Goal: Transaction & Acquisition: Purchase product/service

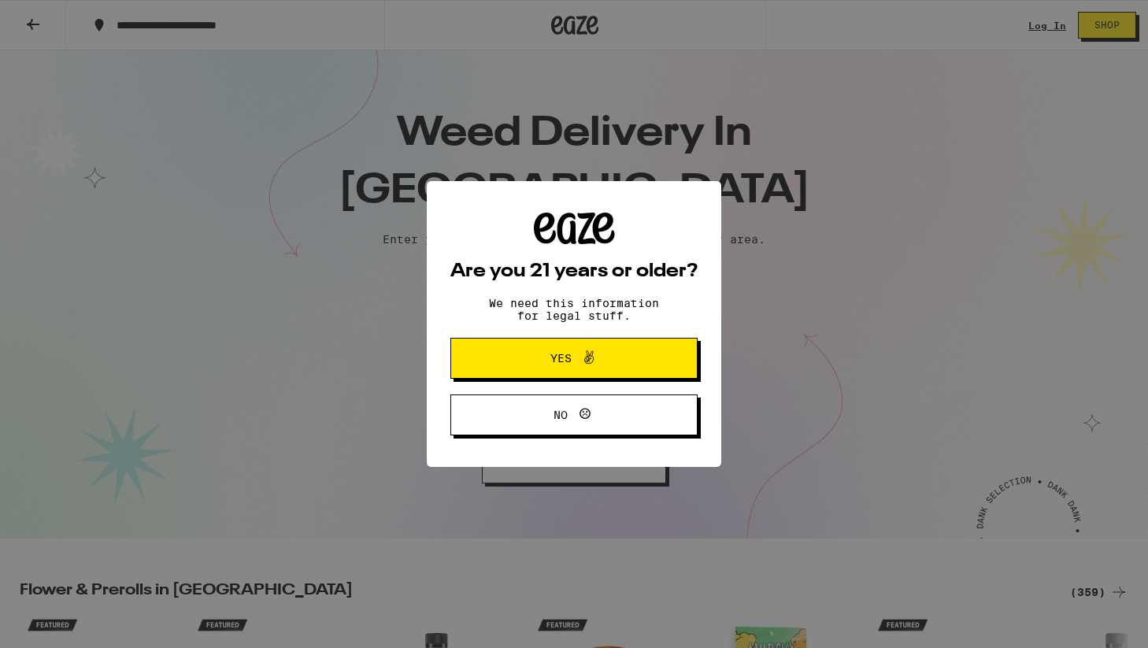
click at [595, 365] on icon at bounding box center [589, 357] width 19 height 19
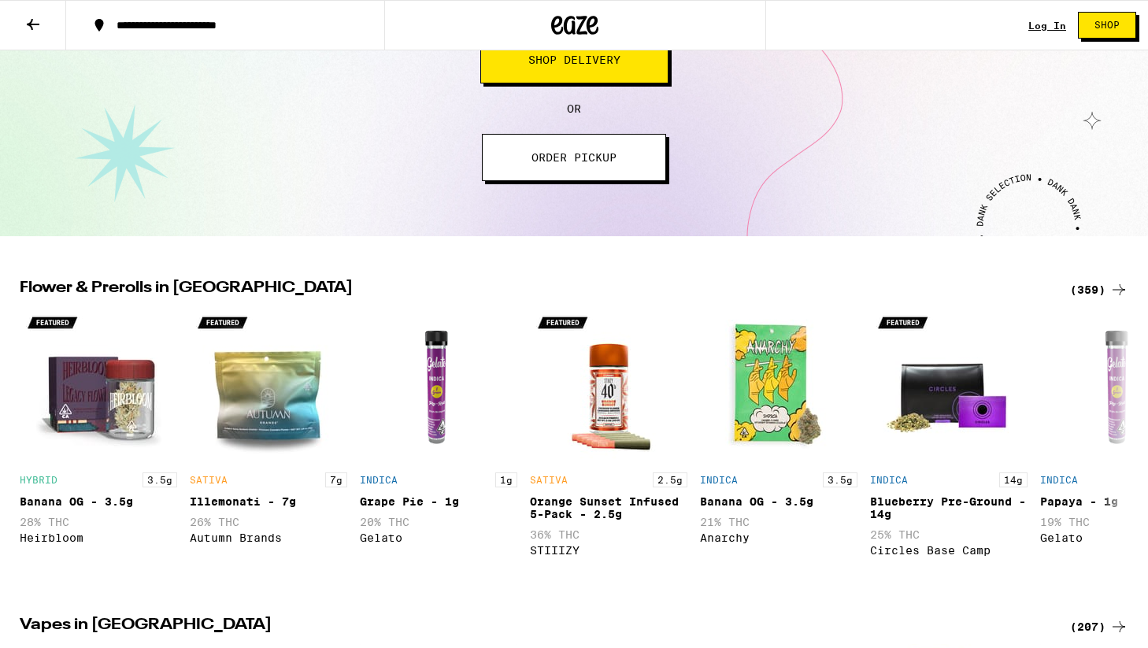
scroll to position [306, 0]
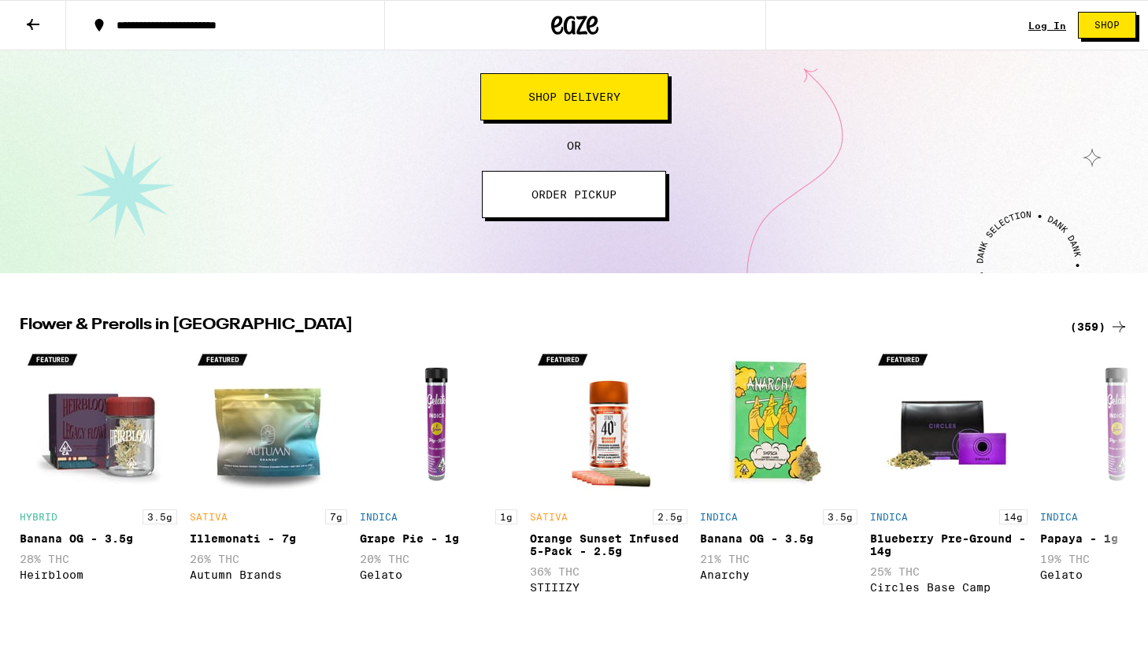
click at [582, 110] on button "Shop Delivery" at bounding box center [574, 96] width 188 height 47
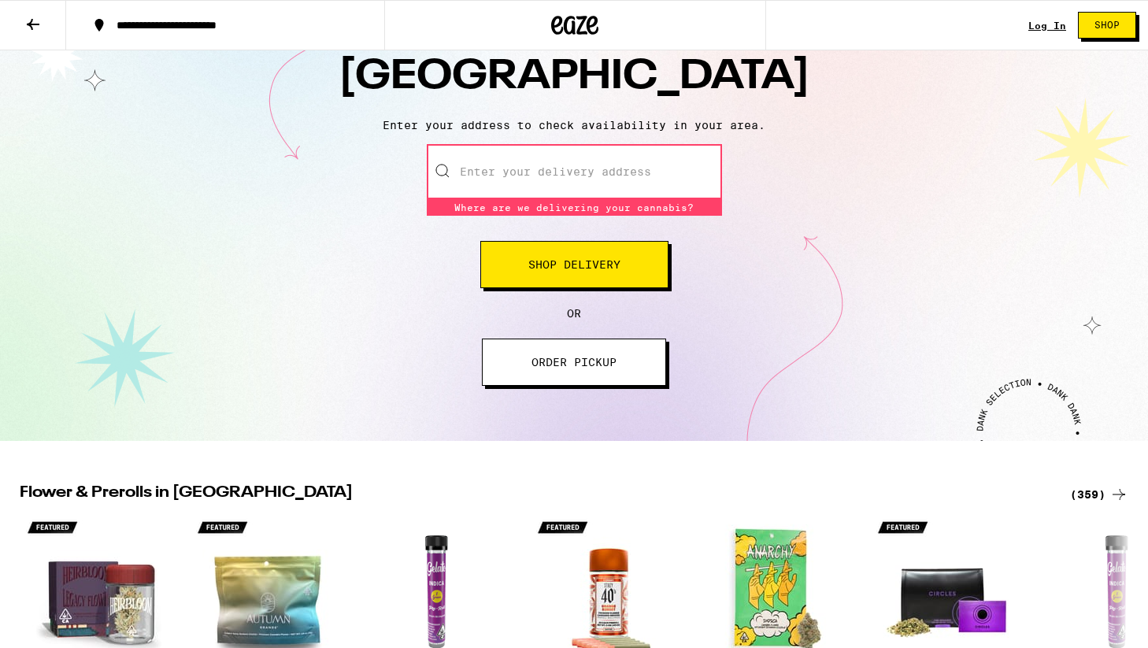
scroll to position [93, 0]
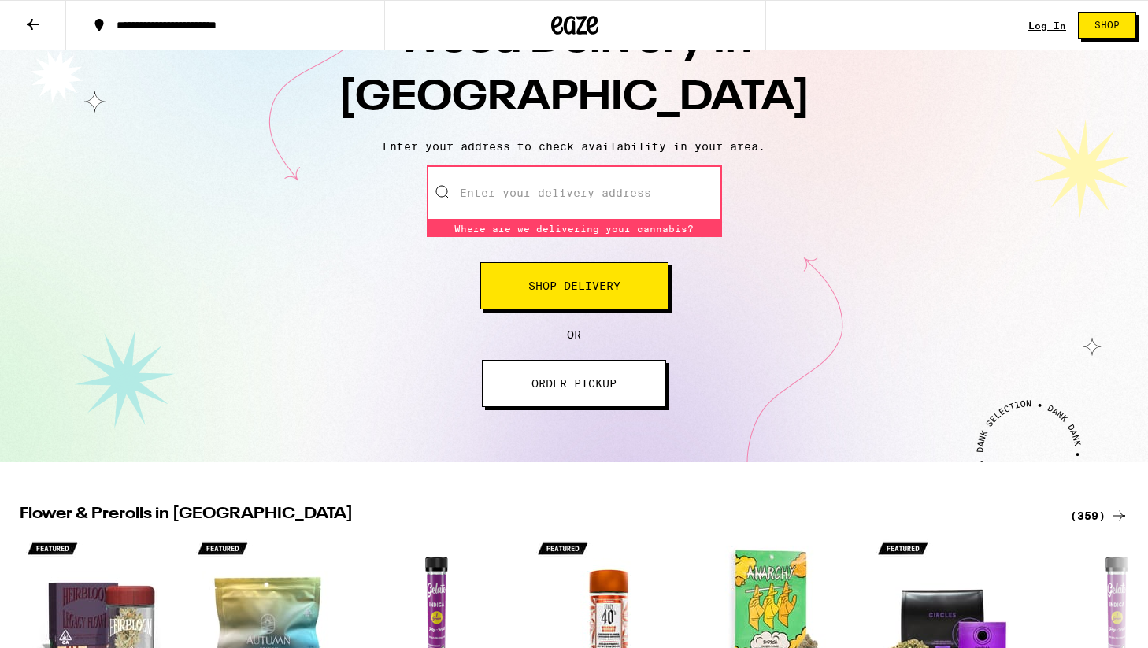
click at [534, 191] on input "Enter your delivery address" at bounding box center [574, 192] width 295 height 55
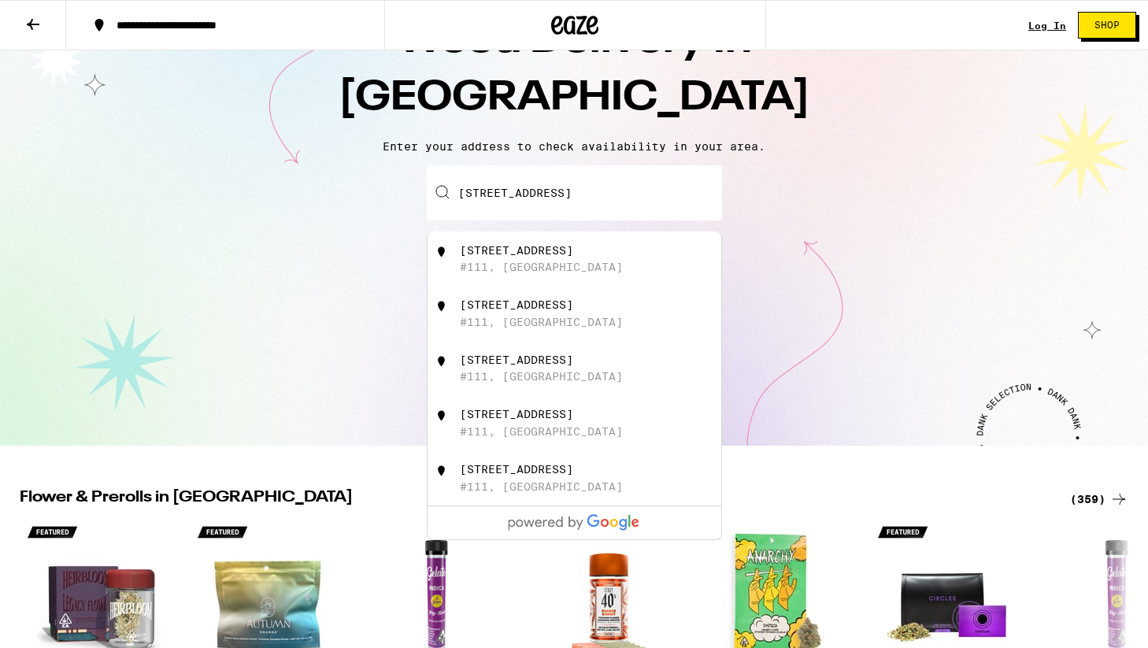
click at [573, 256] on div "[STREET_ADDRESS]" at bounding box center [516, 250] width 113 height 13
type input "[STREET_ADDRESS]"
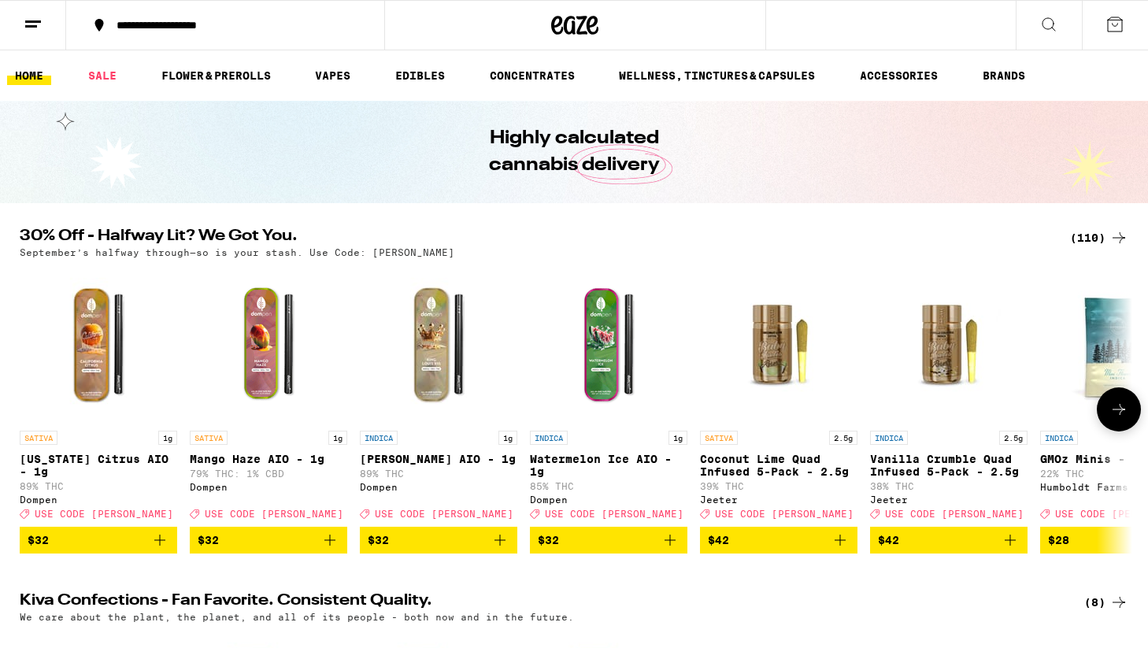
click at [1121, 426] on button at bounding box center [1119, 409] width 44 height 44
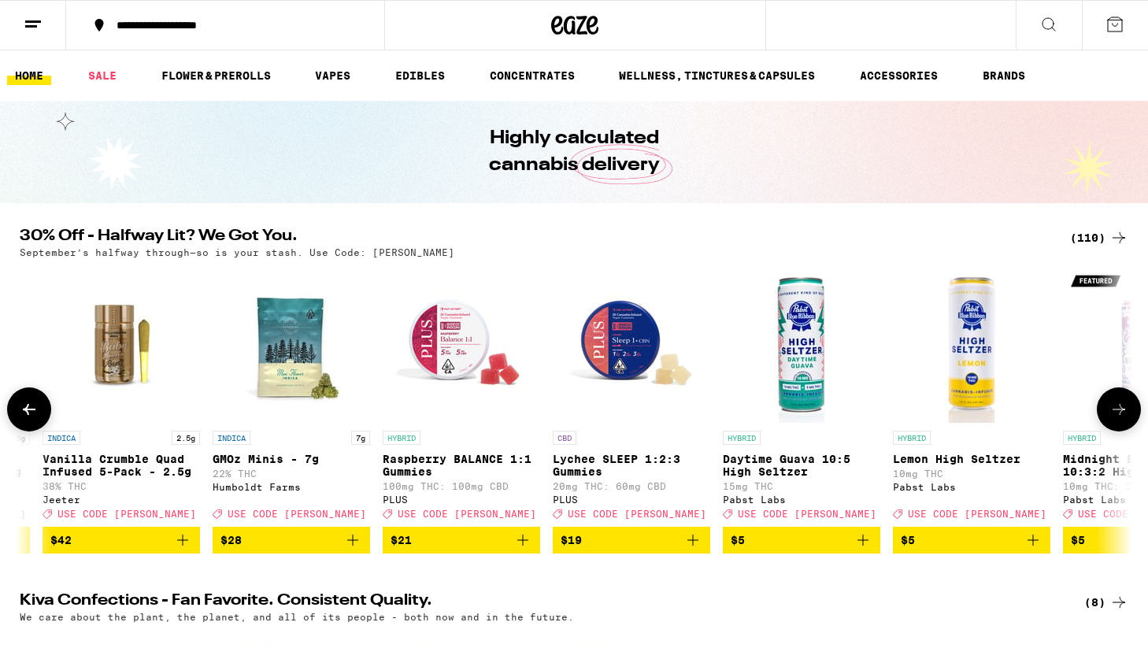
scroll to position [0, 937]
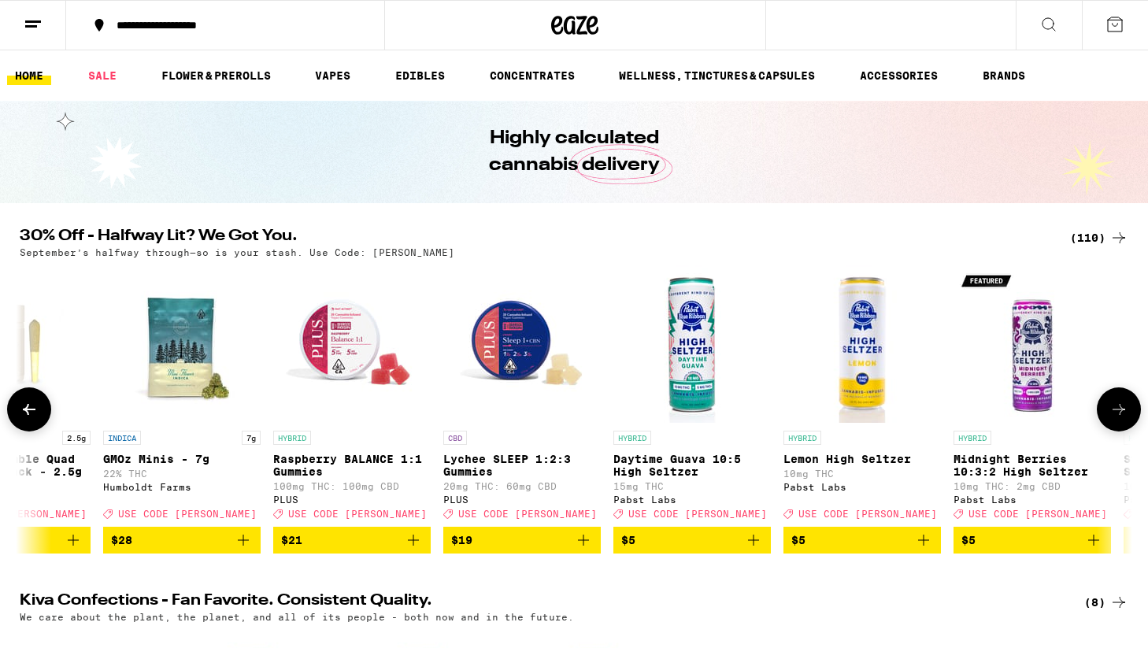
click at [1120, 419] on icon at bounding box center [1119, 409] width 19 height 19
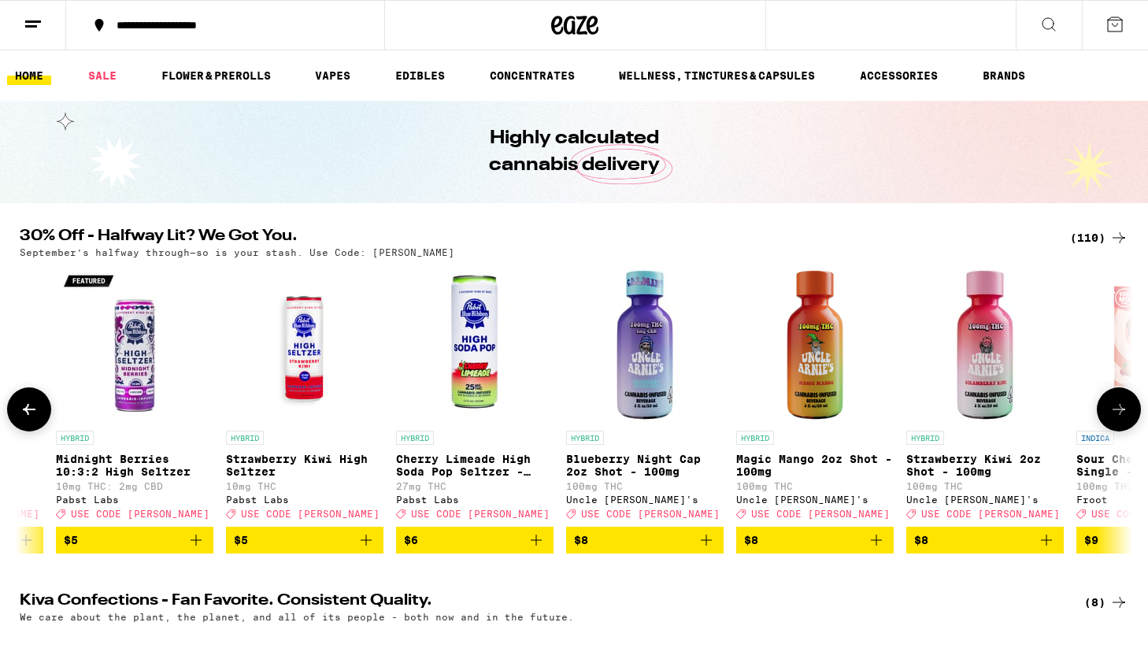
scroll to position [0, 1874]
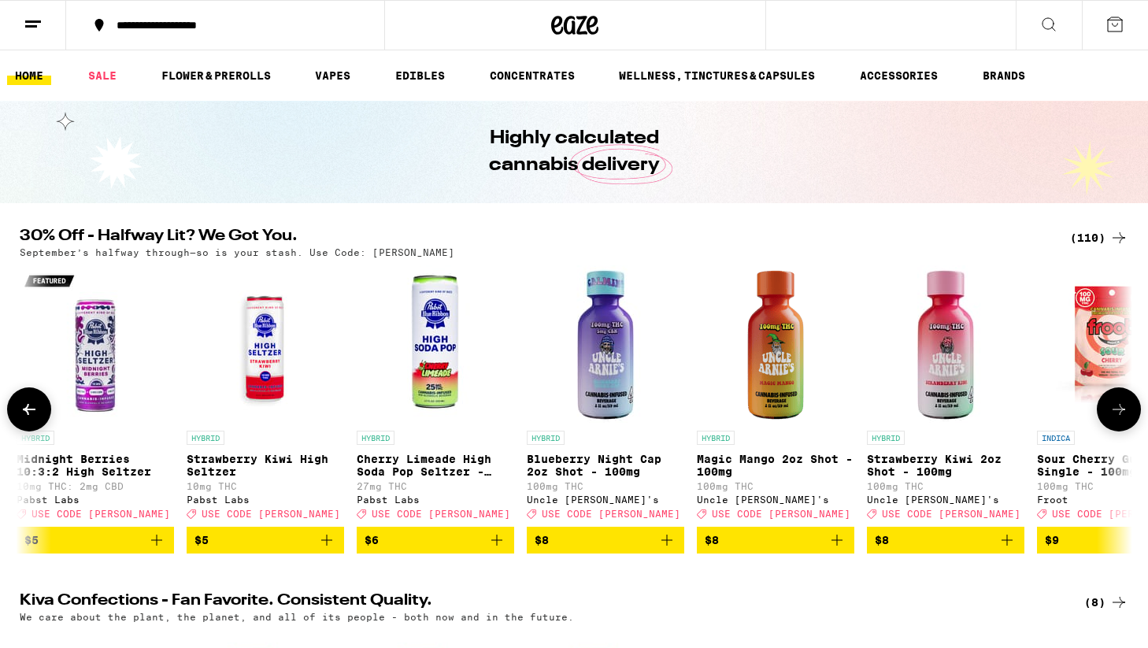
click at [1120, 419] on icon at bounding box center [1119, 409] width 19 height 19
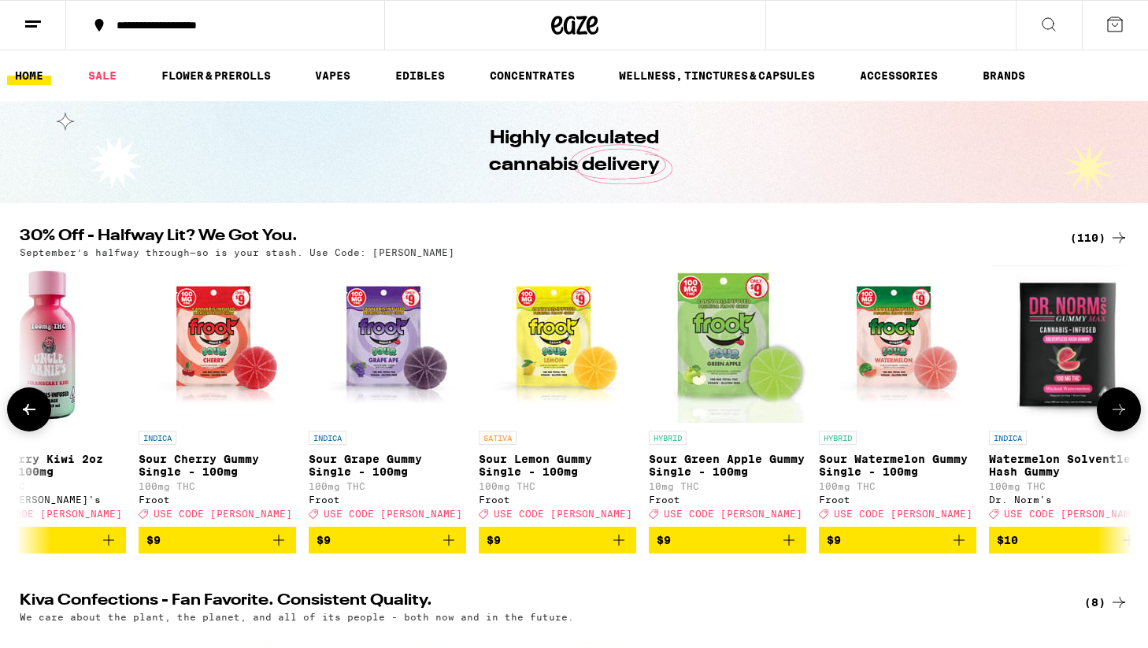
scroll to position [0, 2811]
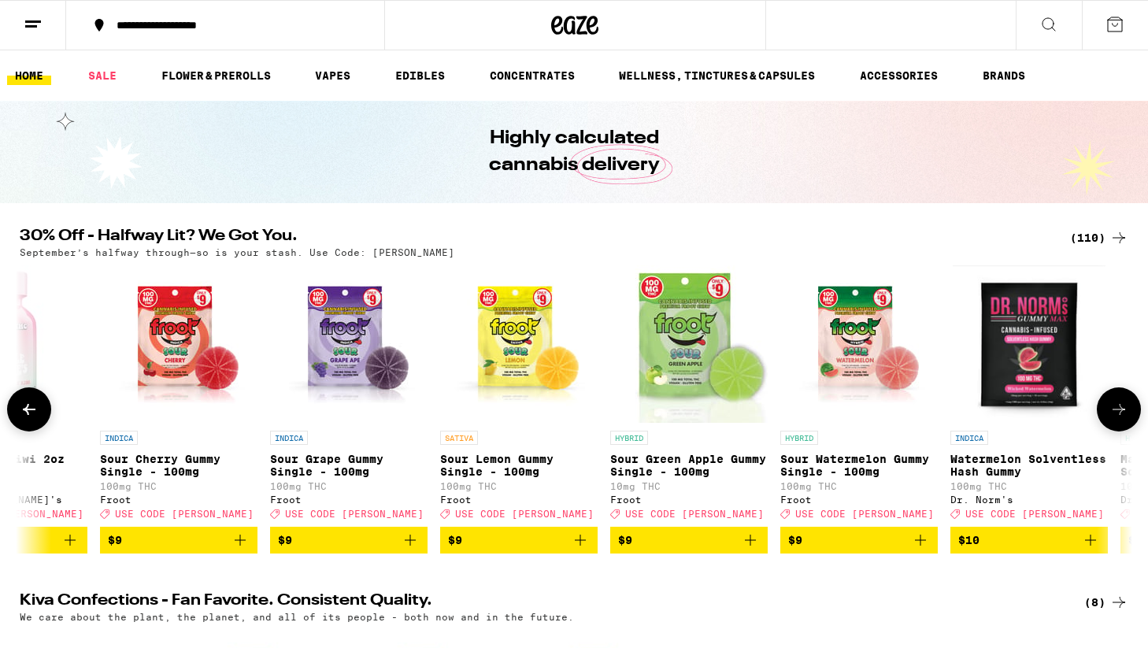
click at [1119, 427] on button at bounding box center [1119, 409] width 44 height 44
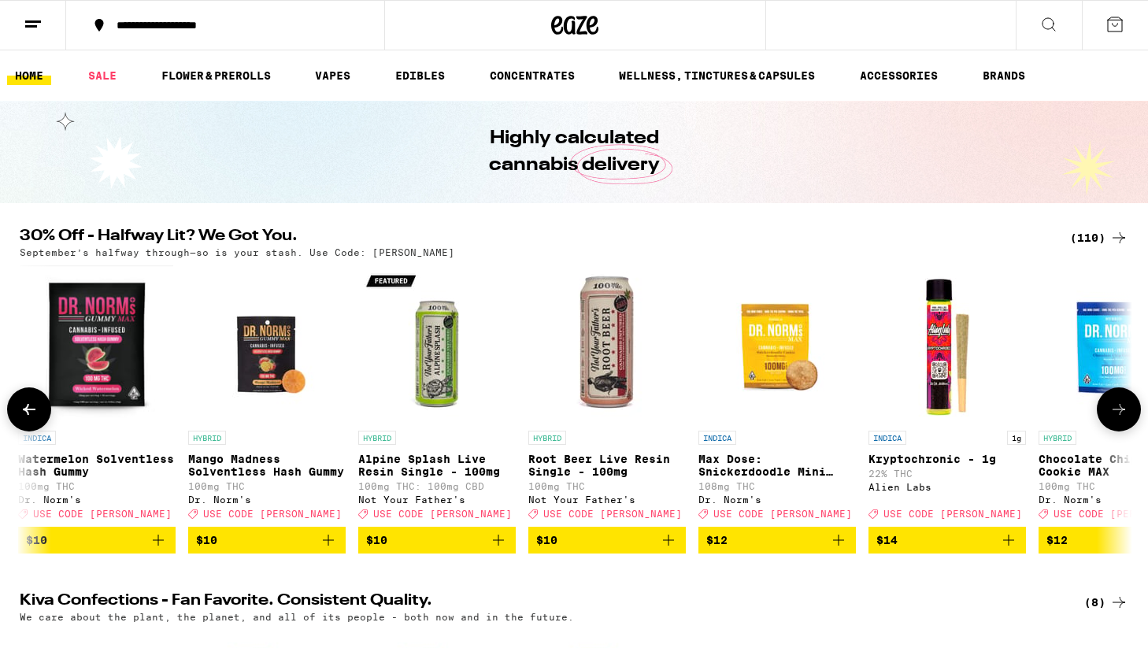
scroll to position [0, 3748]
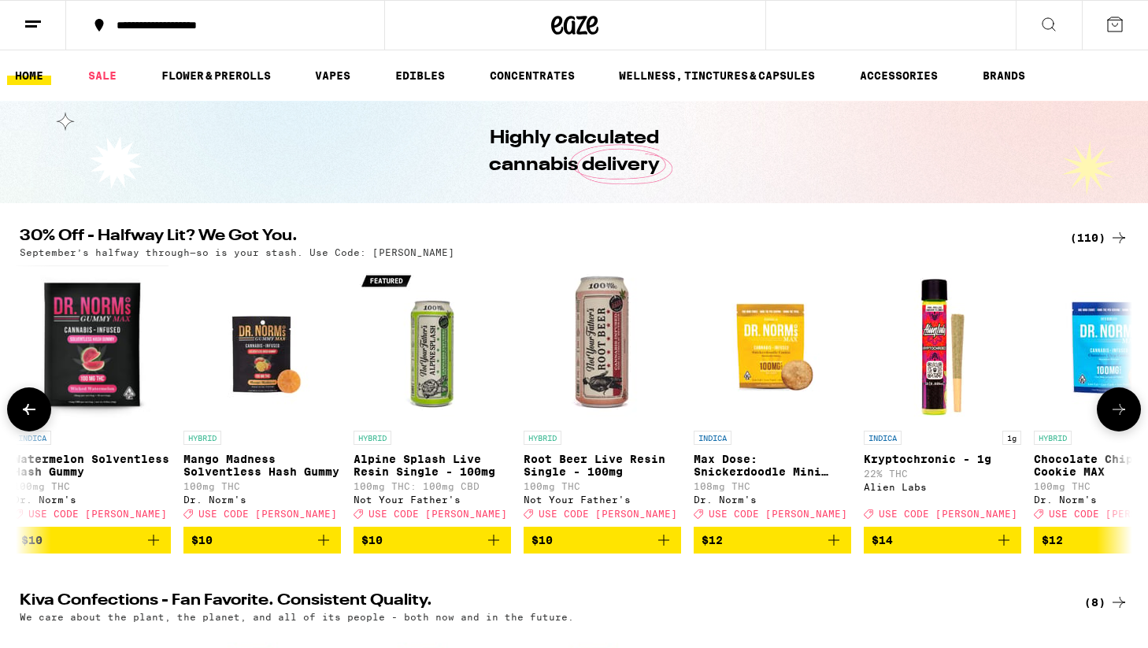
click at [1119, 427] on button at bounding box center [1119, 409] width 44 height 44
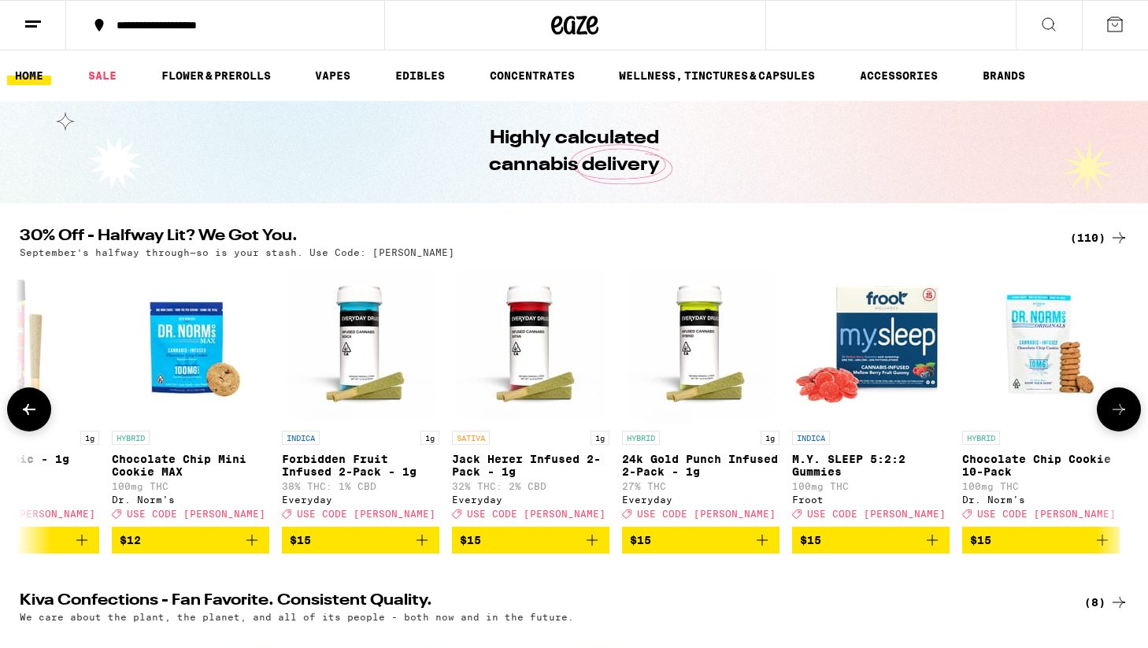
scroll to position [0, 4685]
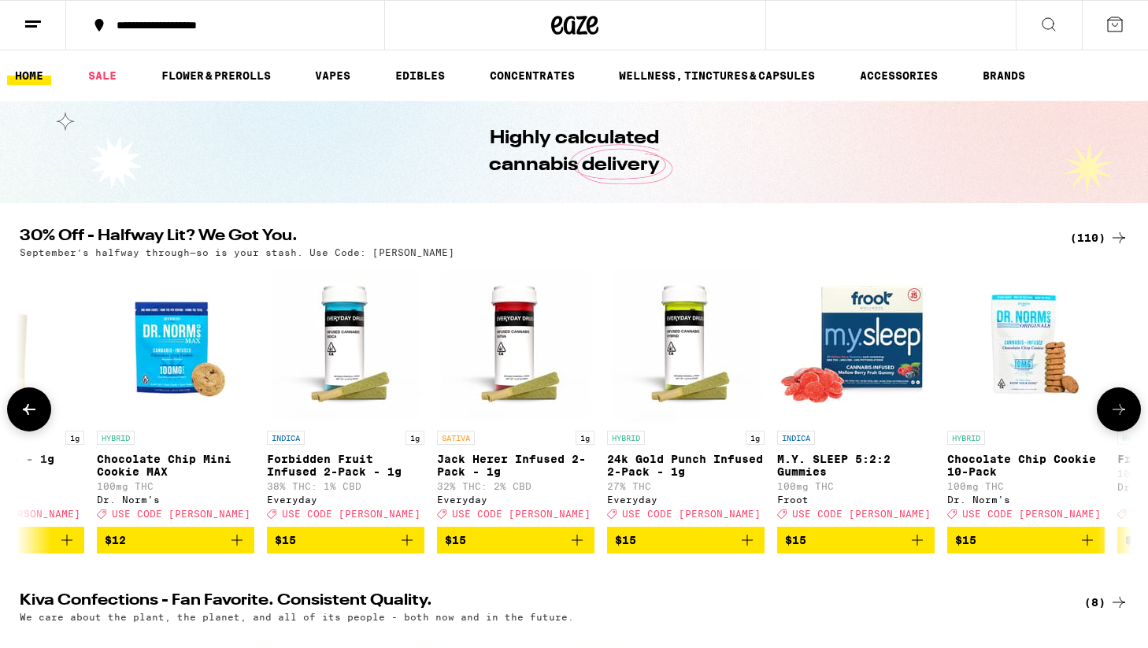
click at [1119, 427] on button at bounding box center [1119, 409] width 44 height 44
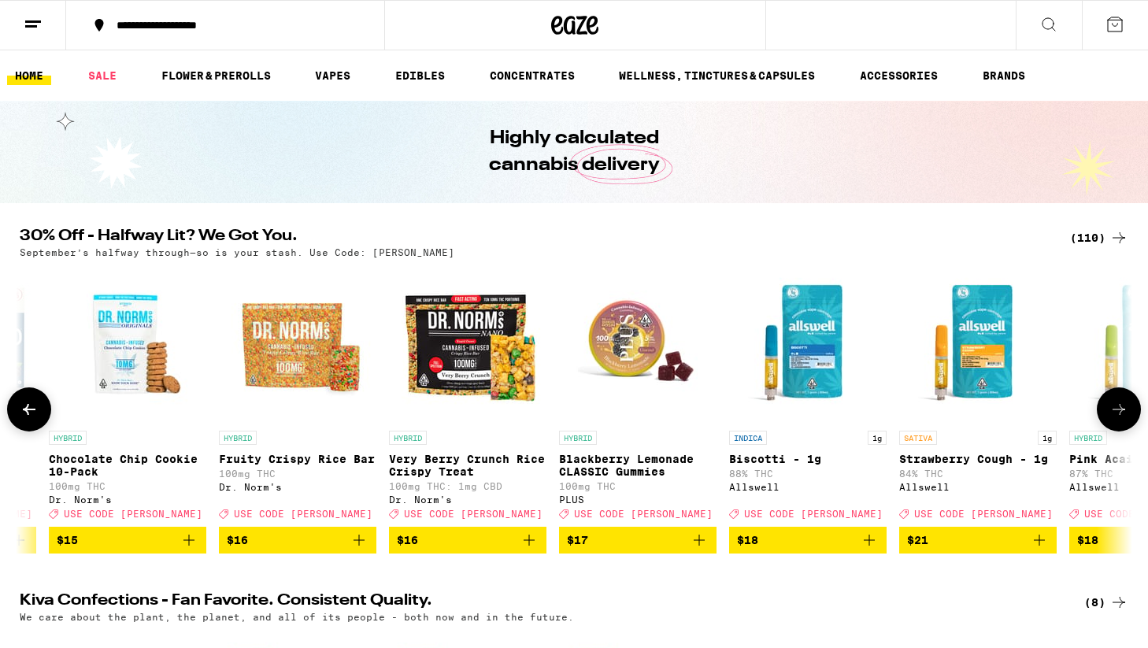
scroll to position [0, 5622]
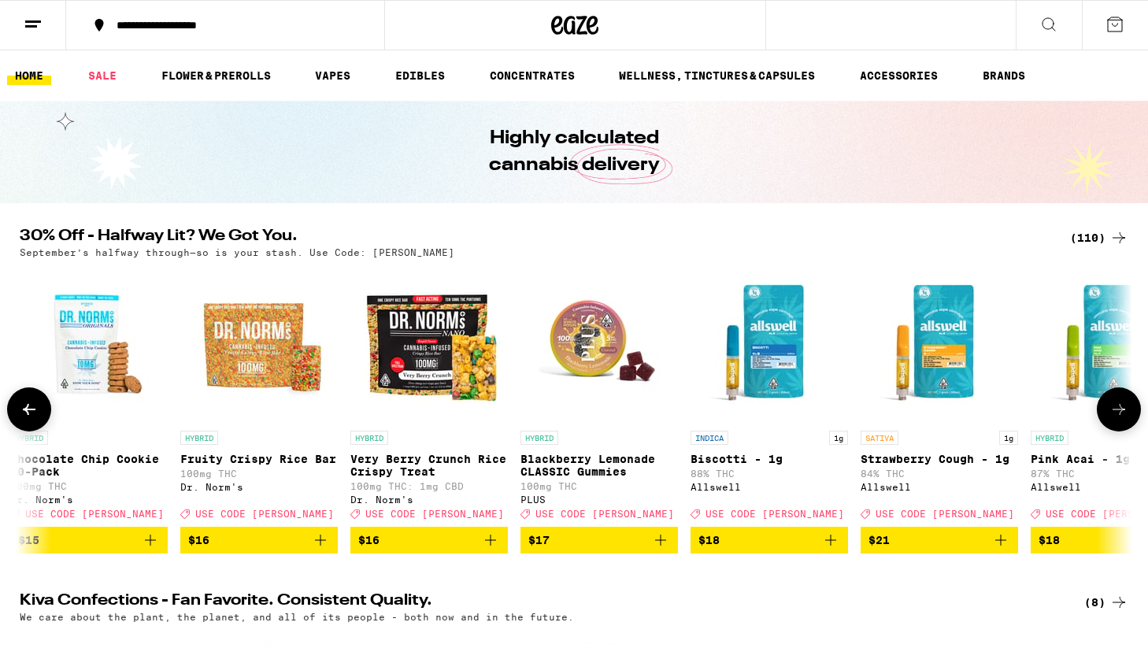
click at [1119, 427] on button at bounding box center [1119, 409] width 44 height 44
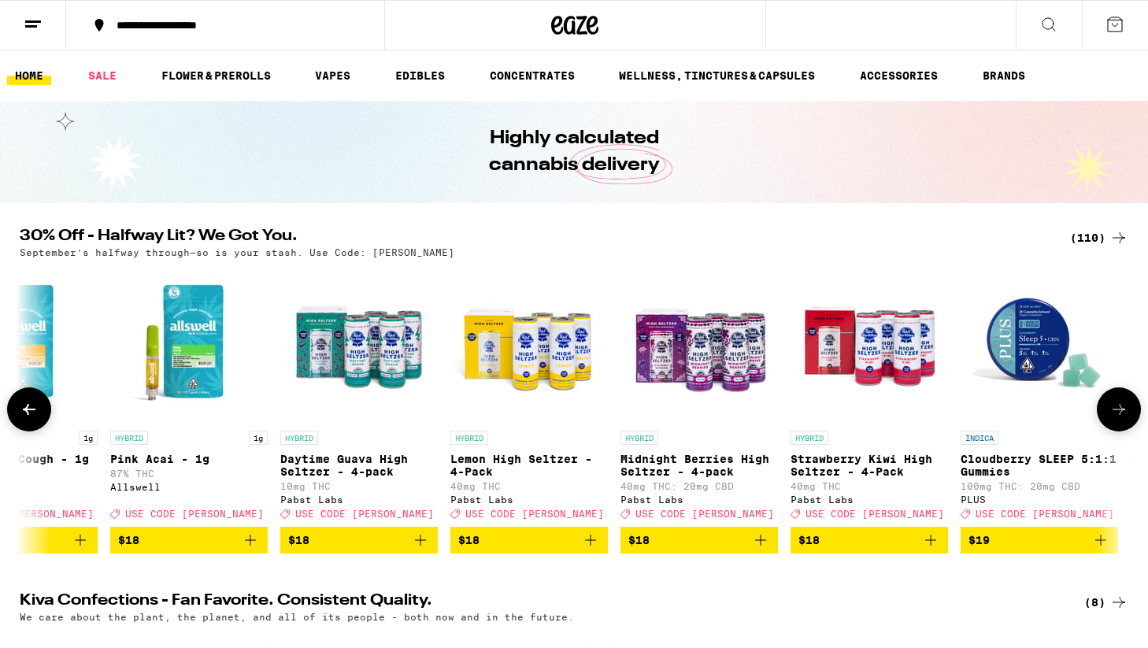
scroll to position [0, 6560]
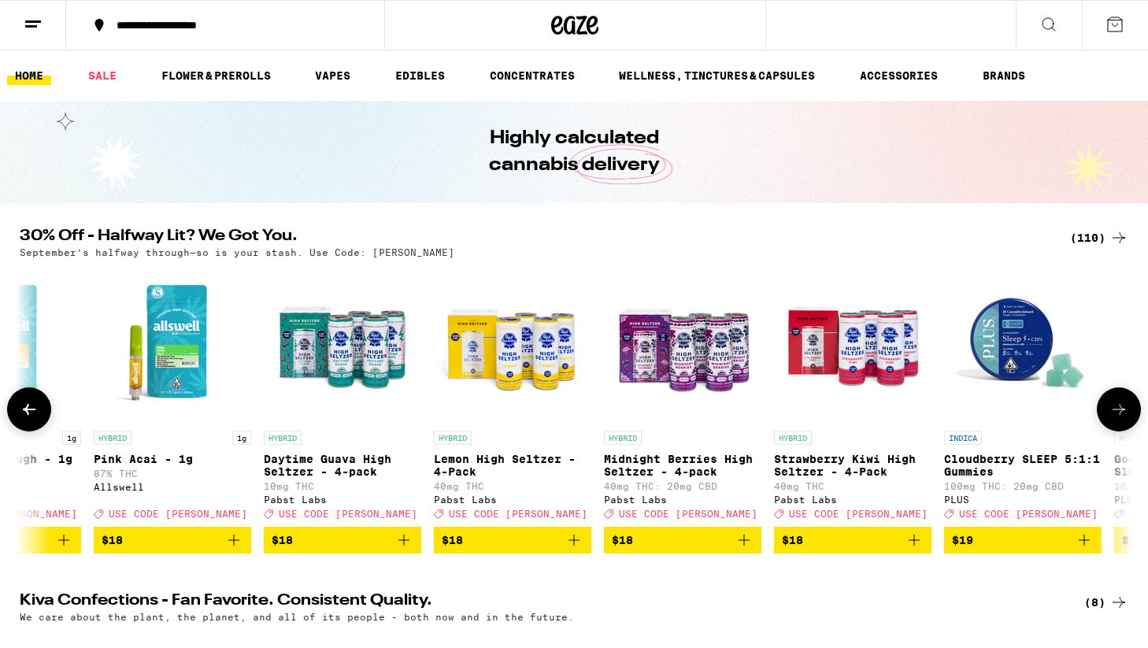
click at [1119, 427] on button at bounding box center [1119, 409] width 44 height 44
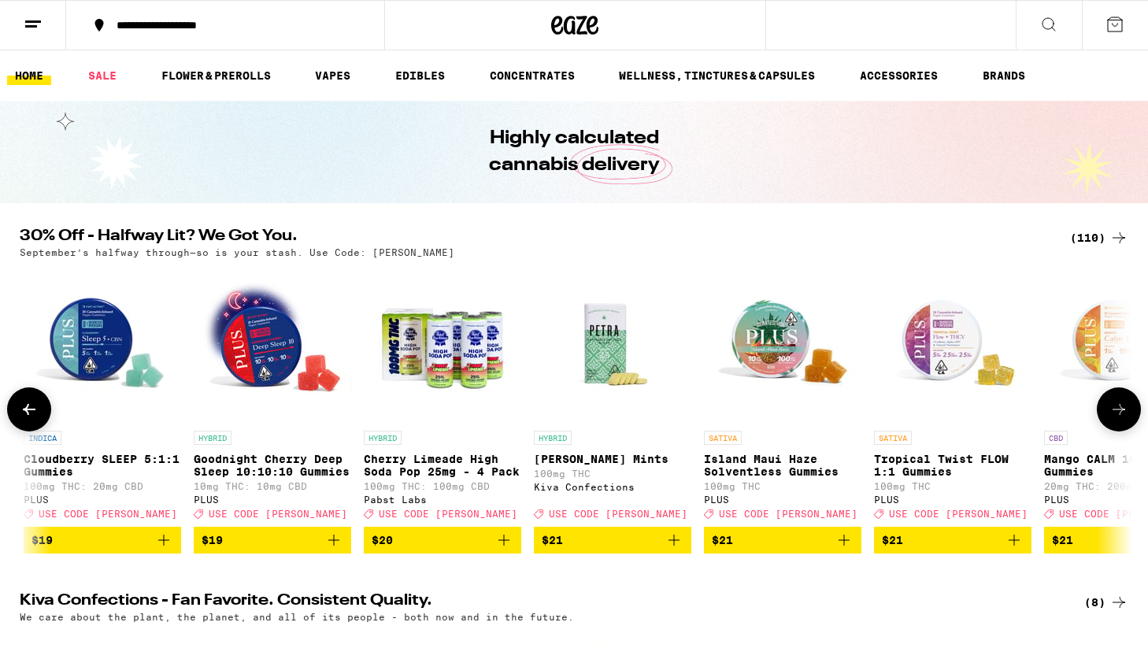
scroll to position [0, 7497]
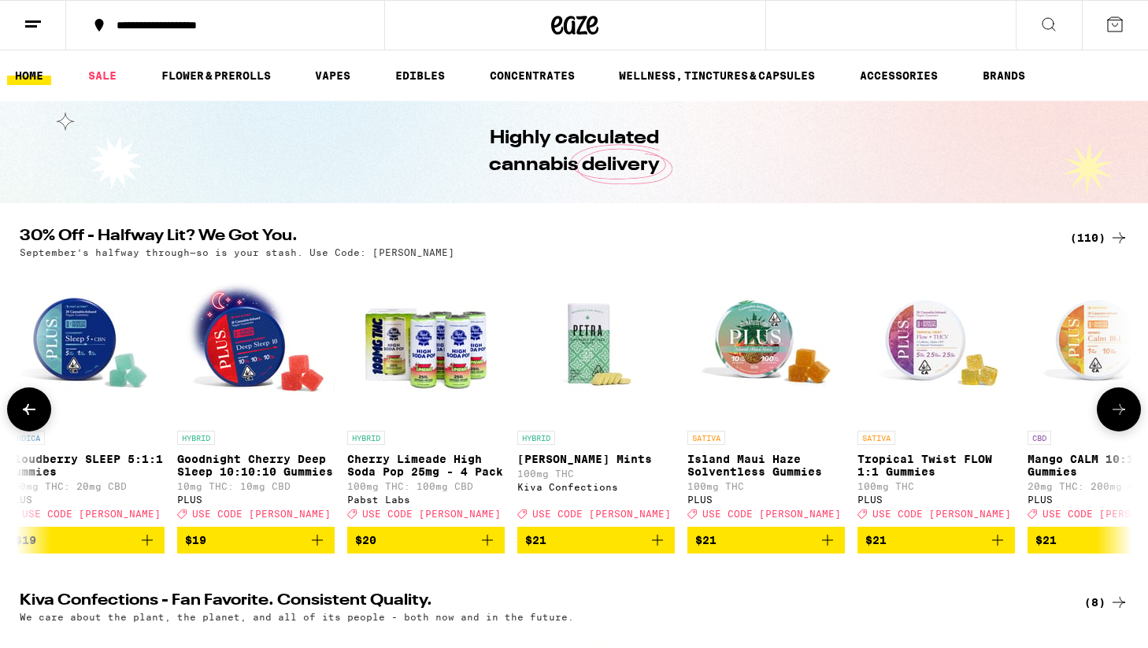
click at [1119, 427] on button at bounding box center [1119, 409] width 44 height 44
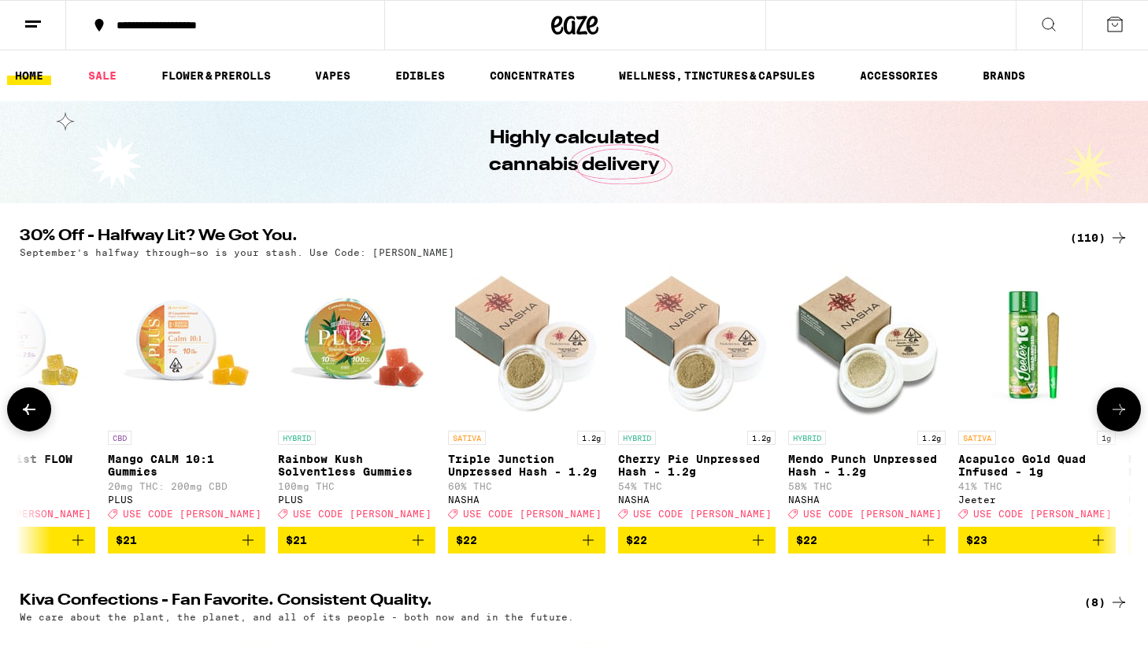
scroll to position [0, 8434]
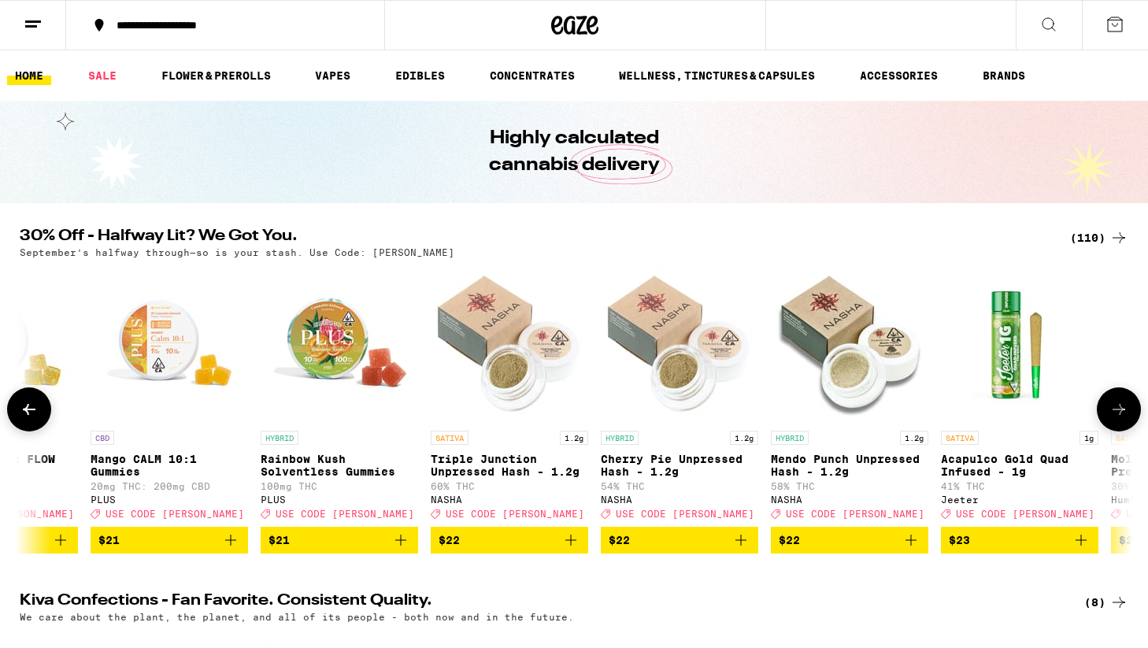
click at [1121, 419] on icon at bounding box center [1119, 409] width 19 height 19
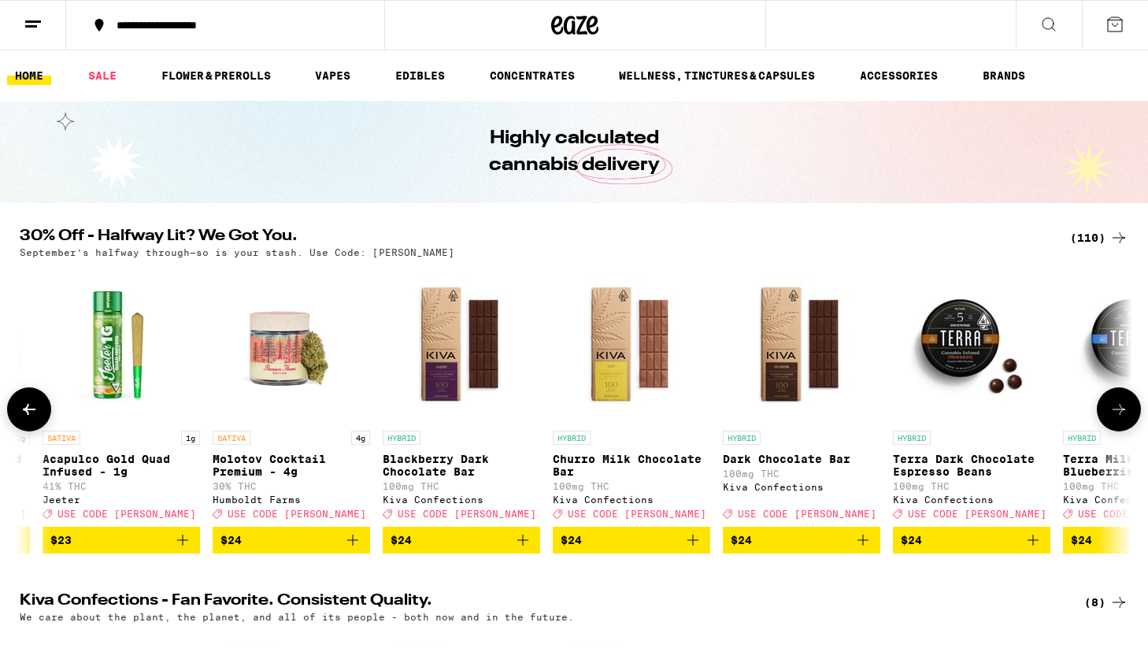
scroll to position [0, 9371]
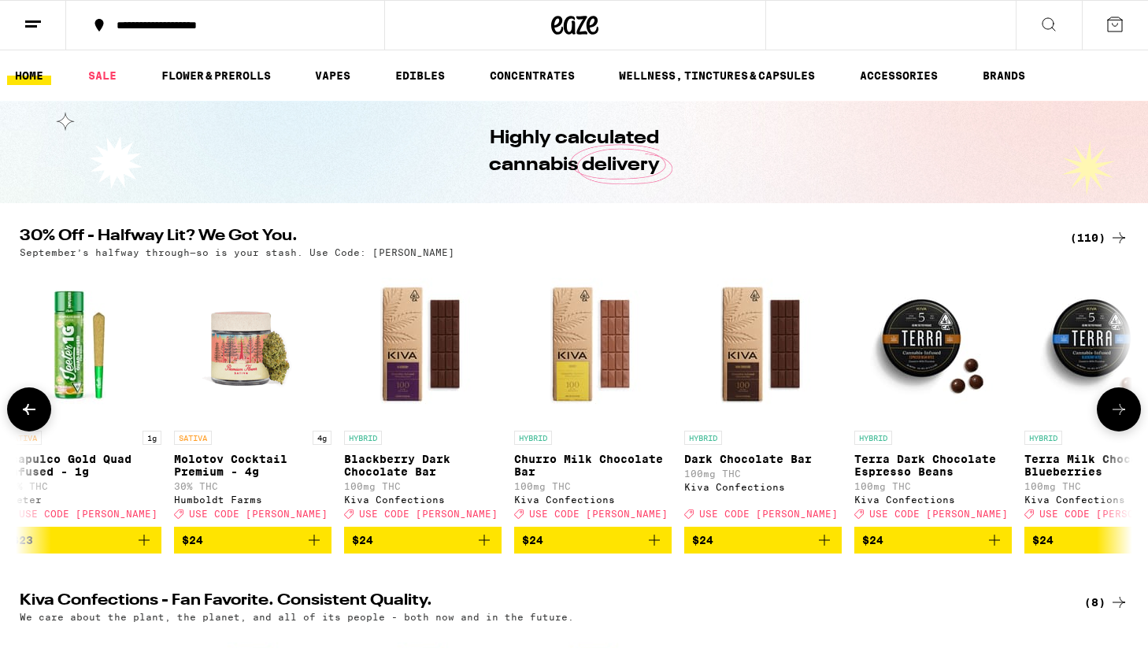
click at [1121, 419] on icon at bounding box center [1119, 409] width 19 height 19
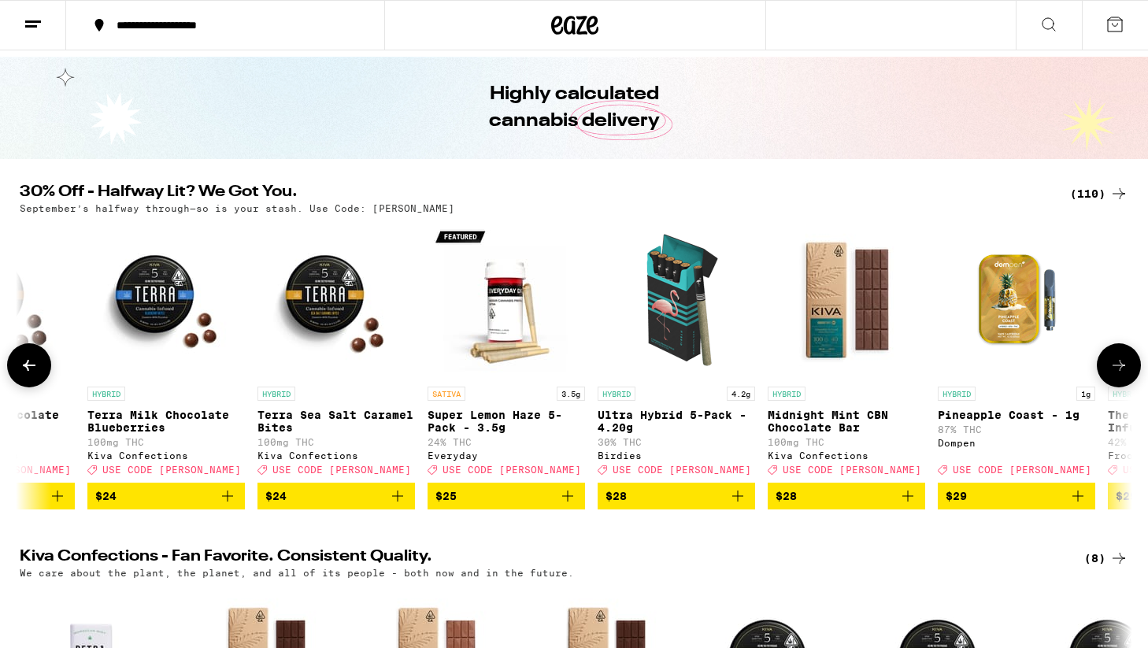
scroll to position [49, 0]
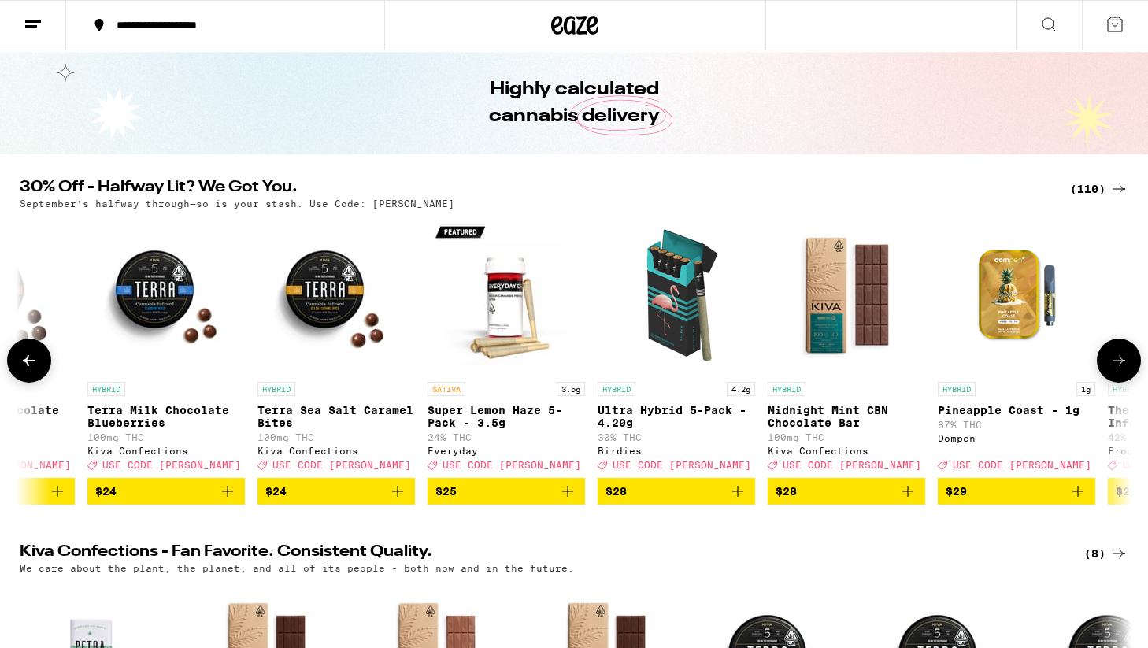
click at [1120, 369] on icon at bounding box center [1119, 360] width 19 height 19
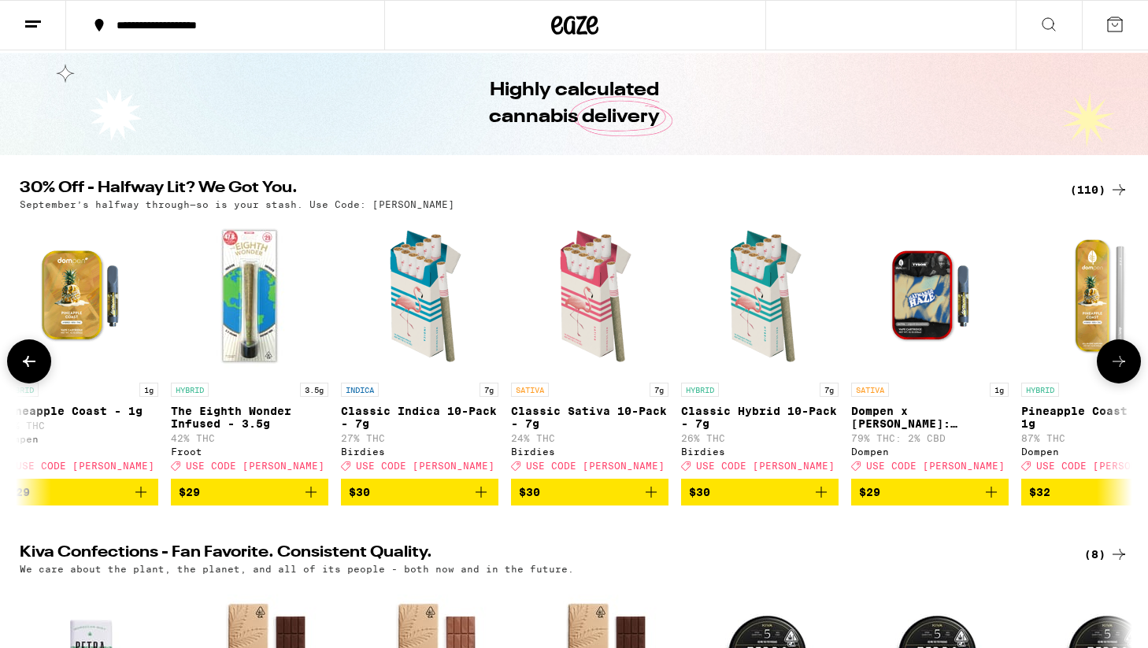
scroll to position [0, 0]
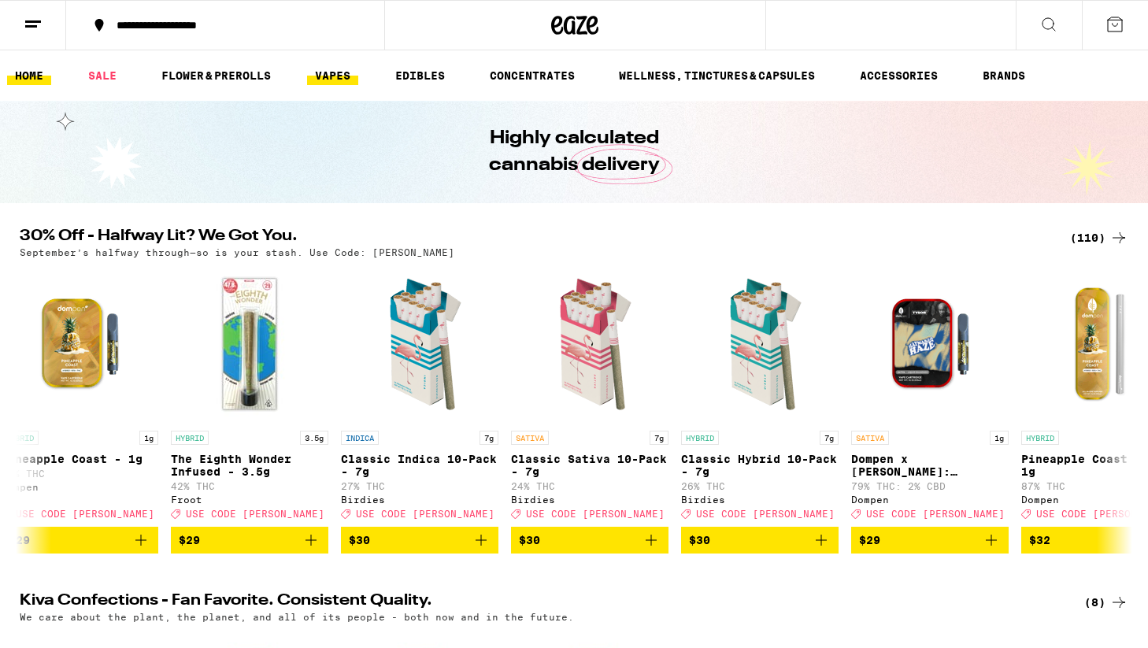
click at [320, 74] on link "VAPES" at bounding box center [332, 75] width 51 height 19
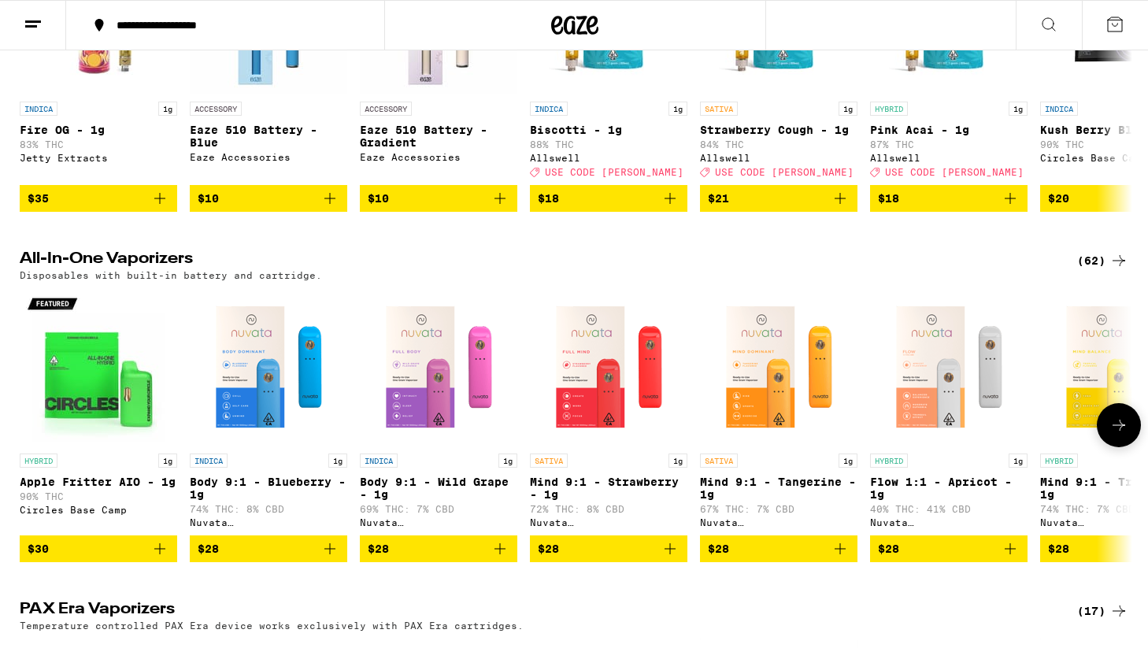
scroll to position [321, 0]
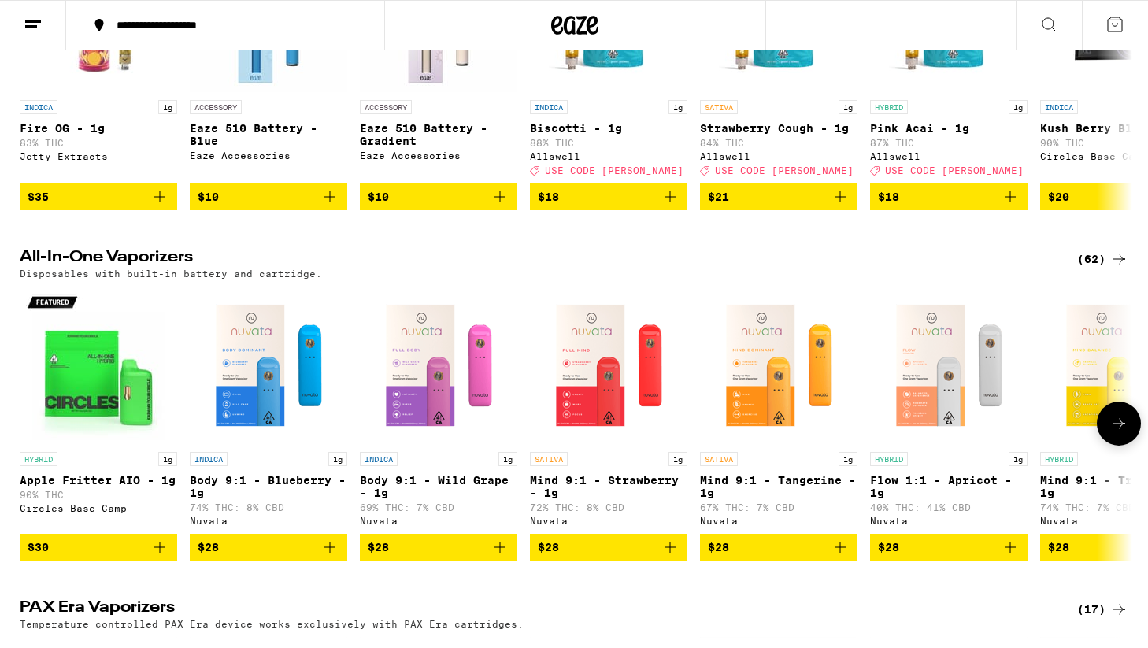
click at [1121, 433] on icon at bounding box center [1119, 423] width 19 height 19
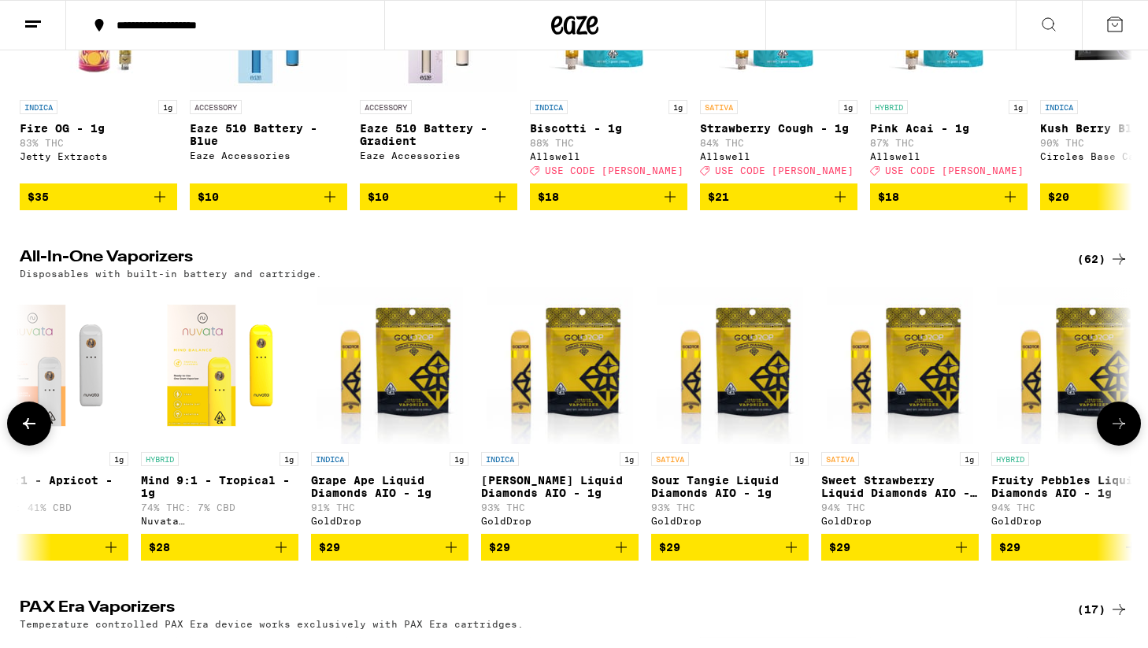
scroll to position [0, 937]
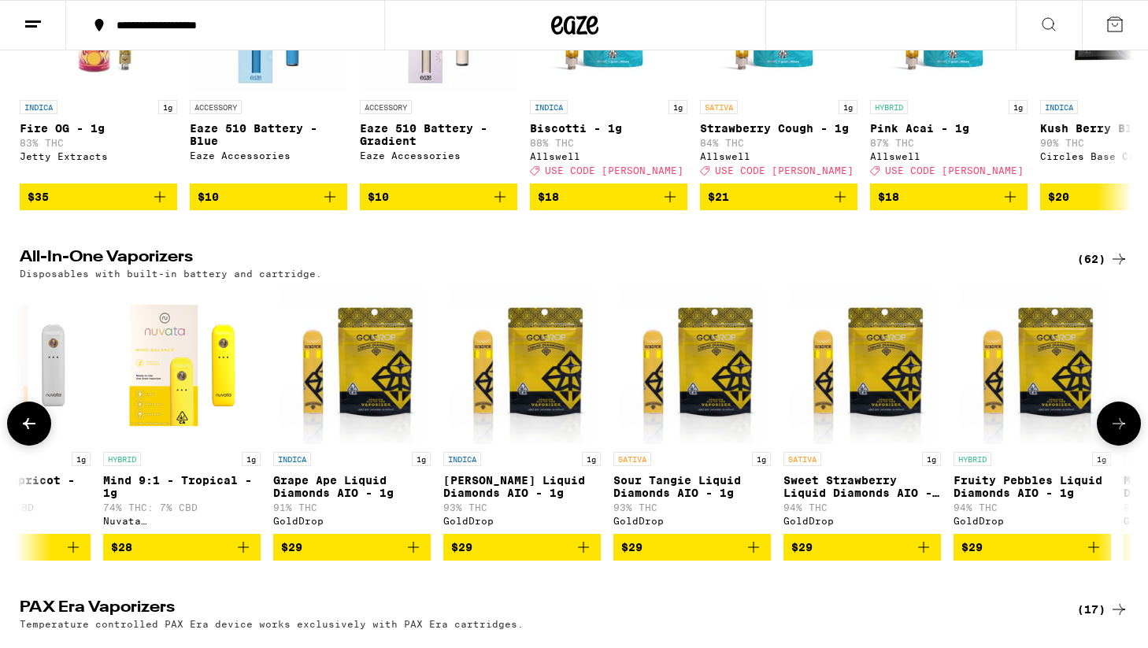
click at [1121, 429] on icon at bounding box center [1119, 423] width 13 height 11
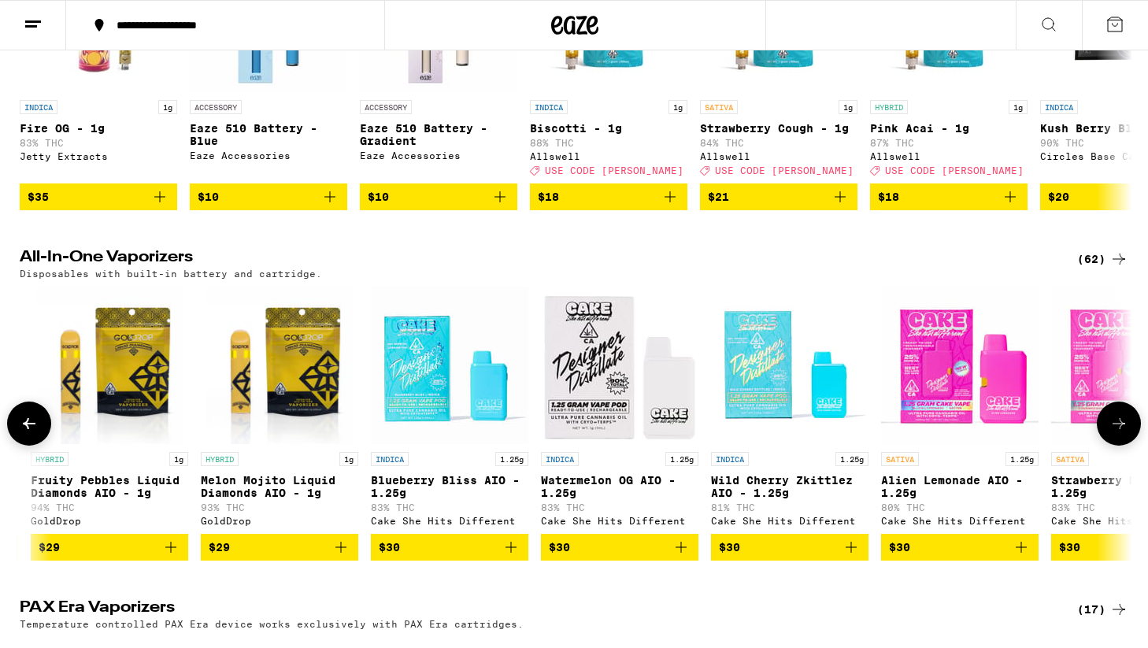
scroll to position [0, 1874]
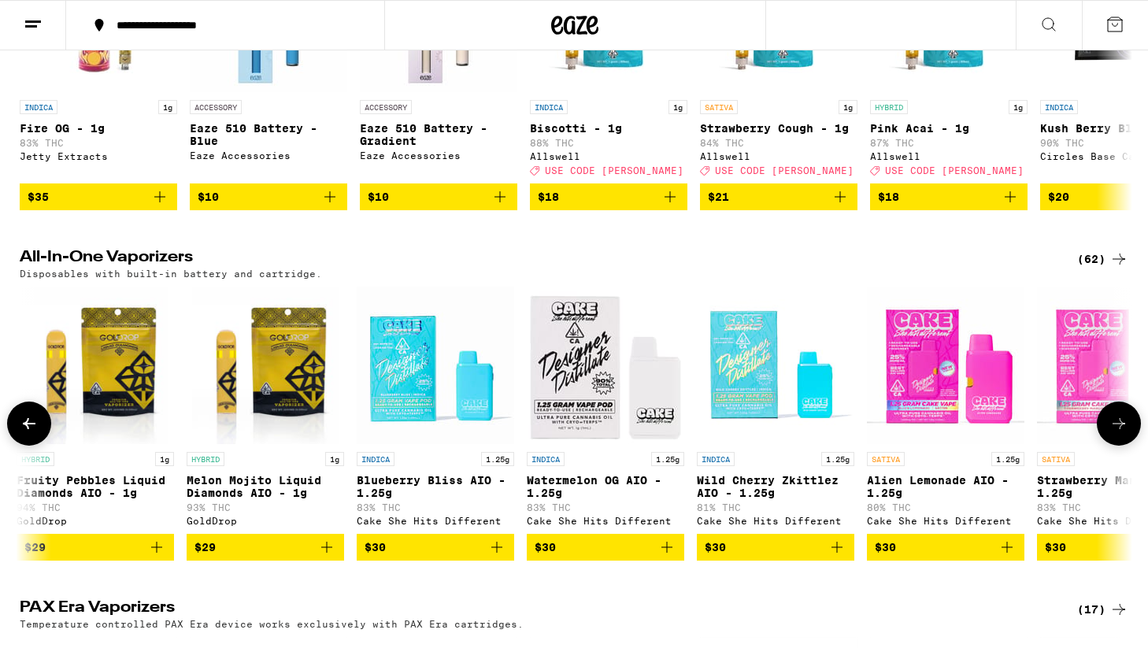
click at [1121, 429] on icon at bounding box center [1119, 423] width 13 height 11
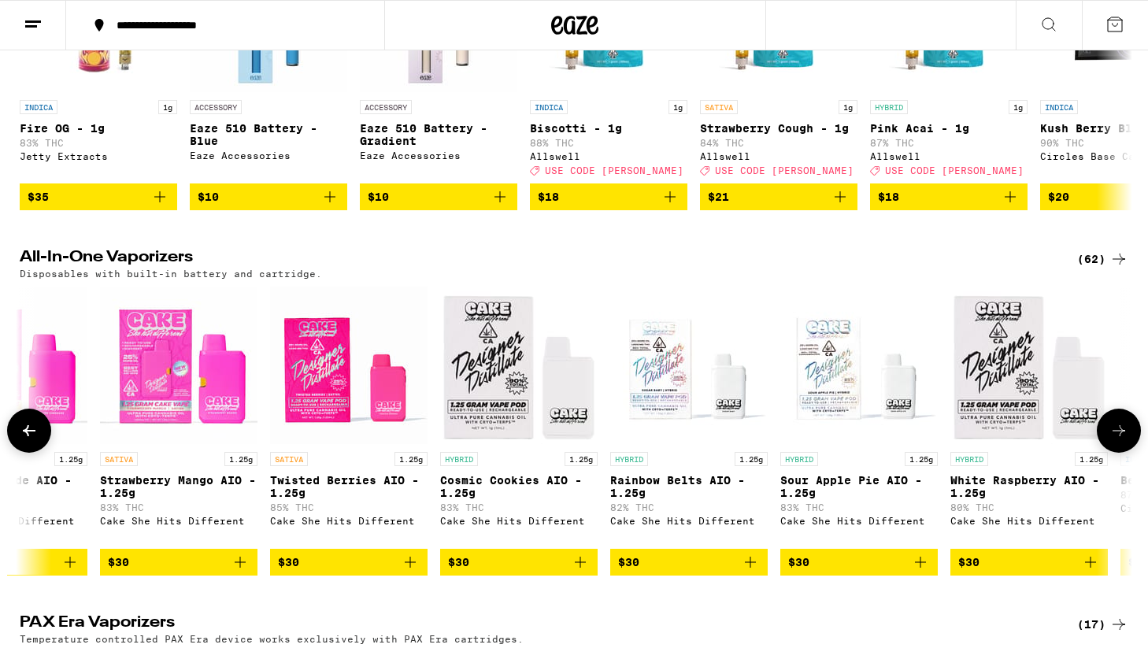
click at [1121, 436] on button at bounding box center [1119, 431] width 44 height 44
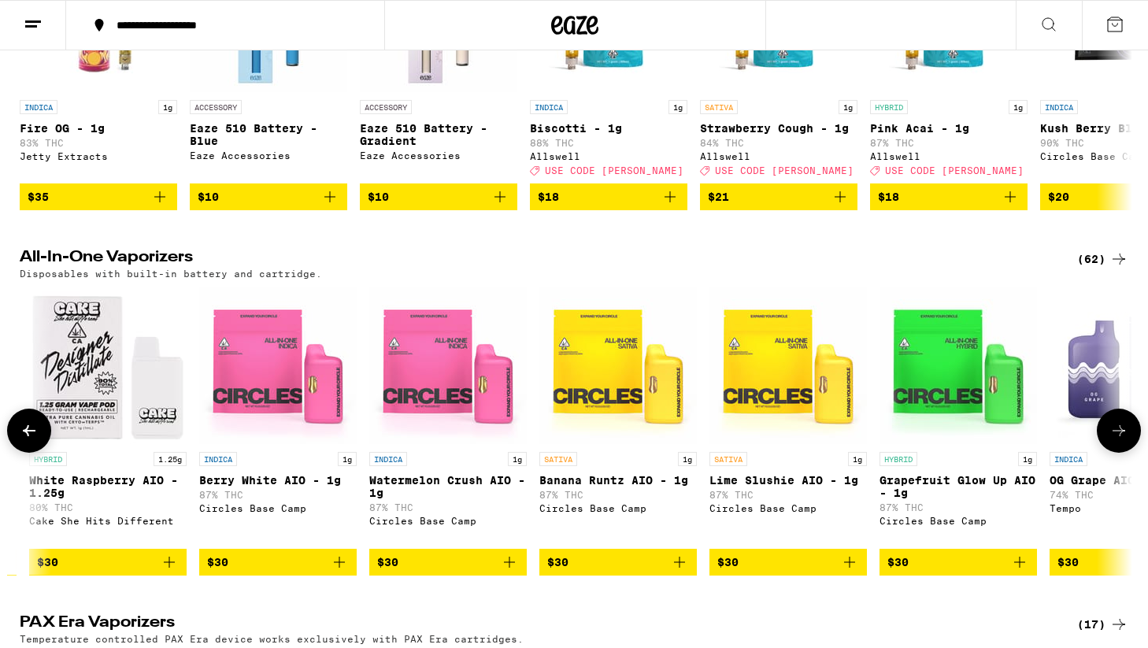
scroll to position [0, 3748]
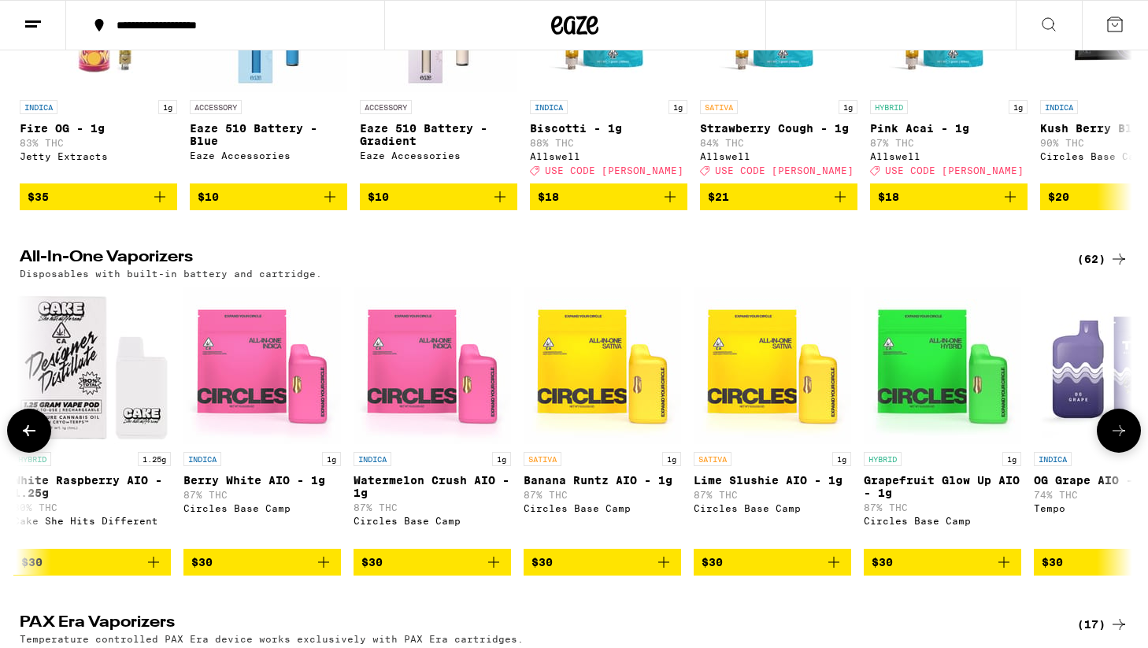
click at [1121, 435] on button at bounding box center [1119, 431] width 44 height 44
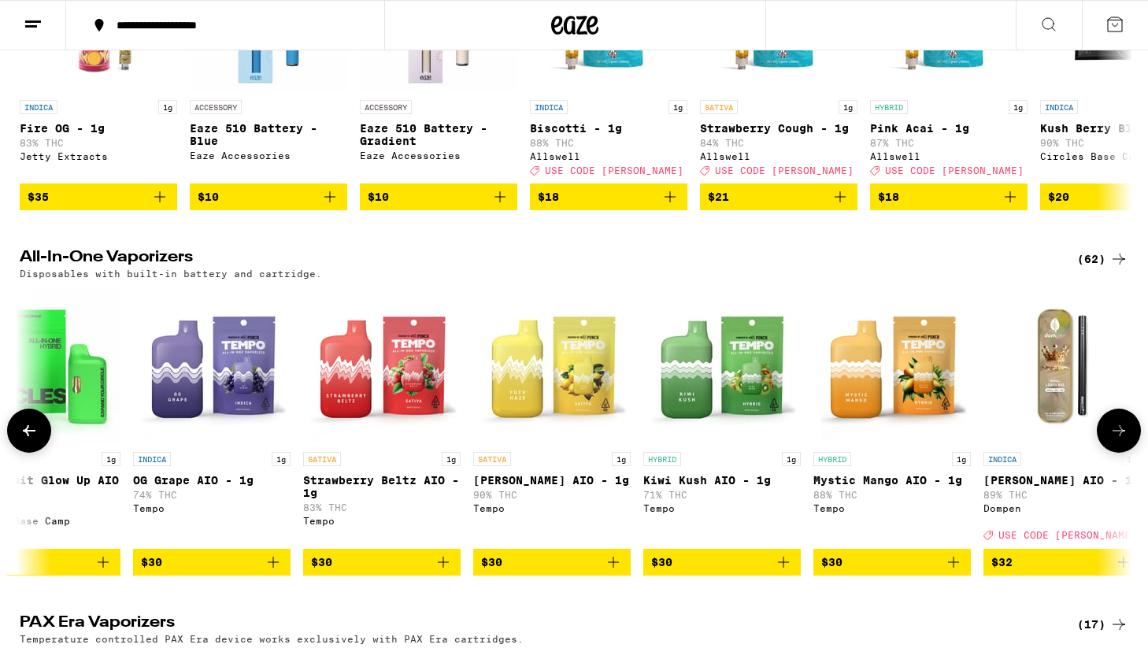
scroll to position [0, 4685]
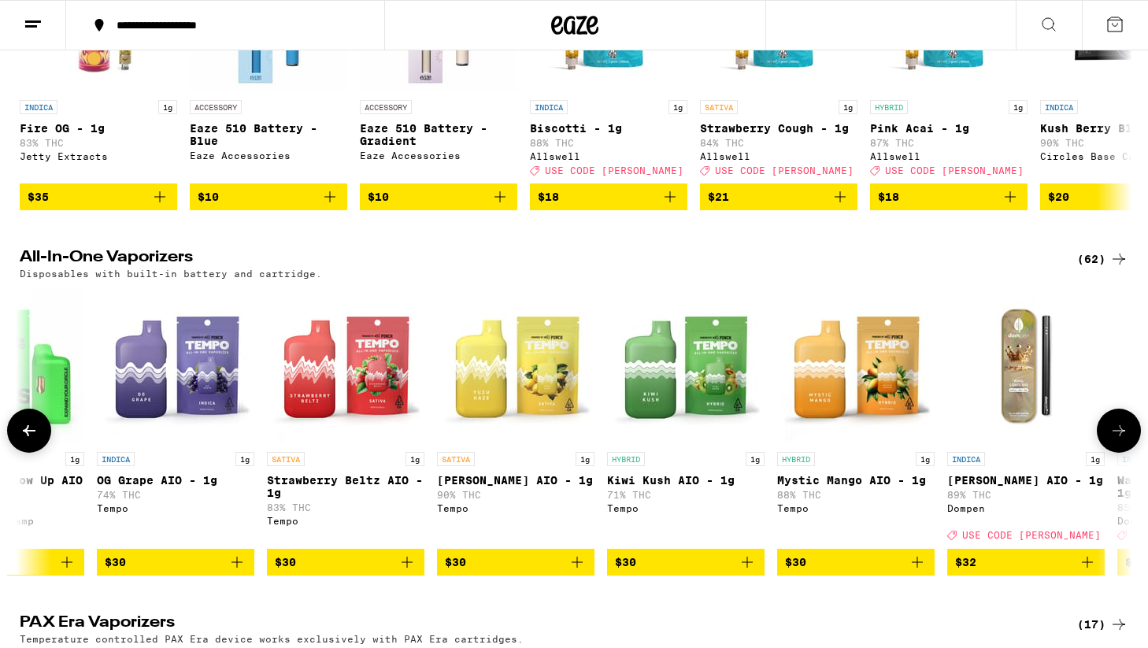
click at [1121, 435] on button at bounding box center [1119, 431] width 44 height 44
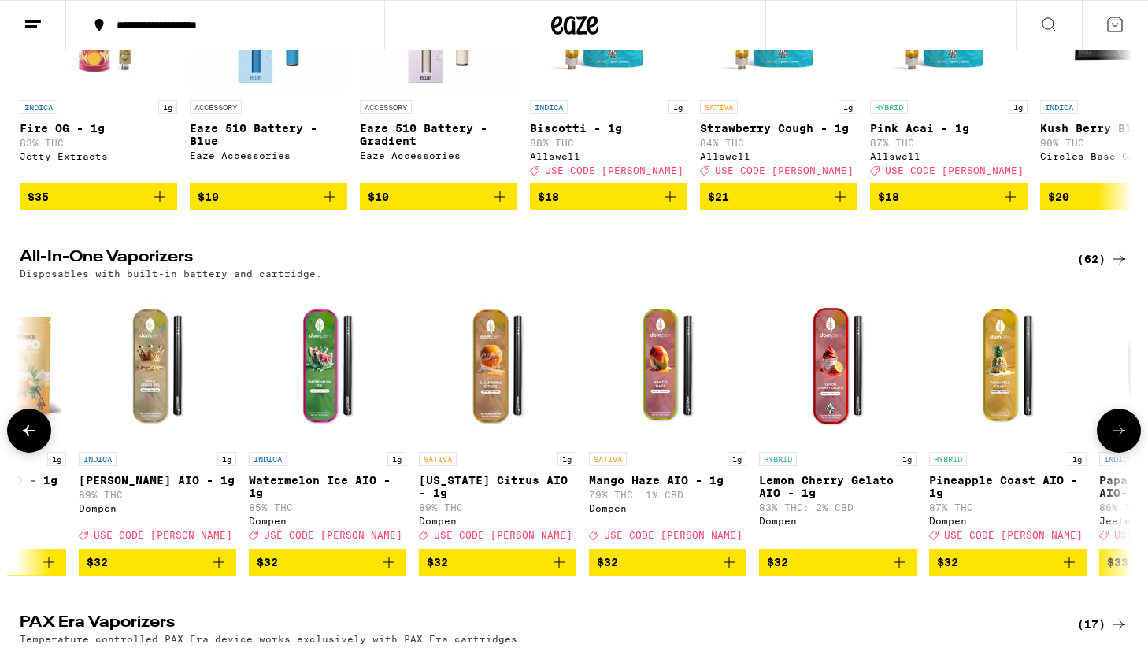
scroll to position [0, 5622]
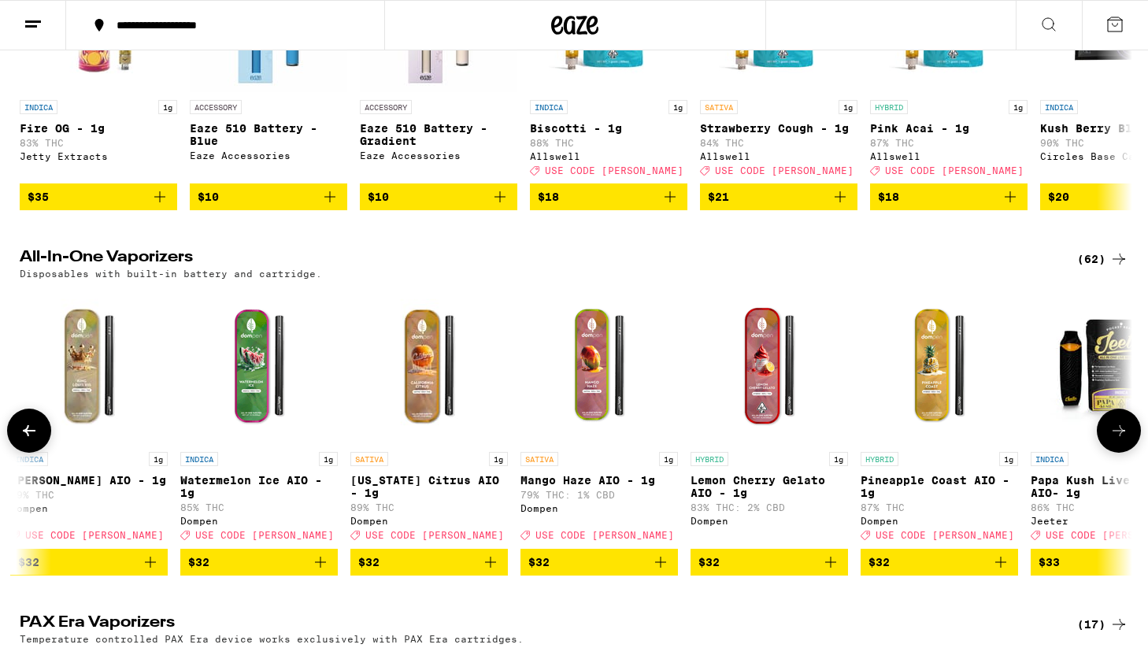
click at [1115, 440] on icon at bounding box center [1119, 430] width 19 height 19
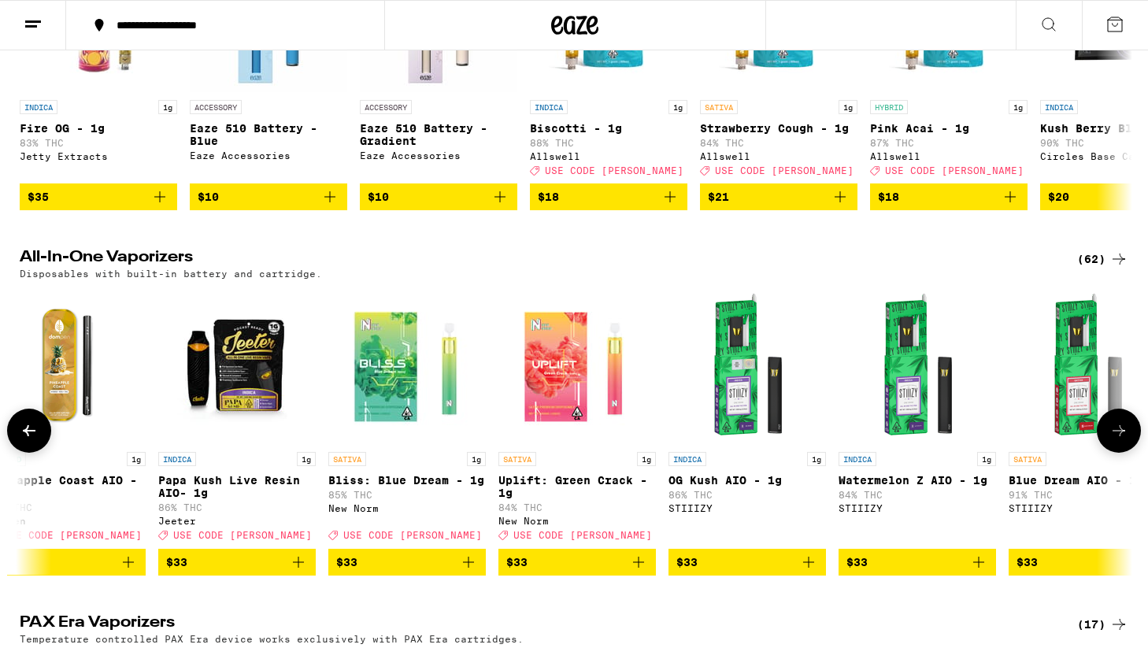
scroll to position [0, 6560]
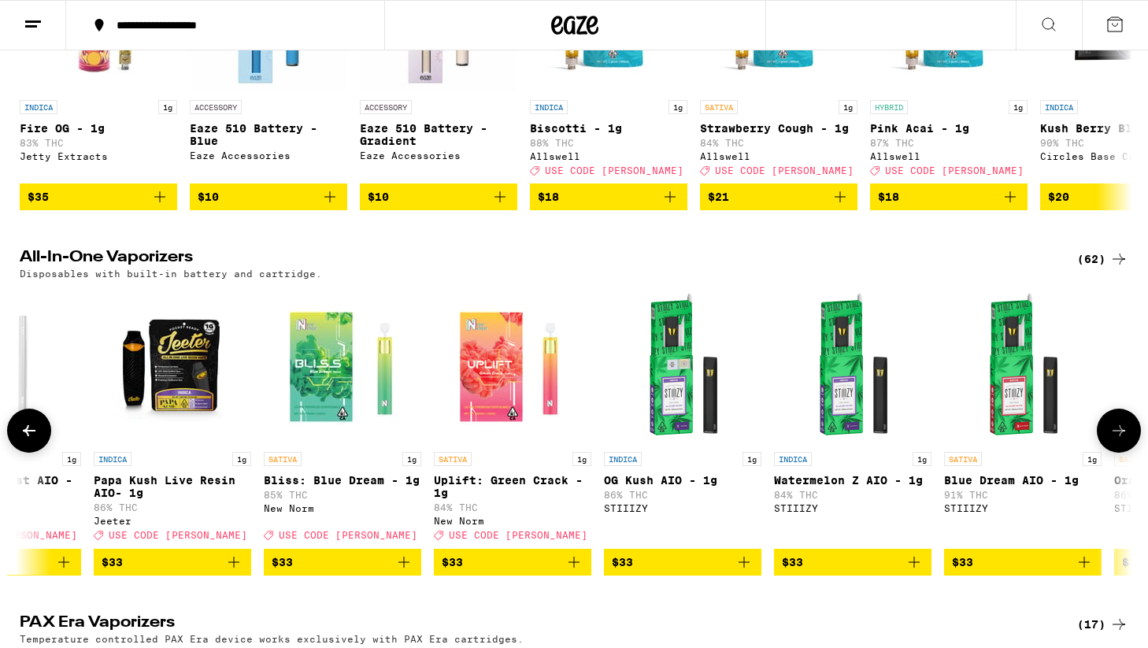
click at [1114, 440] on icon at bounding box center [1119, 430] width 19 height 19
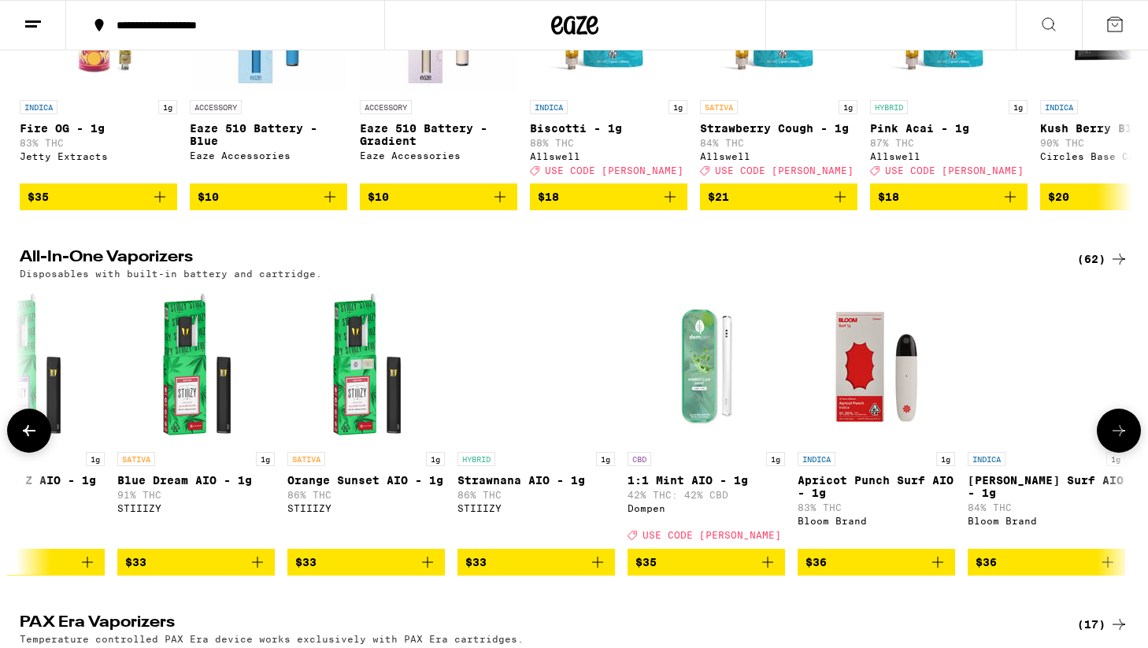
scroll to position [0, 7497]
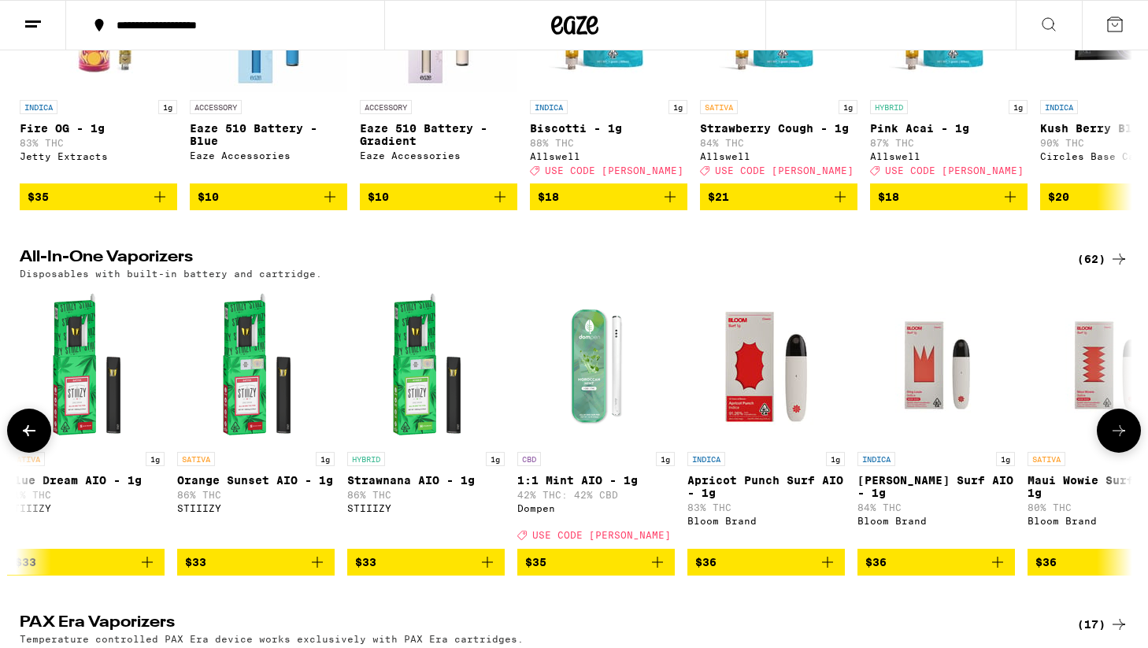
click at [1114, 440] on icon at bounding box center [1119, 430] width 19 height 19
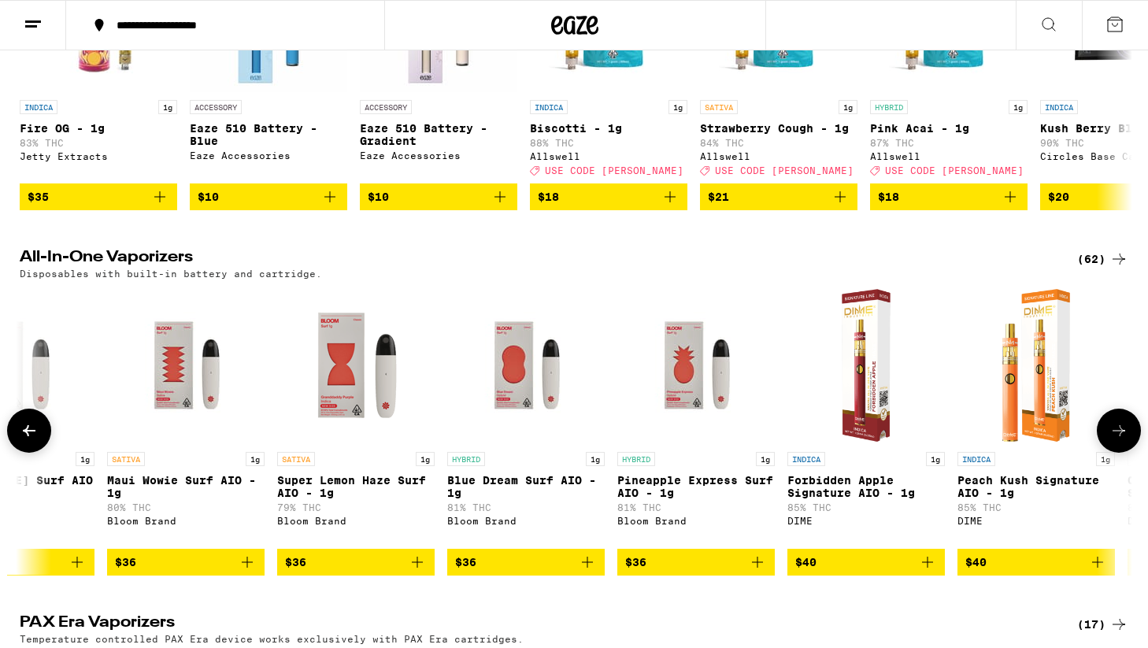
scroll to position [0, 8434]
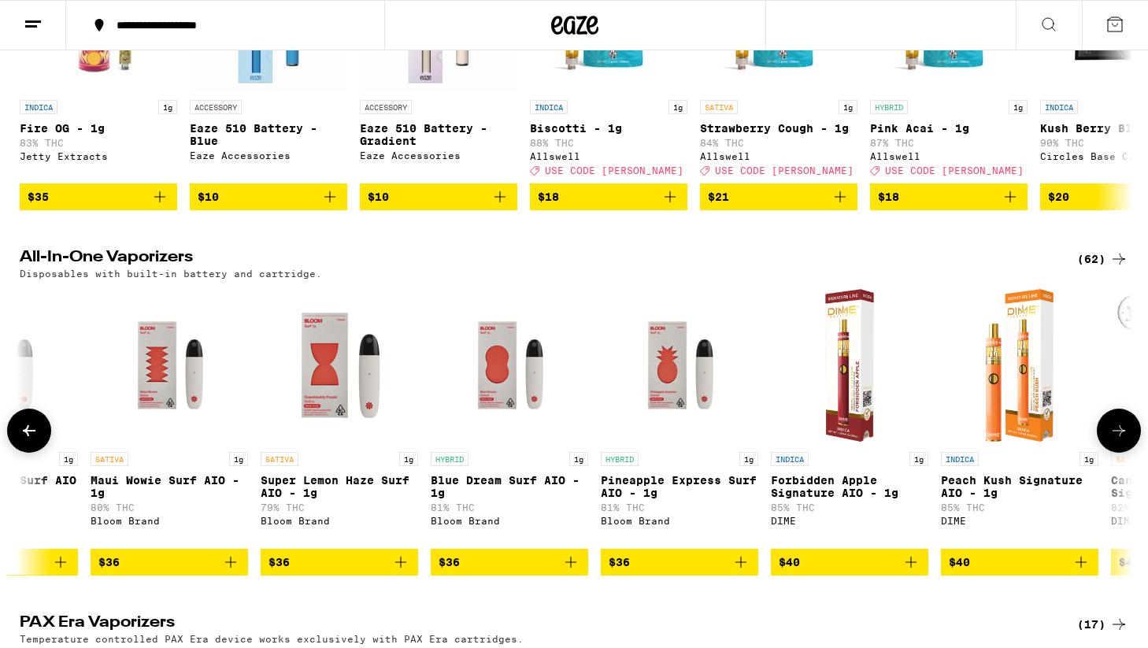
click at [1114, 440] on icon at bounding box center [1119, 430] width 19 height 19
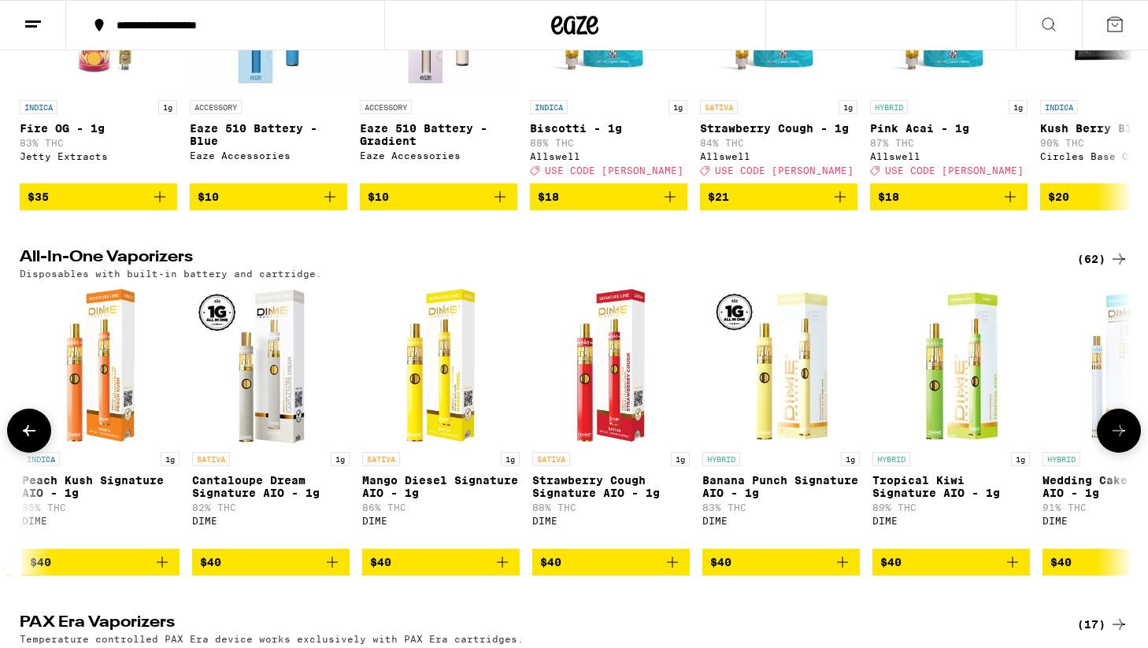
scroll to position [0, 9371]
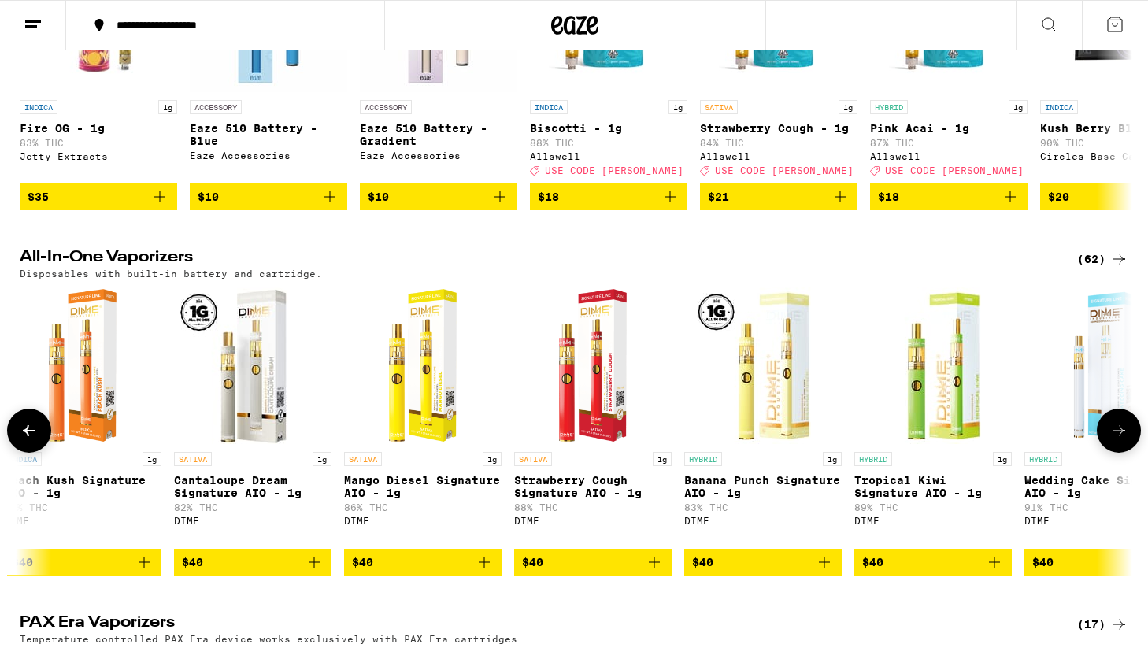
click at [1114, 440] on icon at bounding box center [1119, 430] width 19 height 19
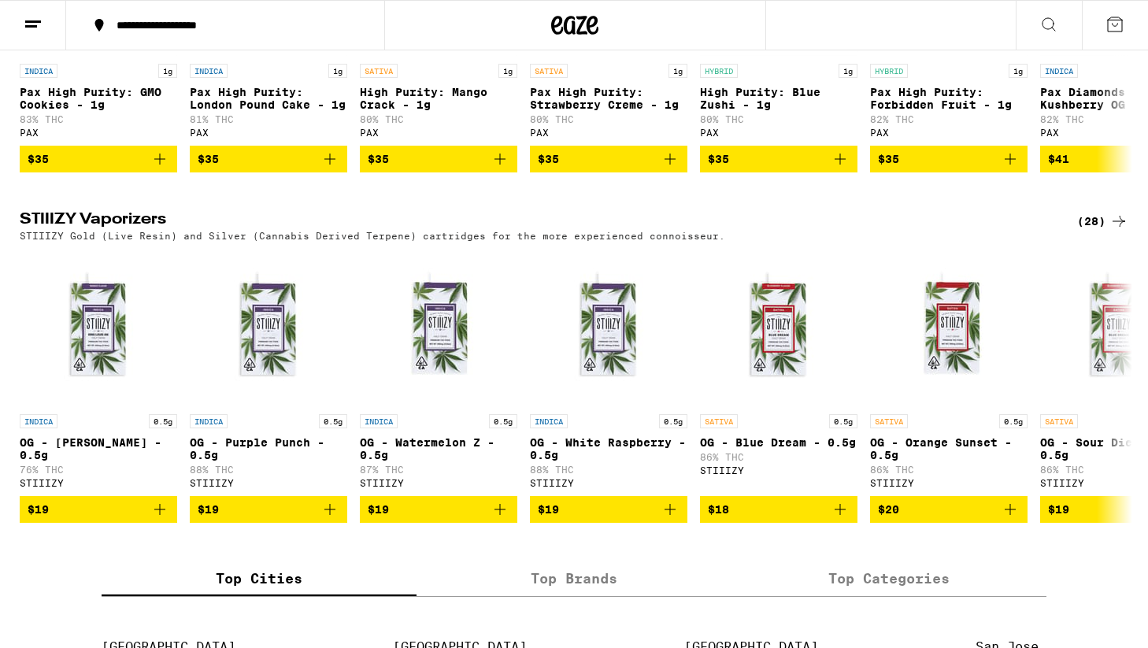
scroll to position [1187, 0]
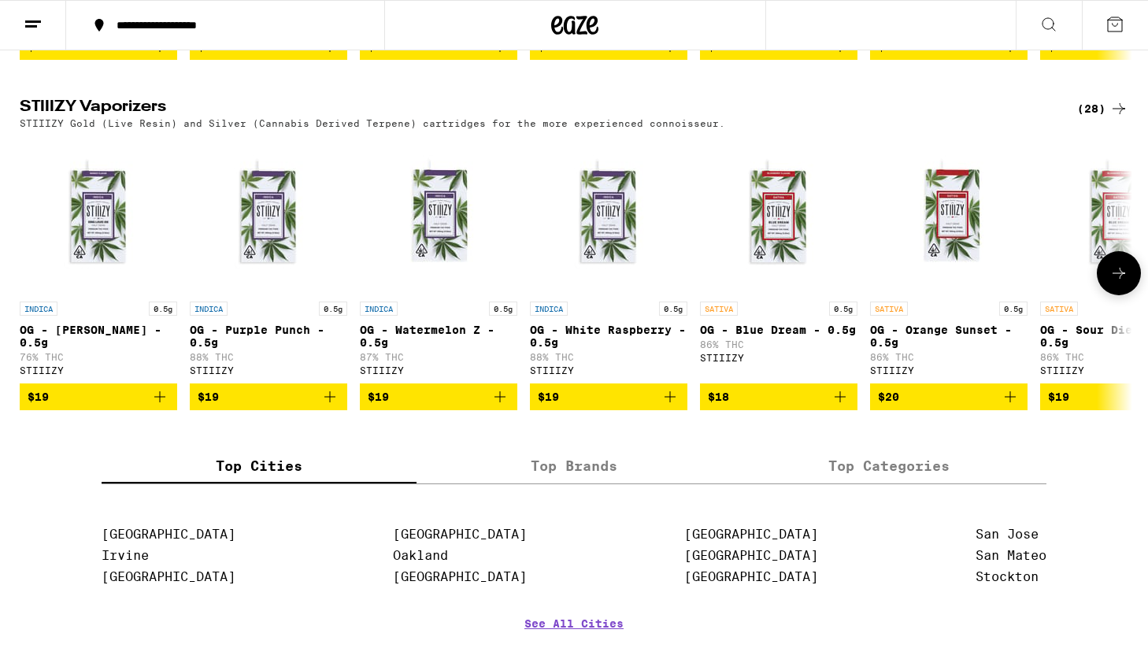
click at [1121, 283] on icon at bounding box center [1119, 273] width 19 height 19
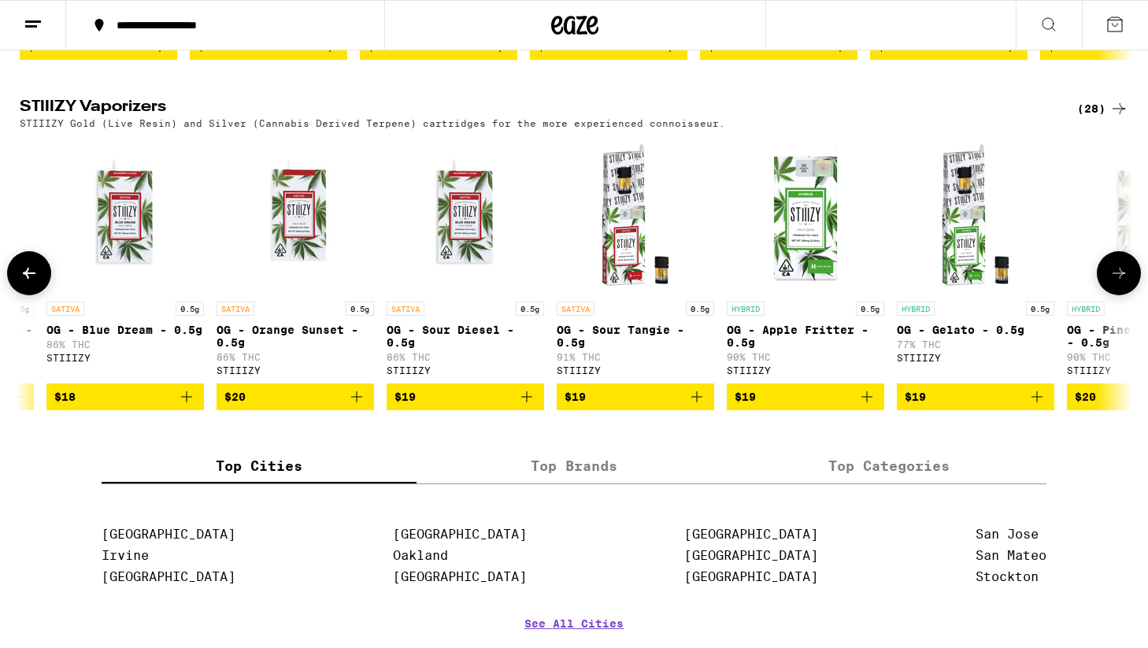
click at [1121, 283] on icon at bounding box center [1119, 273] width 19 height 19
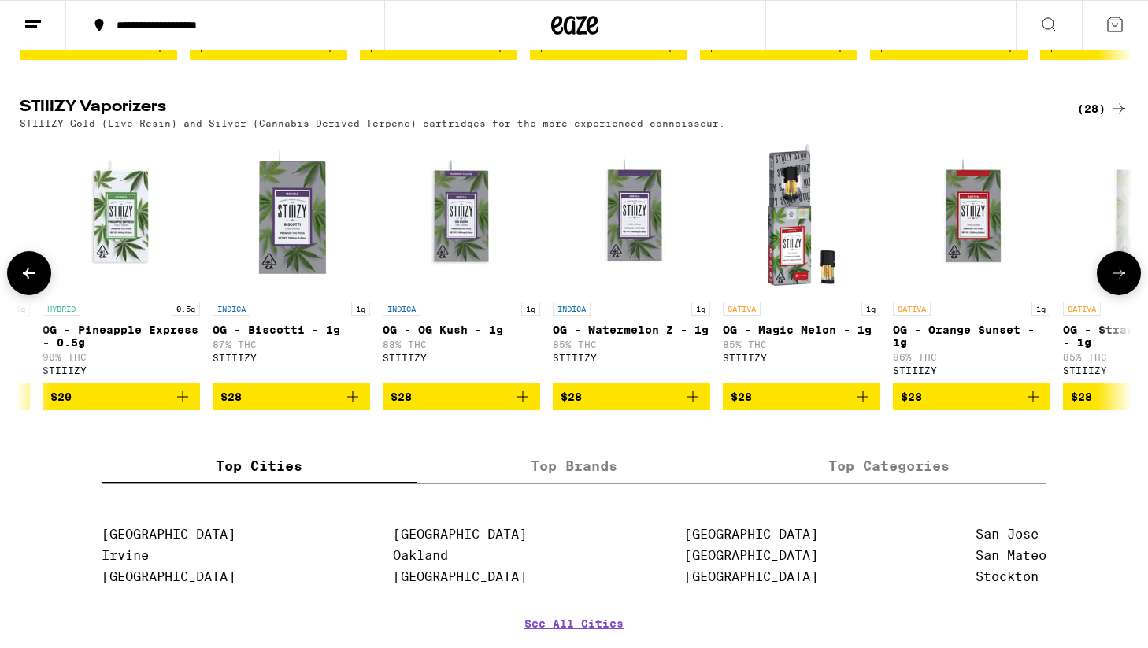
scroll to position [0, 1714]
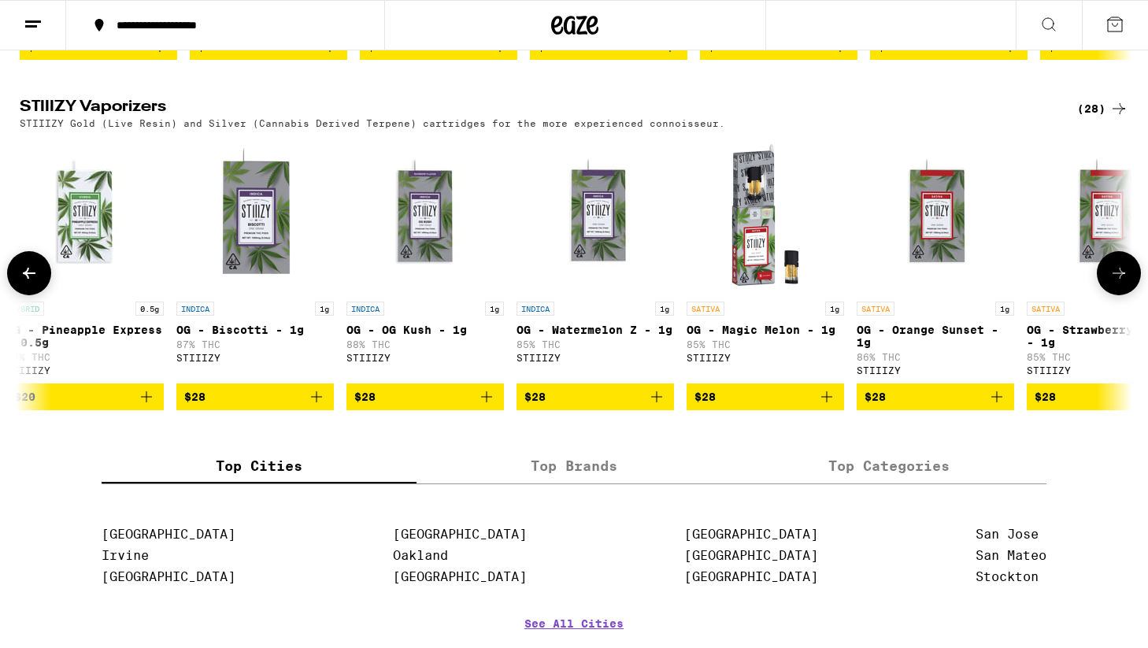
click at [1128, 283] on icon at bounding box center [1119, 273] width 19 height 19
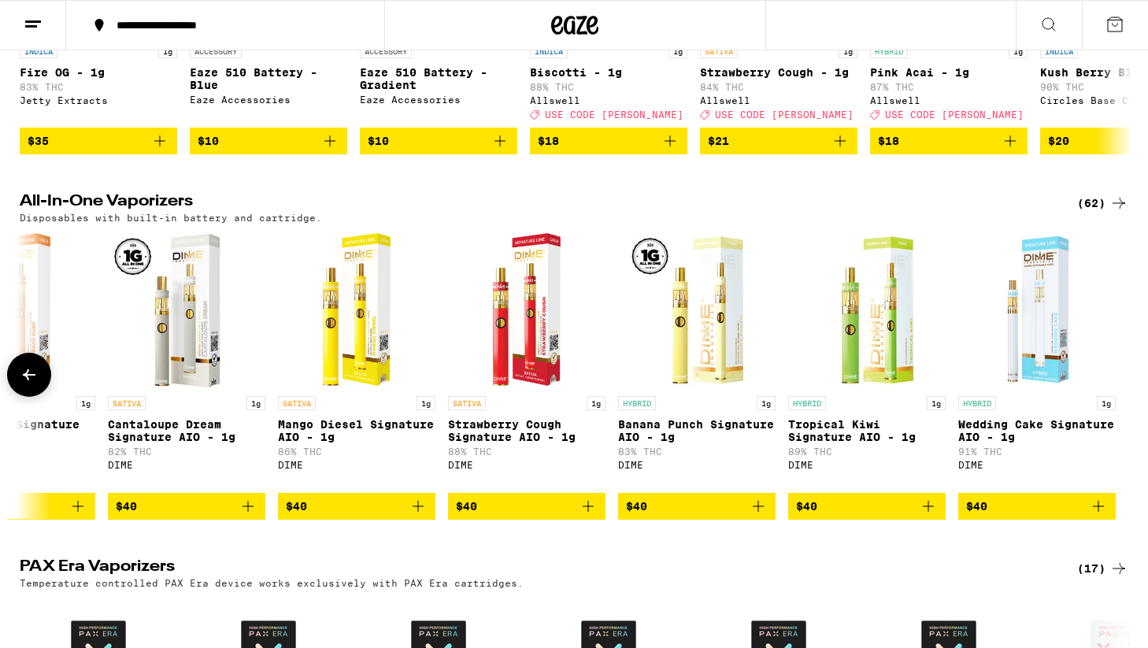
scroll to position [366, 0]
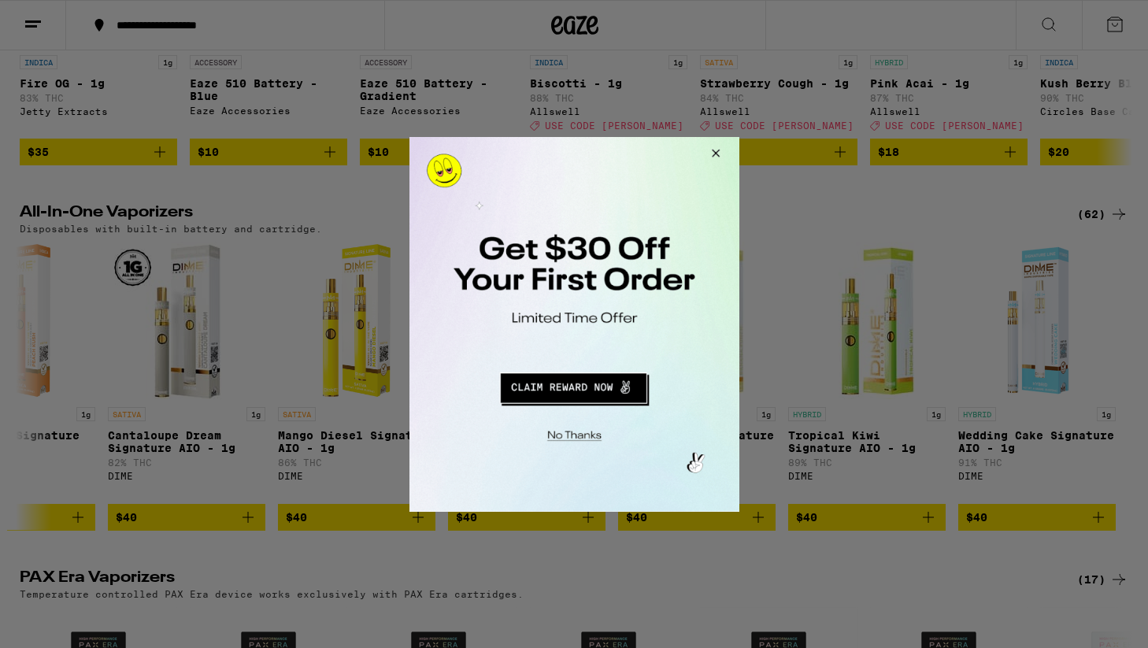
click at [716, 152] on button "Close Modal" at bounding box center [712, 155] width 43 height 38
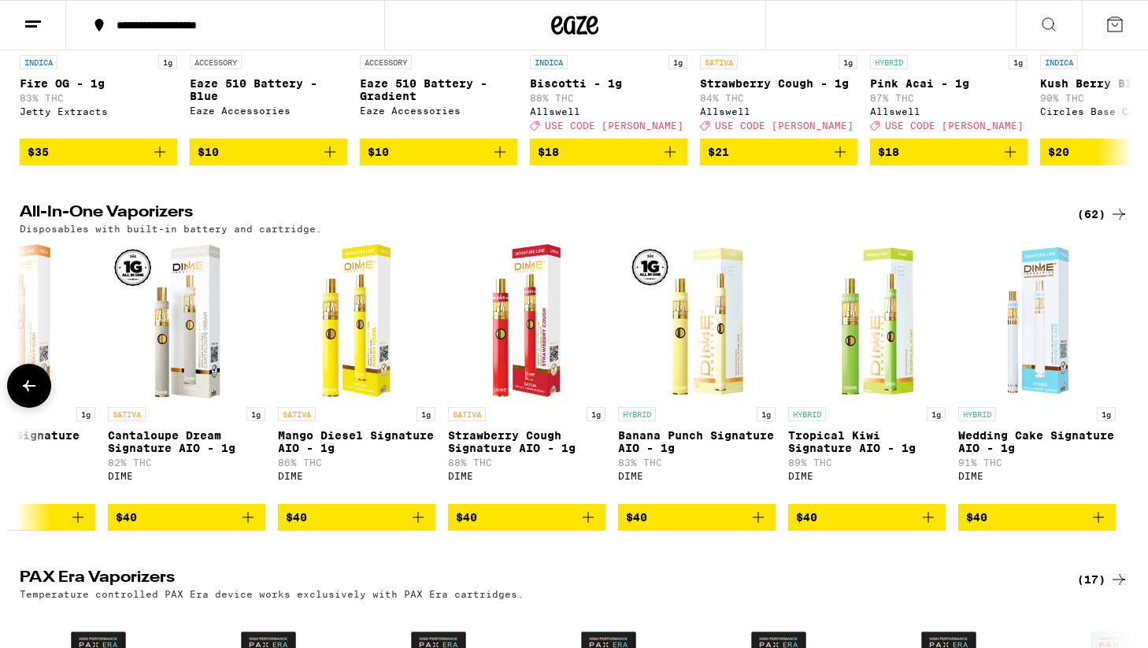
click at [31, 395] on icon at bounding box center [29, 385] width 19 height 19
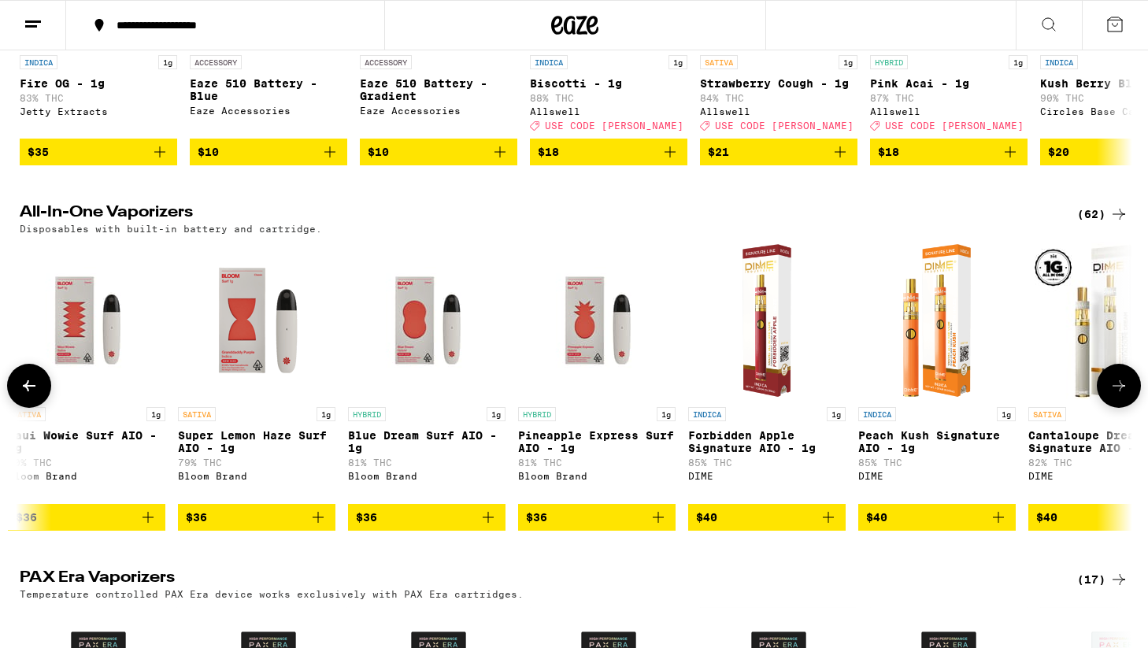
scroll to position [0, 8500]
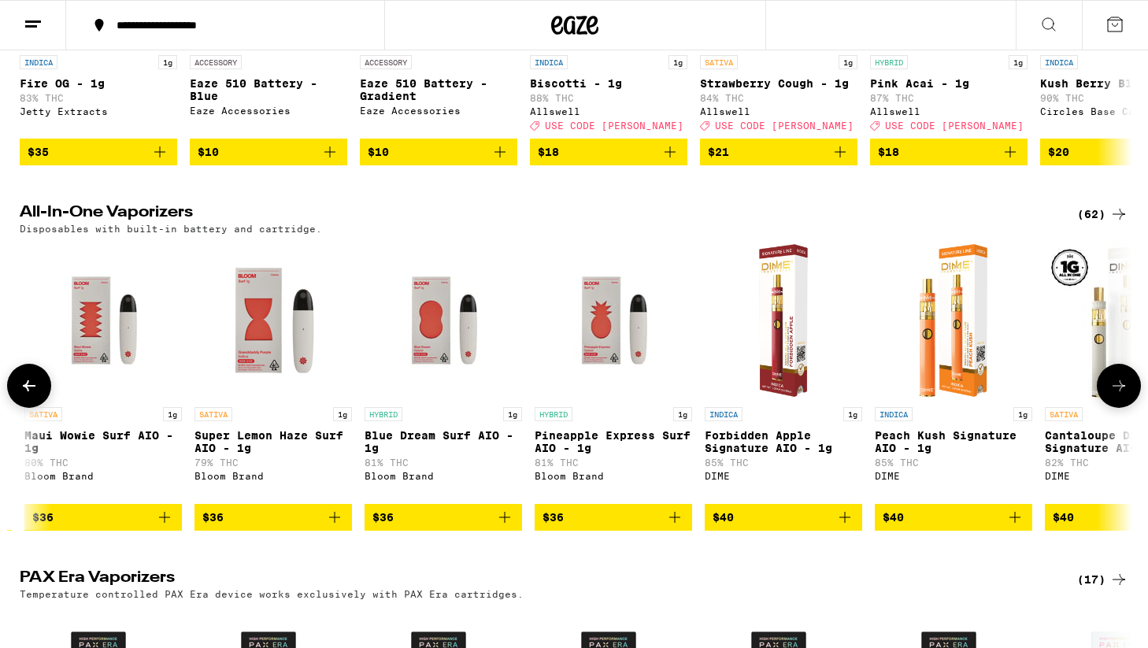
click at [31, 395] on icon at bounding box center [29, 385] width 19 height 19
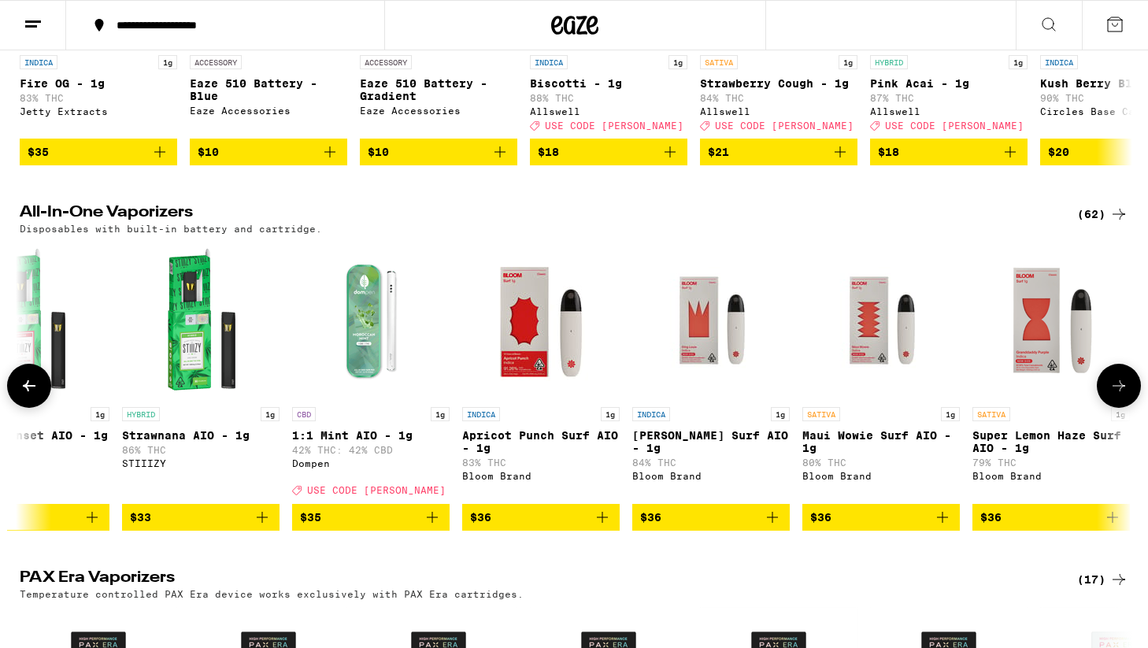
click at [31, 395] on icon at bounding box center [29, 385] width 19 height 19
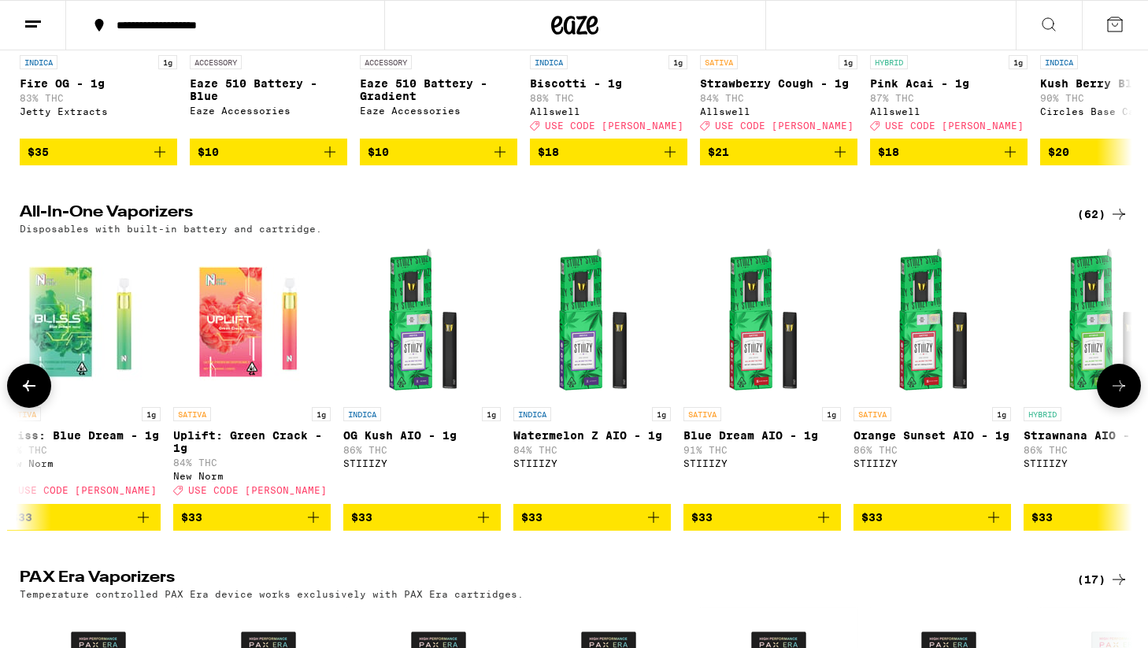
scroll to position [0, 6785]
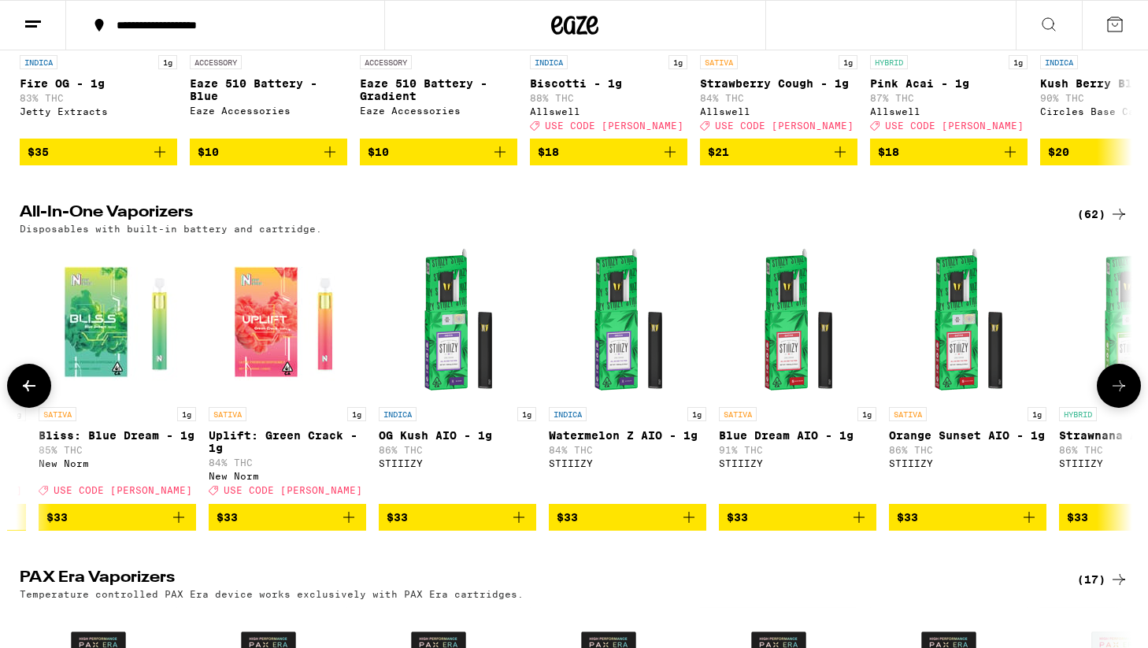
click at [31, 395] on icon at bounding box center [29, 385] width 19 height 19
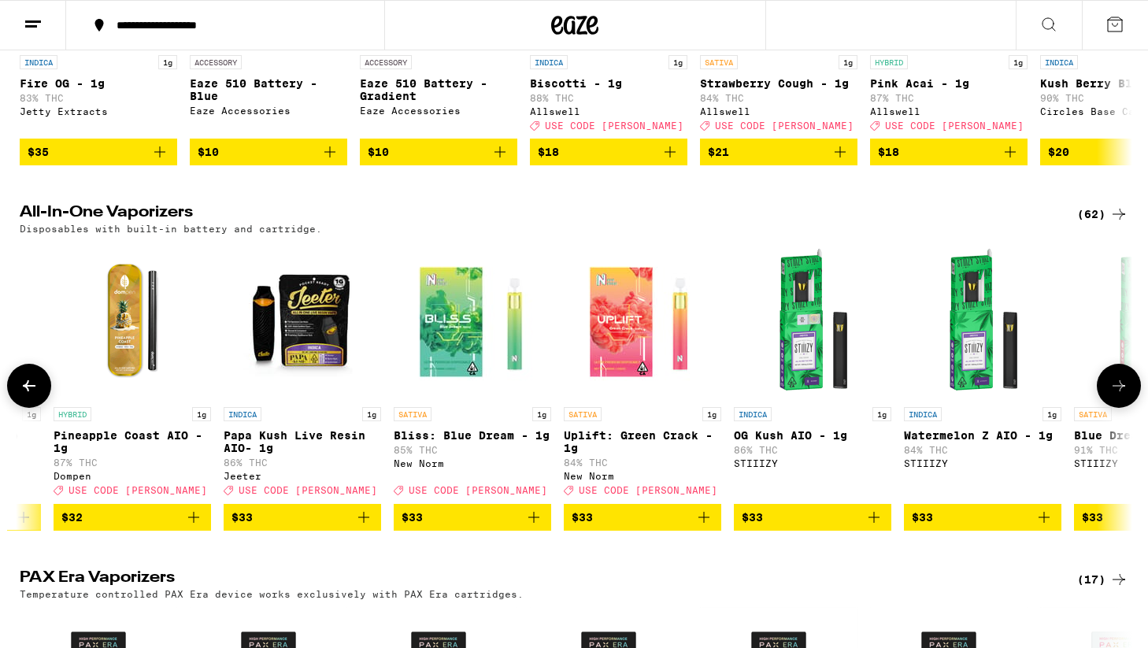
click at [31, 395] on icon at bounding box center [29, 385] width 19 height 19
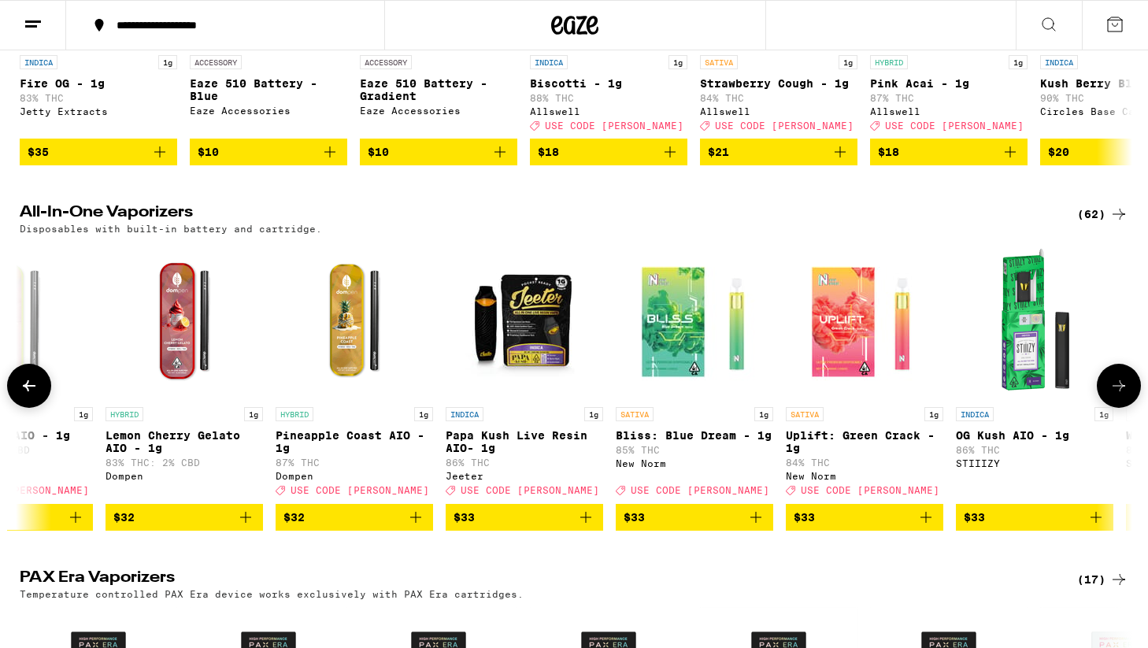
click at [31, 395] on icon at bounding box center [29, 385] width 19 height 19
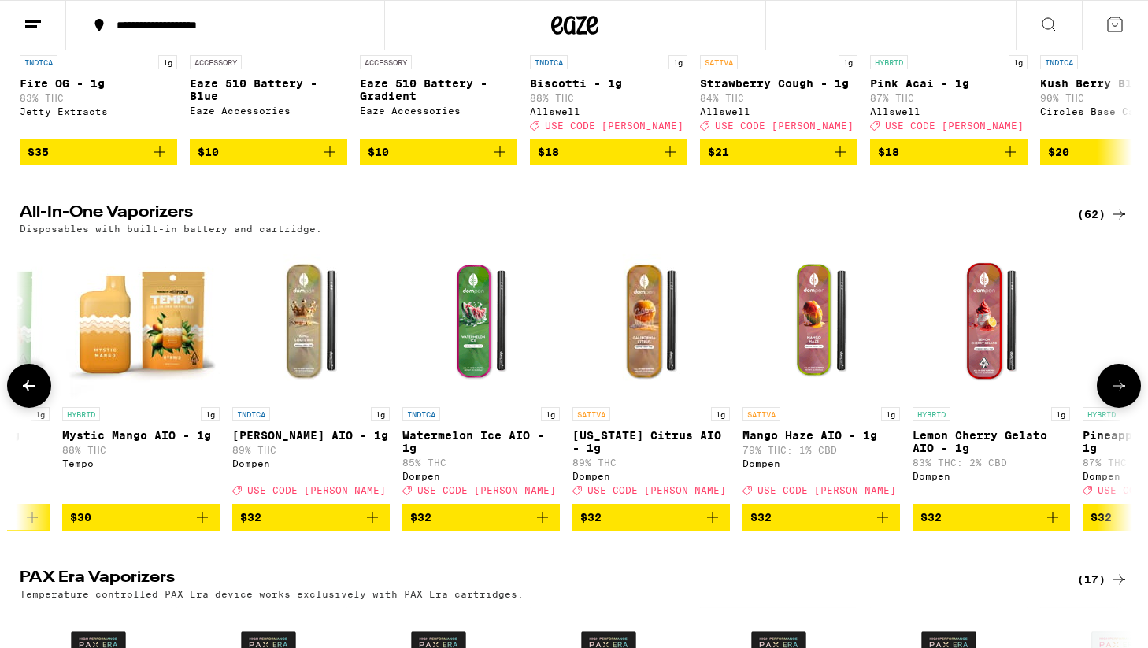
scroll to position [0, 5406]
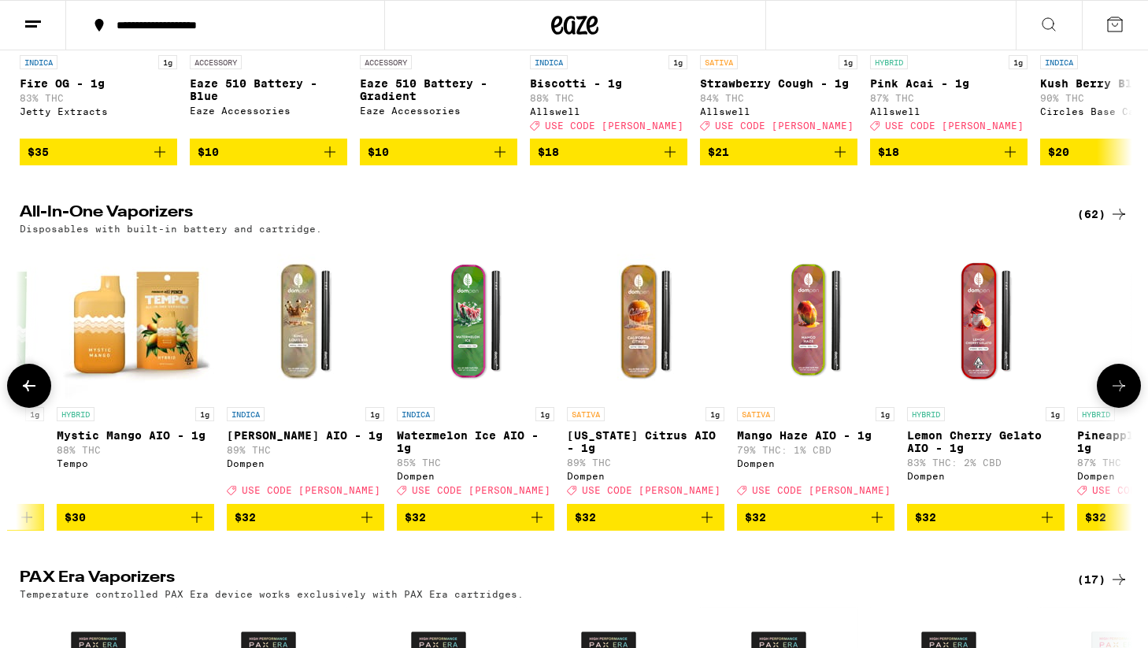
click at [608, 445] on p "[US_STATE] Citrus AIO - 1g" at bounding box center [645, 441] width 157 height 25
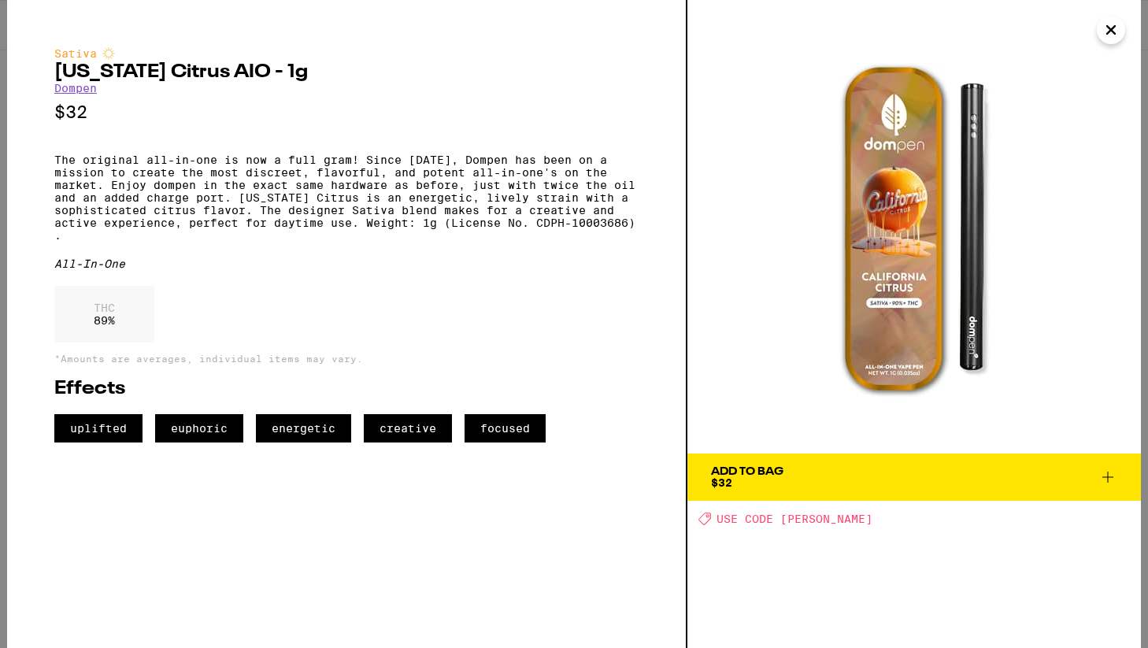
click at [1107, 472] on icon at bounding box center [1108, 477] width 19 height 19
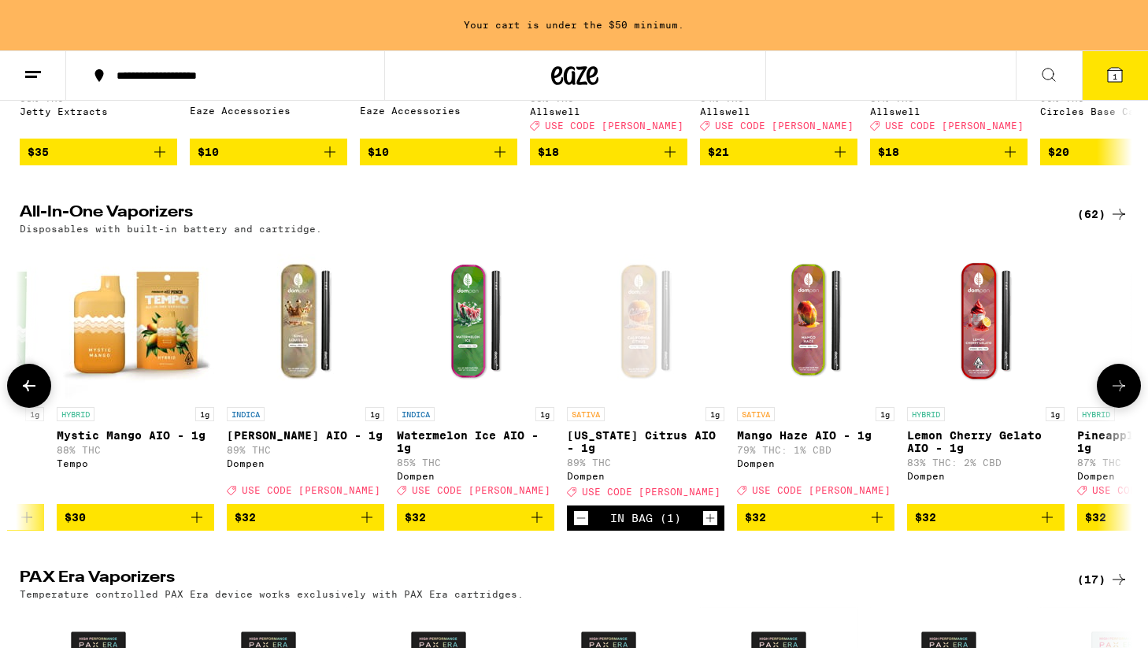
click at [22, 395] on icon at bounding box center [29, 385] width 19 height 19
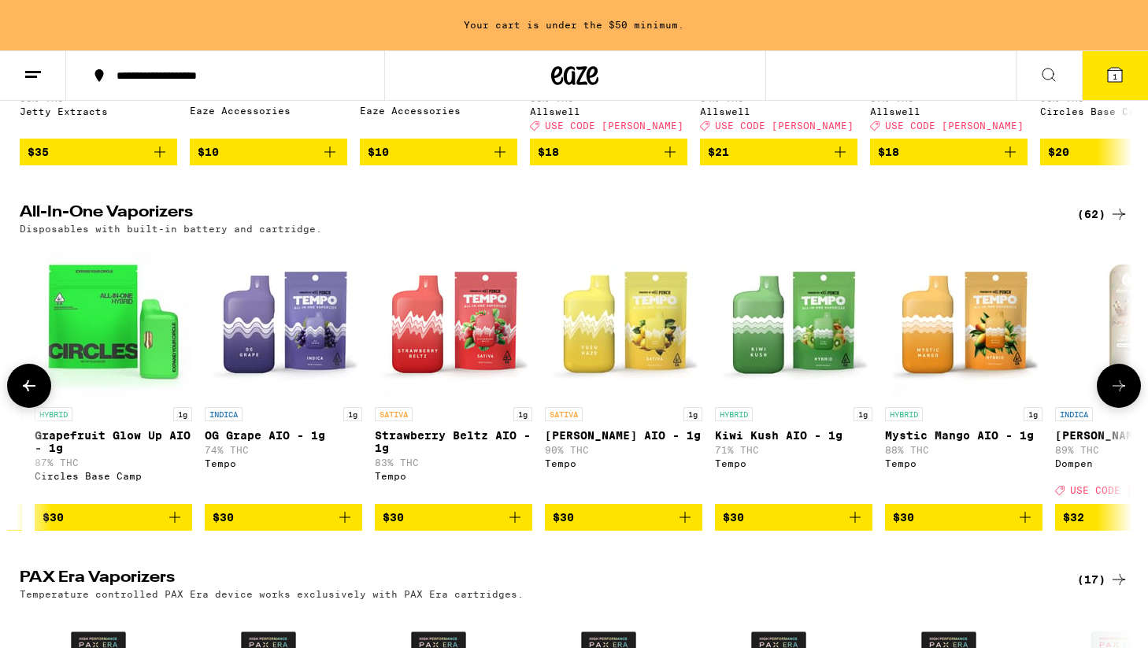
scroll to position [0, 4469]
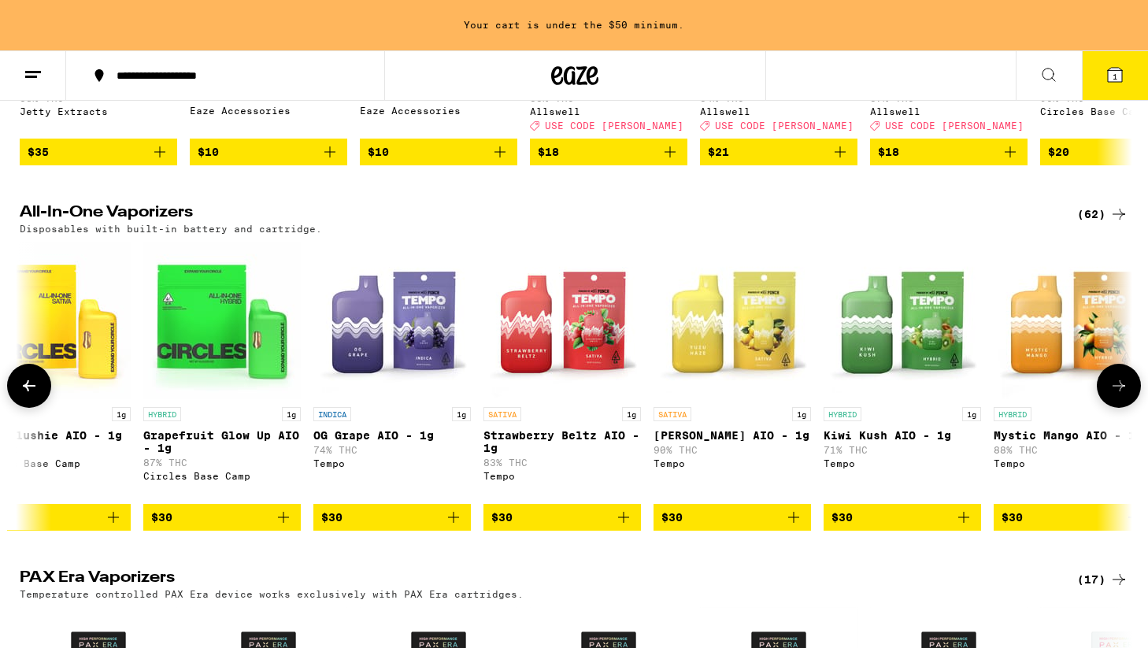
click at [32, 395] on icon at bounding box center [29, 385] width 19 height 19
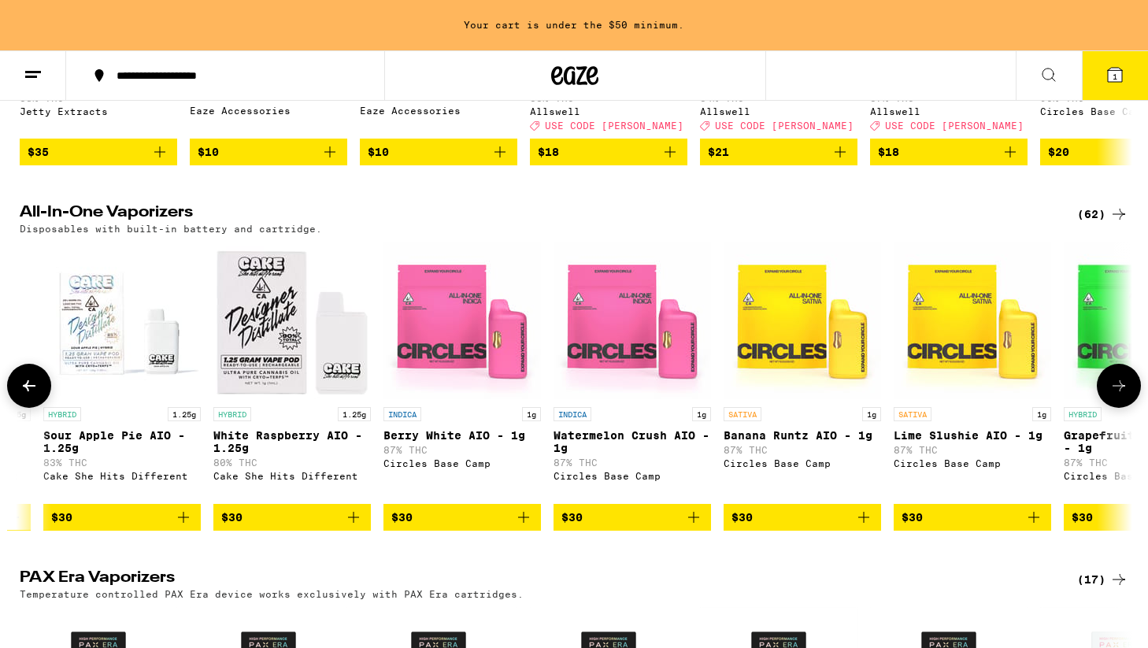
scroll to position [0, 3532]
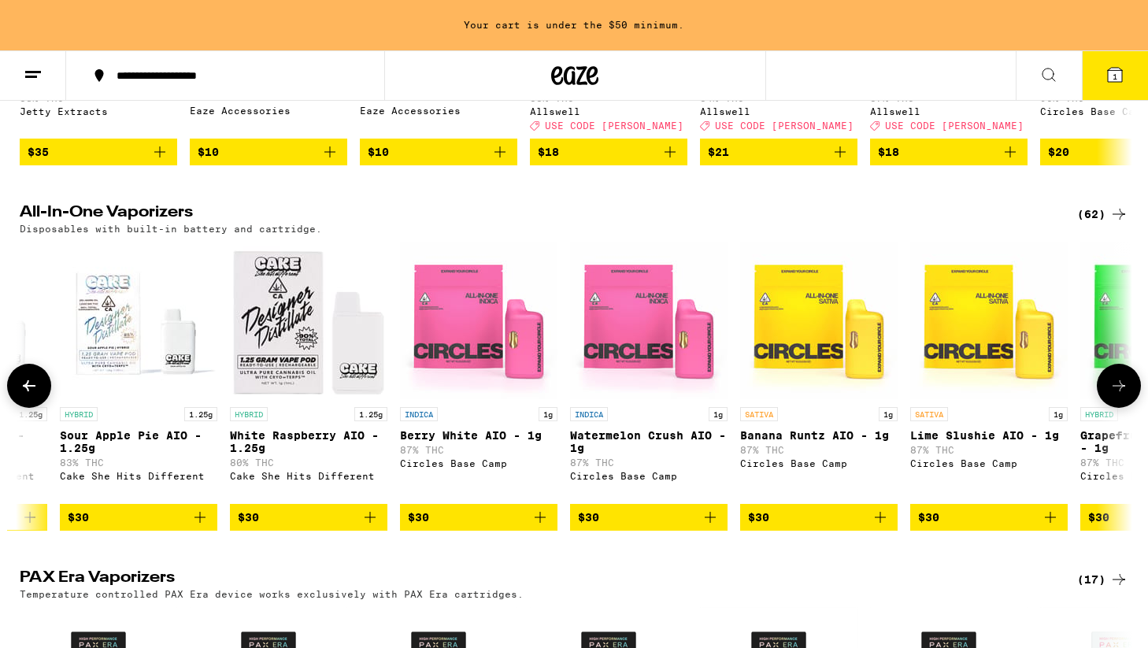
click at [24, 395] on icon at bounding box center [29, 385] width 19 height 19
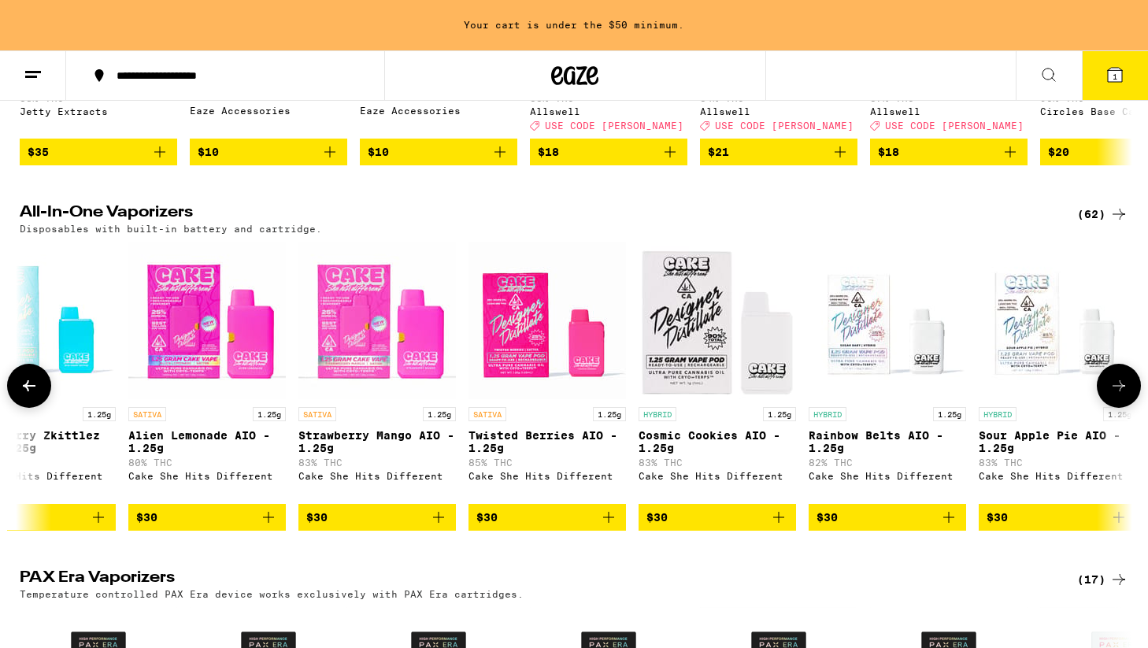
scroll to position [0, 2595]
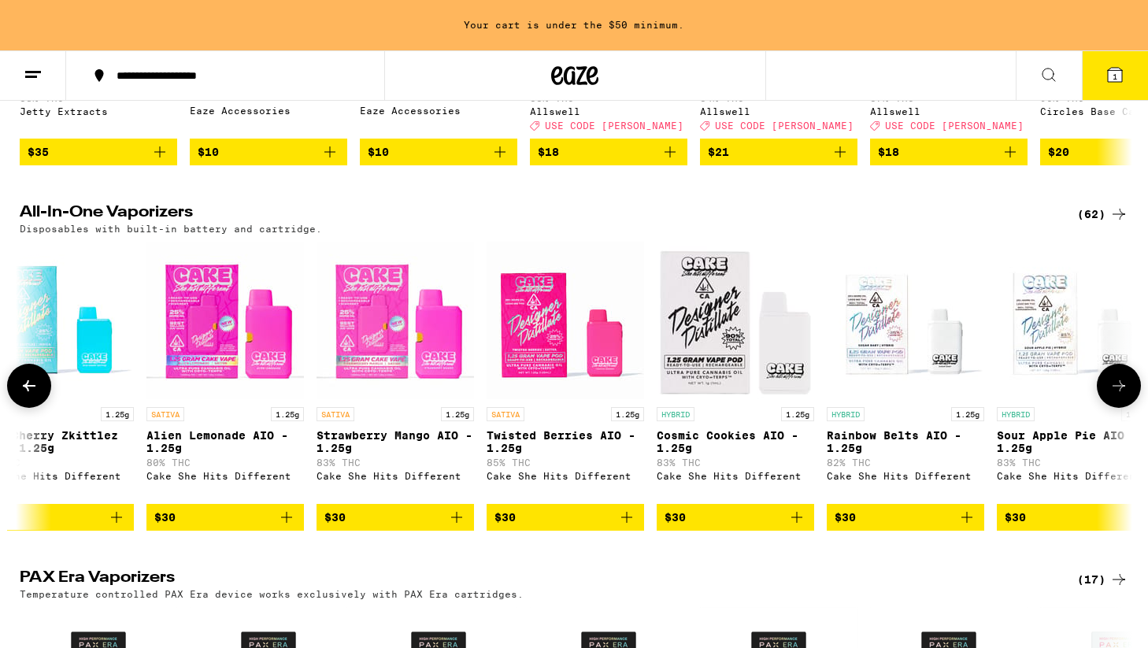
click at [18, 391] on button at bounding box center [29, 386] width 44 height 44
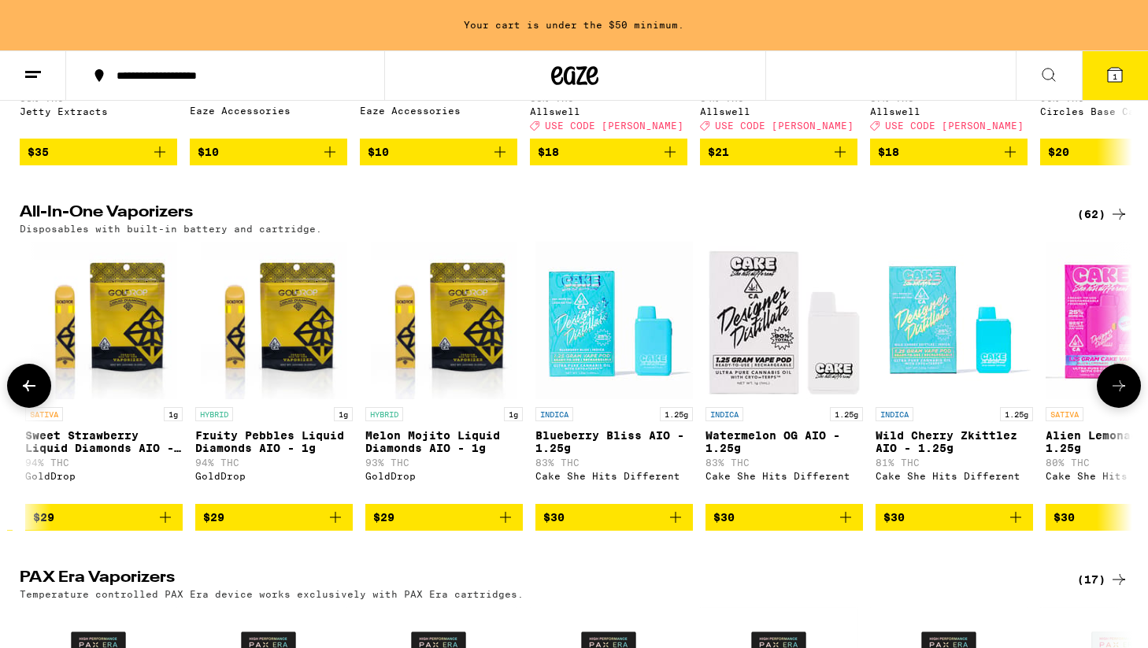
scroll to position [0, 1658]
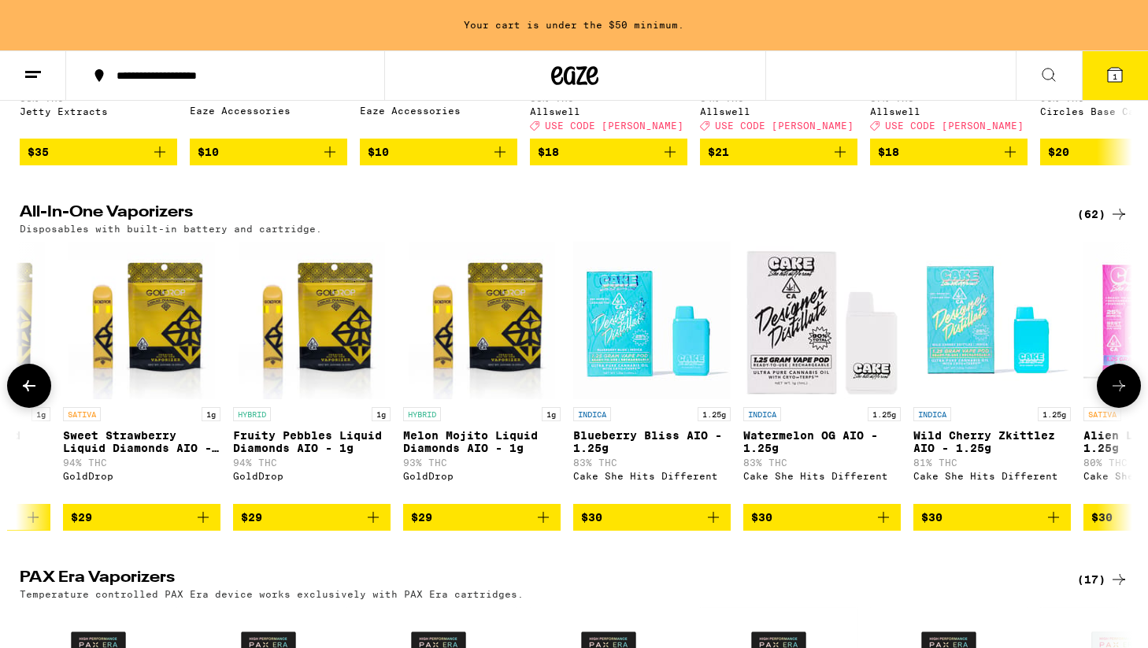
click at [370, 527] on icon "Add to bag" at bounding box center [373, 517] width 19 height 19
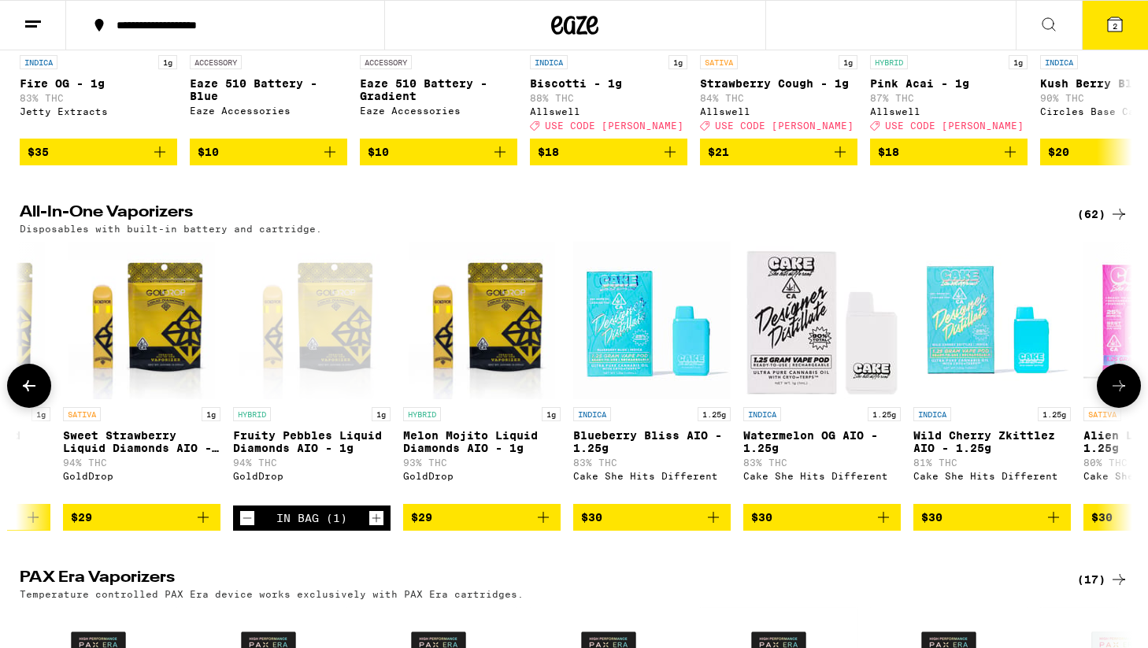
click at [28, 393] on button at bounding box center [29, 386] width 44 height 44
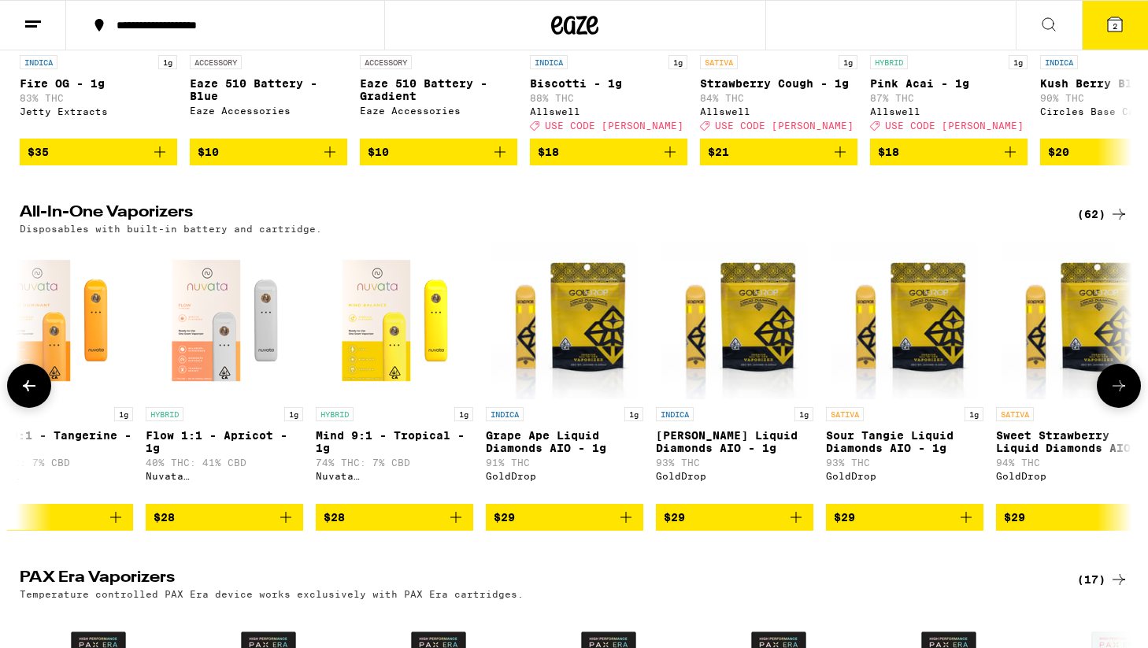
scroll to position [0, 721]
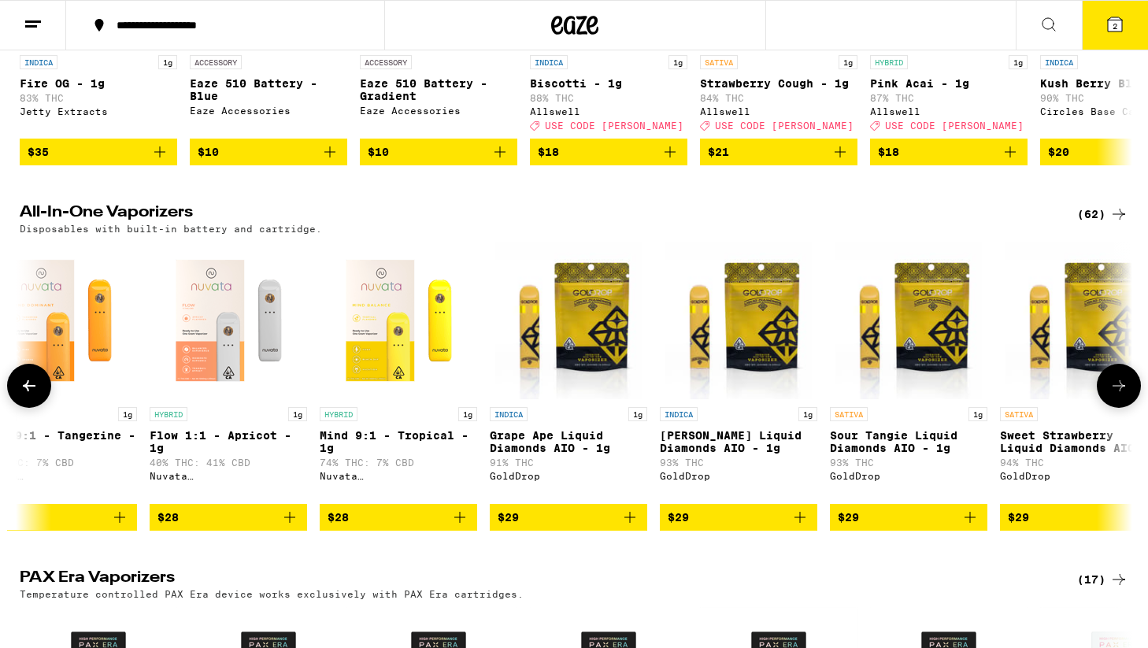
click at [24, 395] on icon at bounding box center [29, 385] width 19 height 19
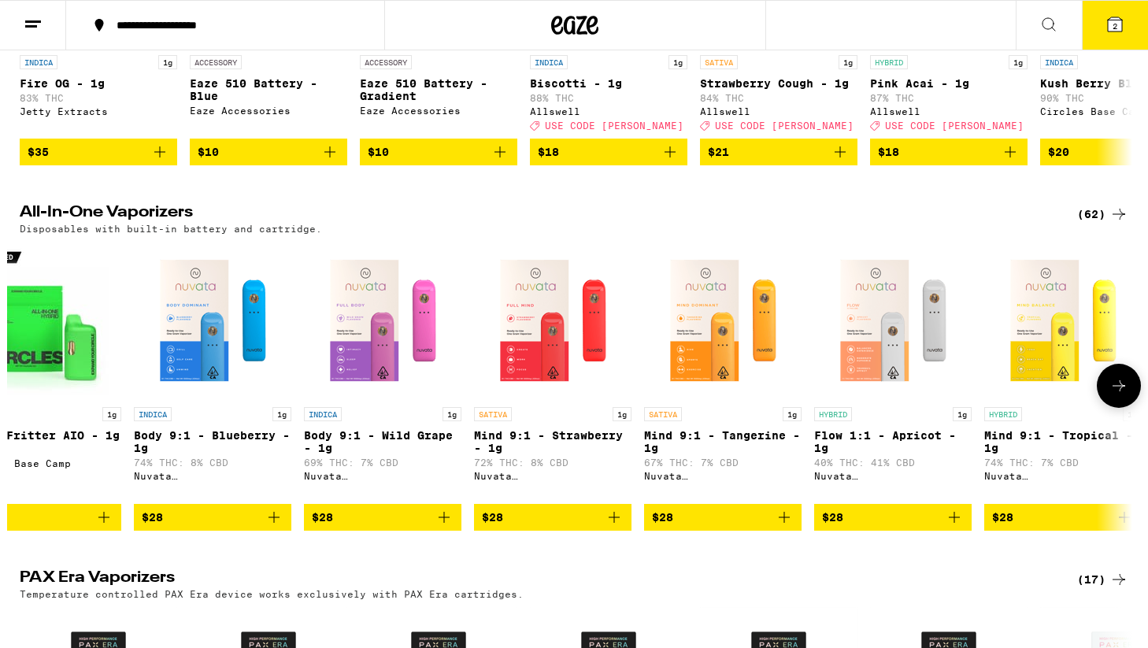
scroll to position [0, 0]
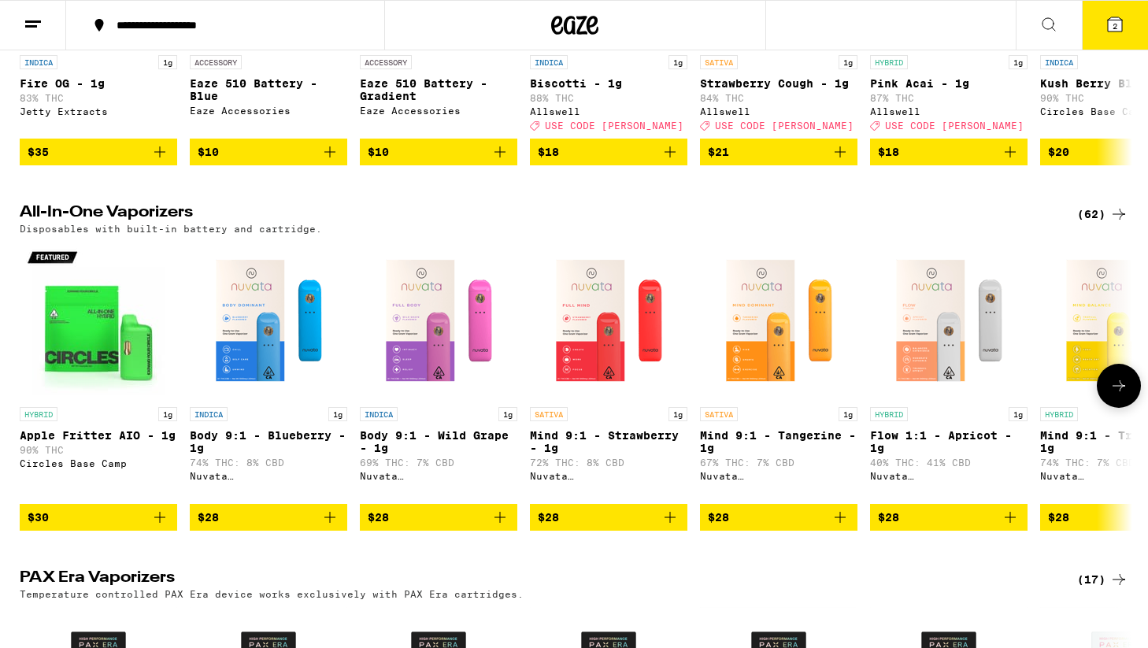
click at [1111, 395] on icon at bounding box center [1119, 385] width 19 height 19
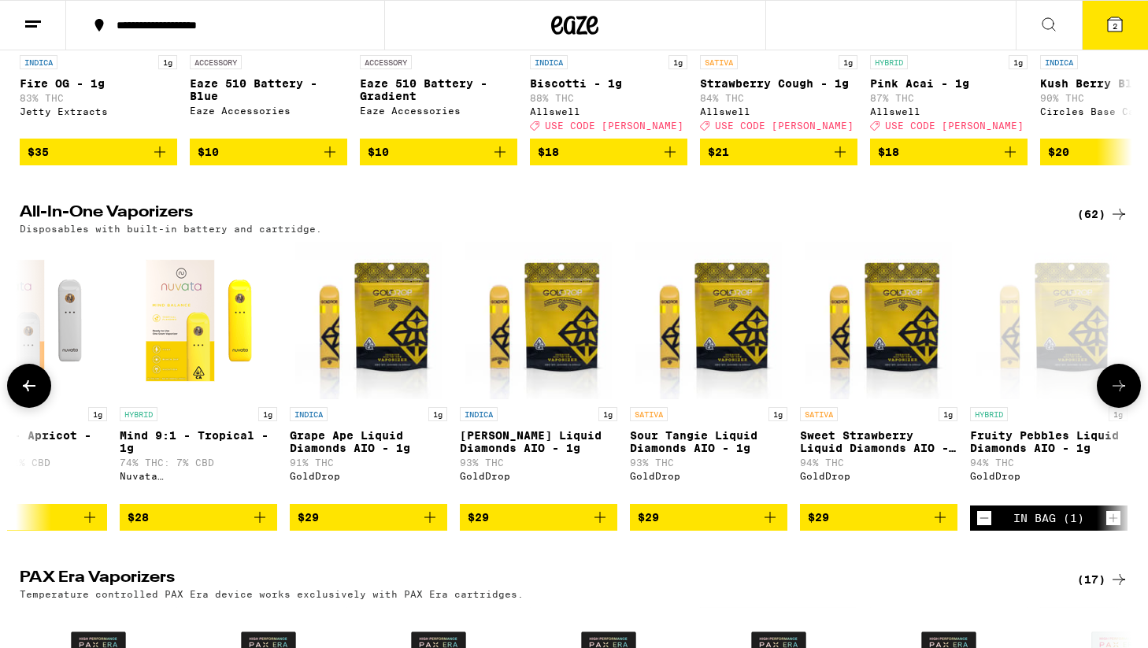
scroll to position [0, 937]
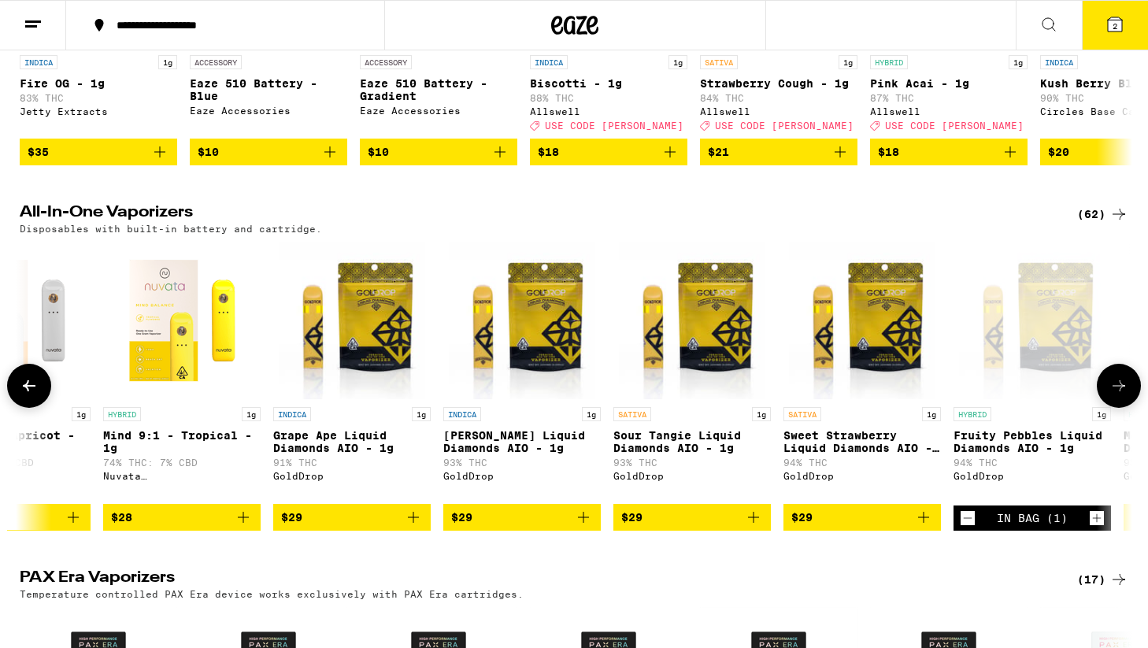
click at [1111, 395] on icon at bounding box center [1119, 385] width 19 height 19
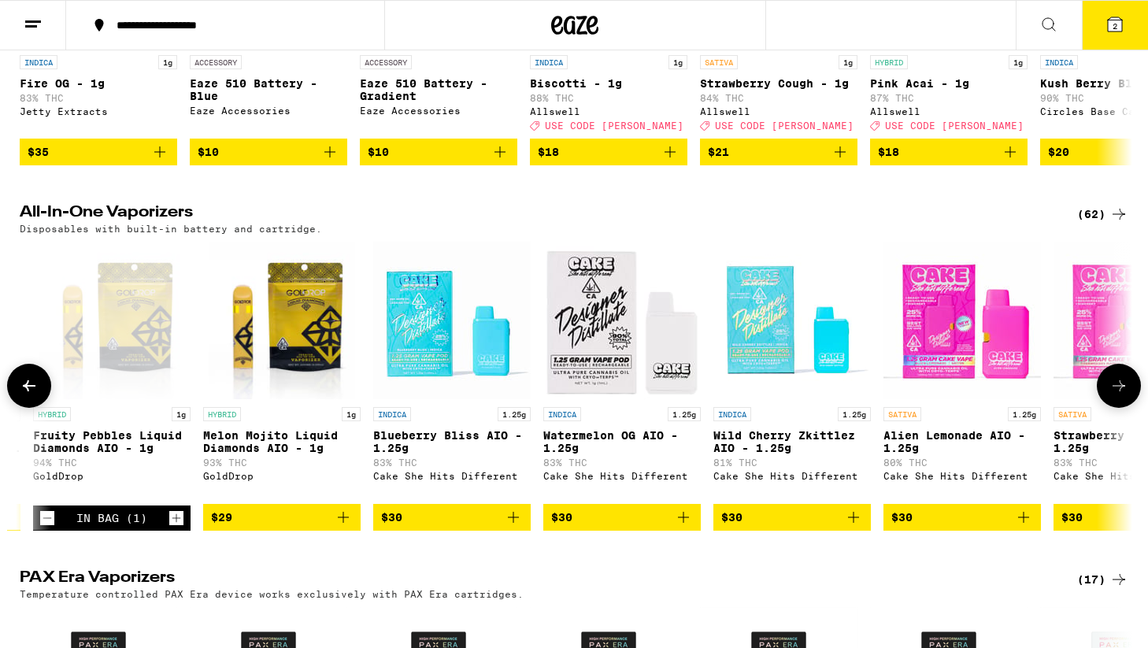
scroll to position [0, 1874]
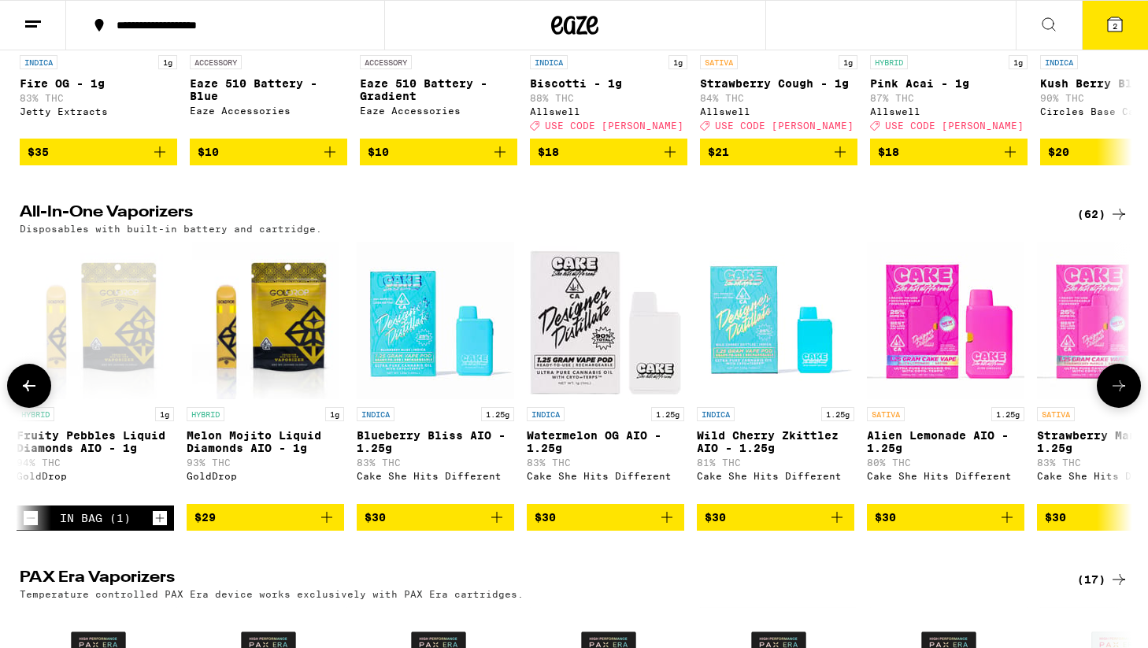
click at [1111, 395] on icon at bounding box center [1119, 385] width 19 height 19
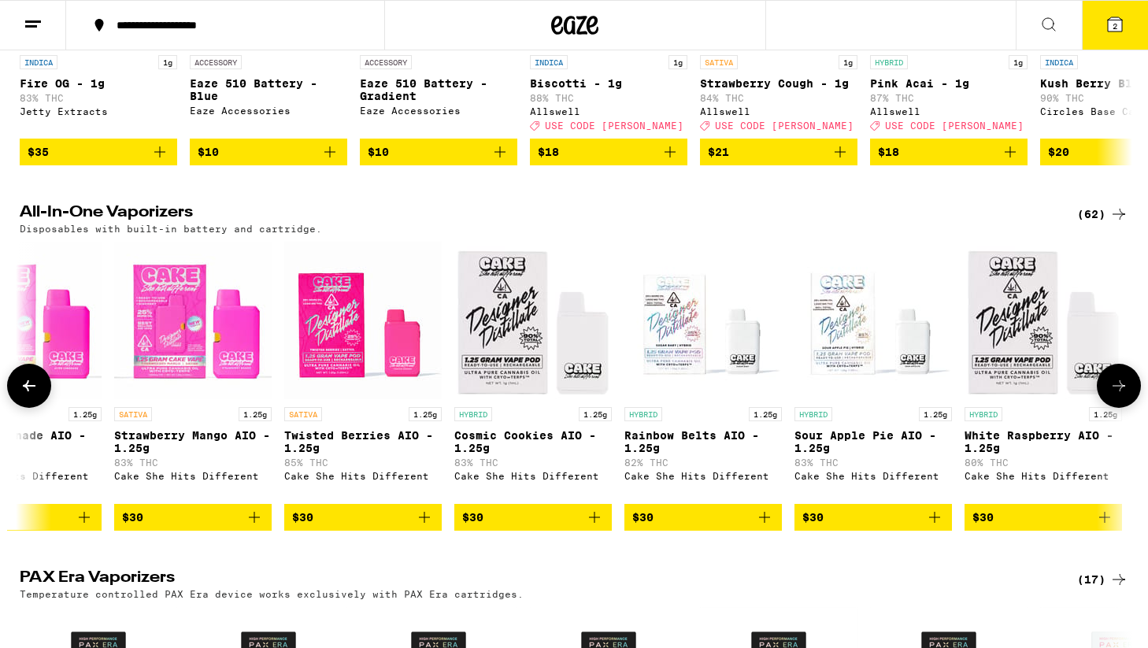
scroll to position [0, 2811]
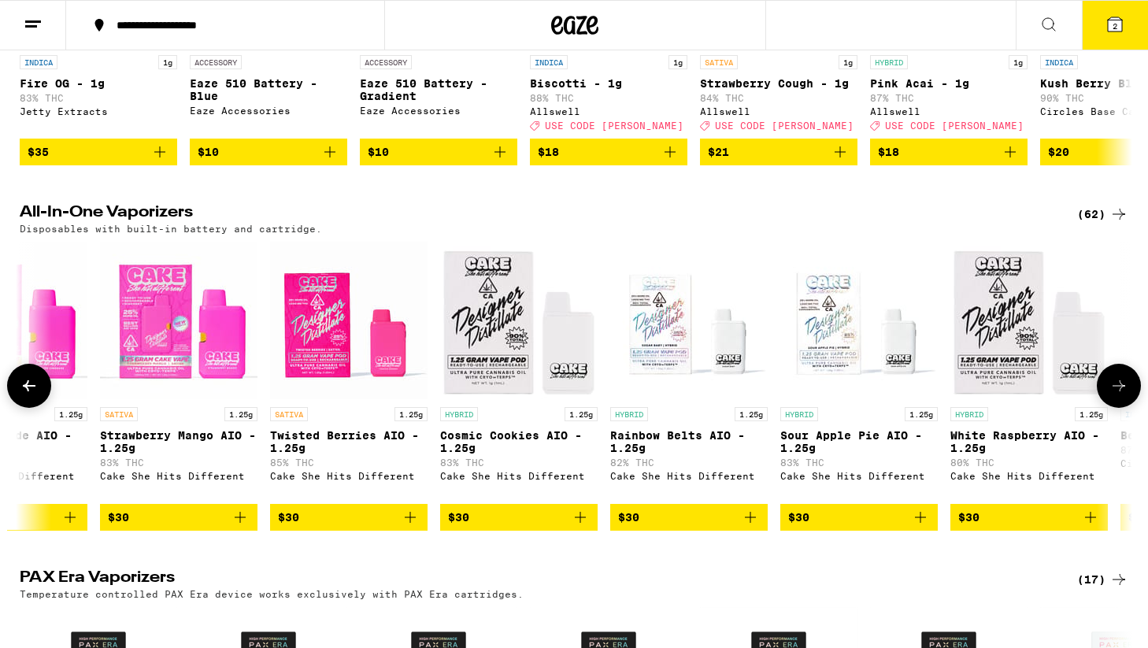
click at [1087, 527] on icon "Add to bag" at bounding box center [1090, 517] width 19 height 19
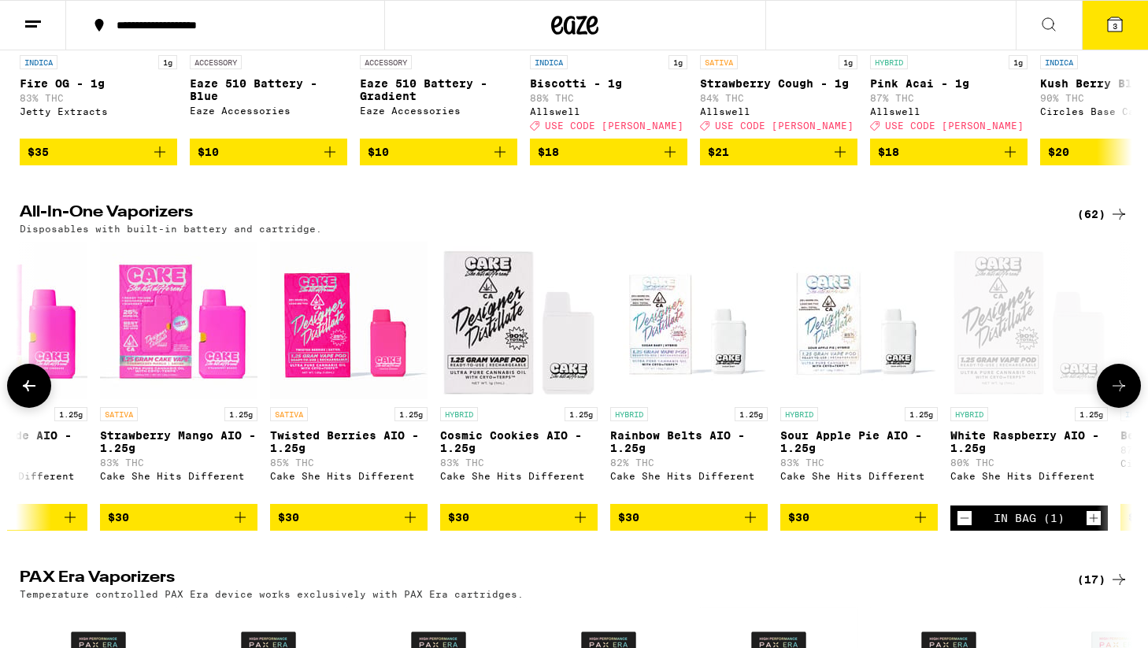
click at [22, 395] on icon at bounding box center [29, 385] width 19 height 19
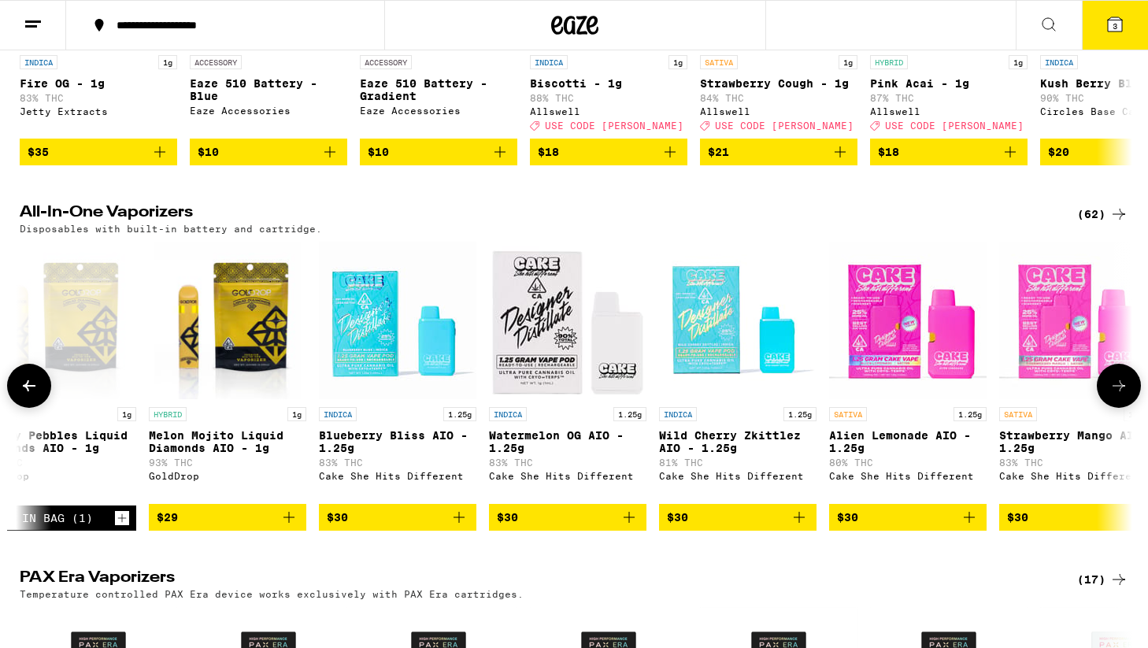
scroll to position [0, 1874]
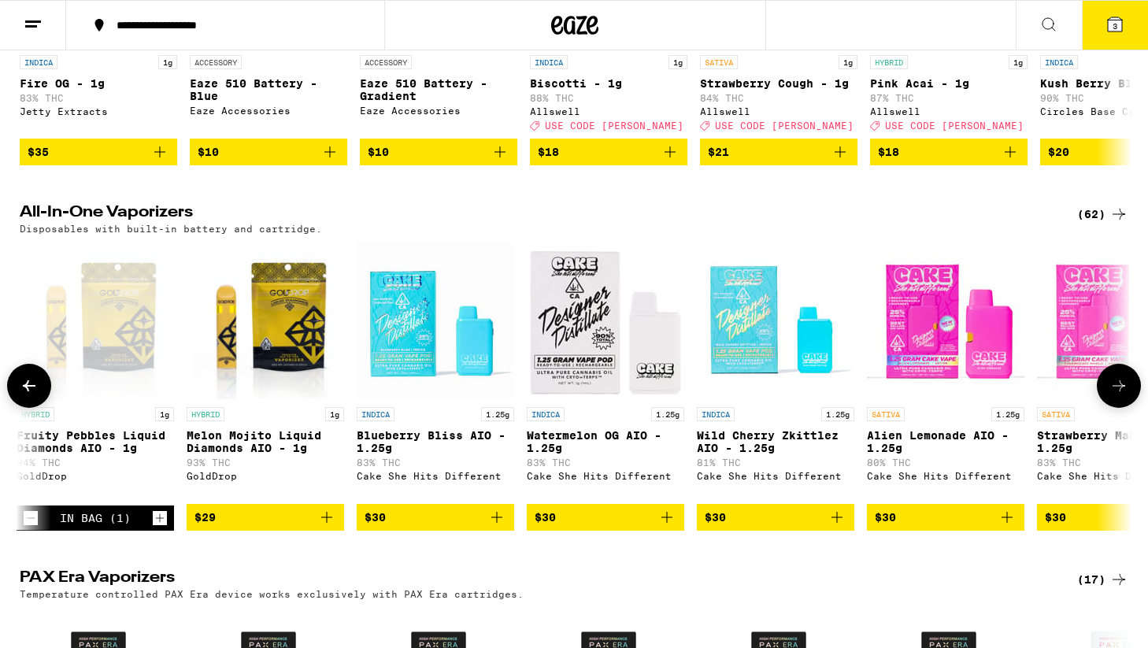
click at [1116, 395] on icon at bounding box center [1119, 385] width 19 height 19
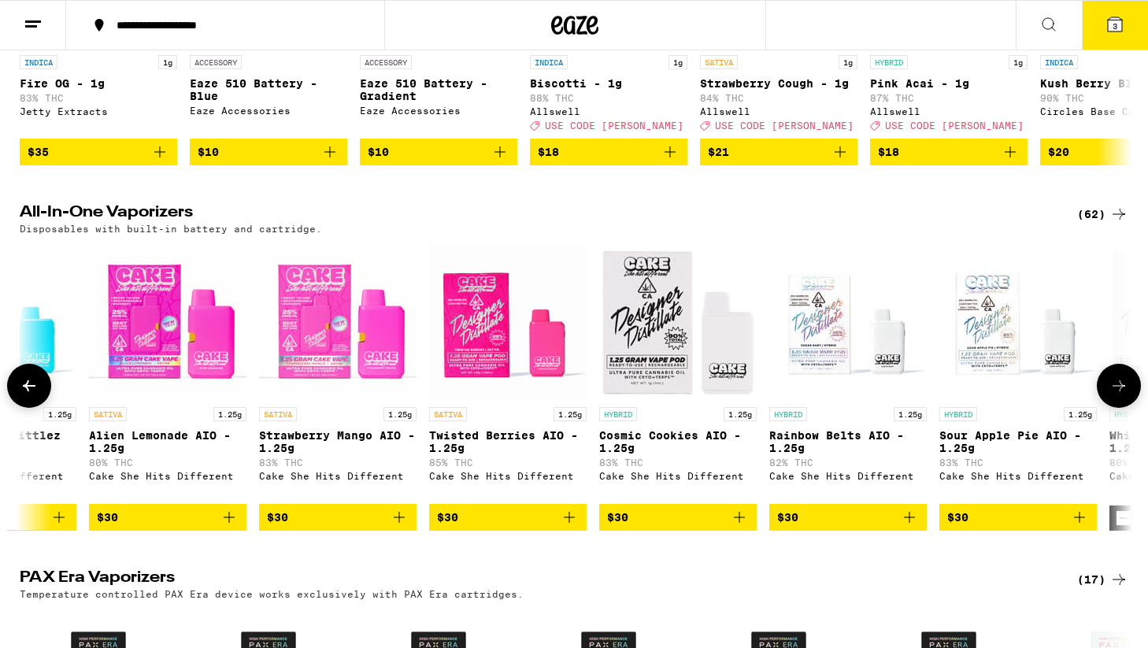
click at [1116, 395] on icon at bounding box center [1119, 385] width 19 height 19
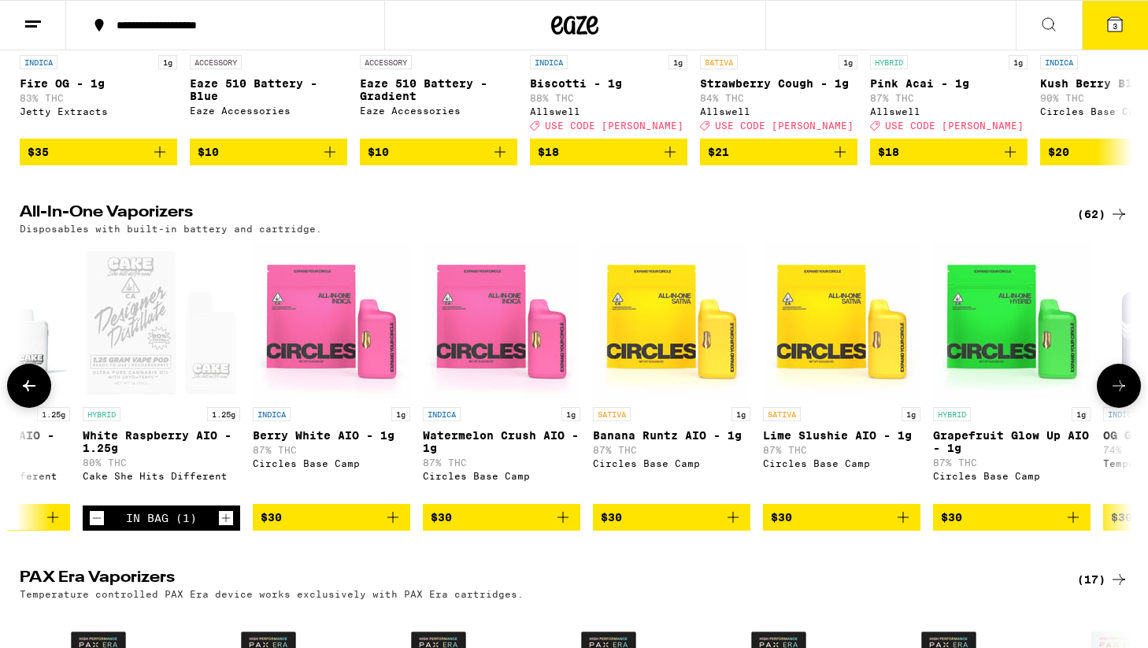
click at [1116, 395] on icon at bounding box center [1119, 385] width 19 height 19
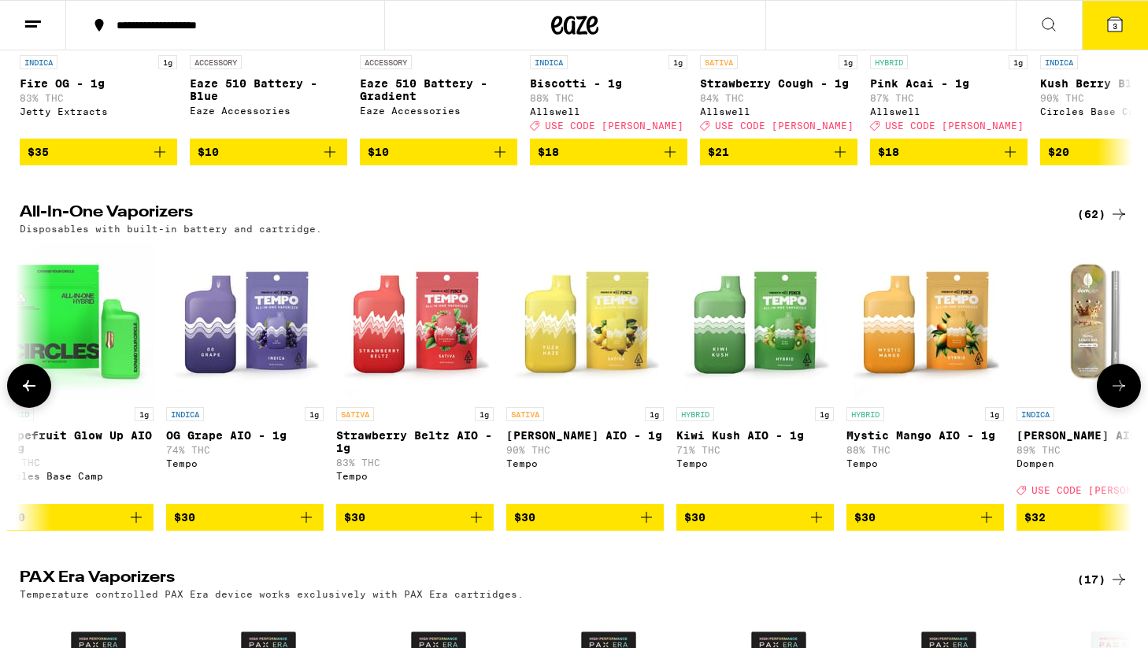
click at [1116, 395] on icon at bounding box center [1119, 385] width 19 height 19
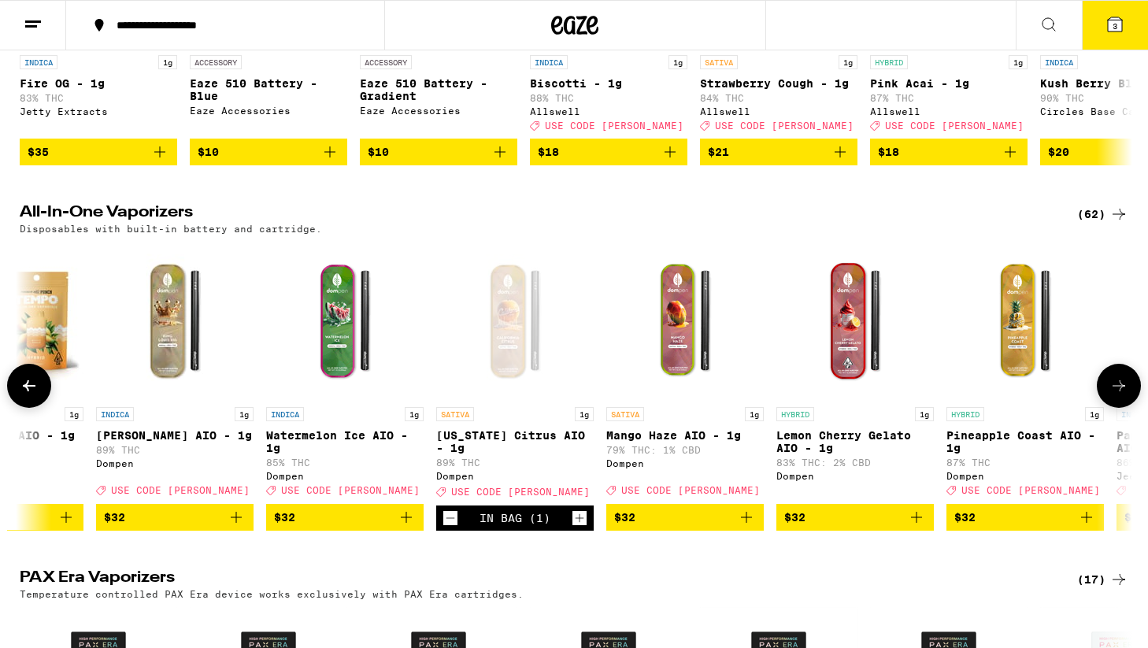
scroll to position [0, 5553]
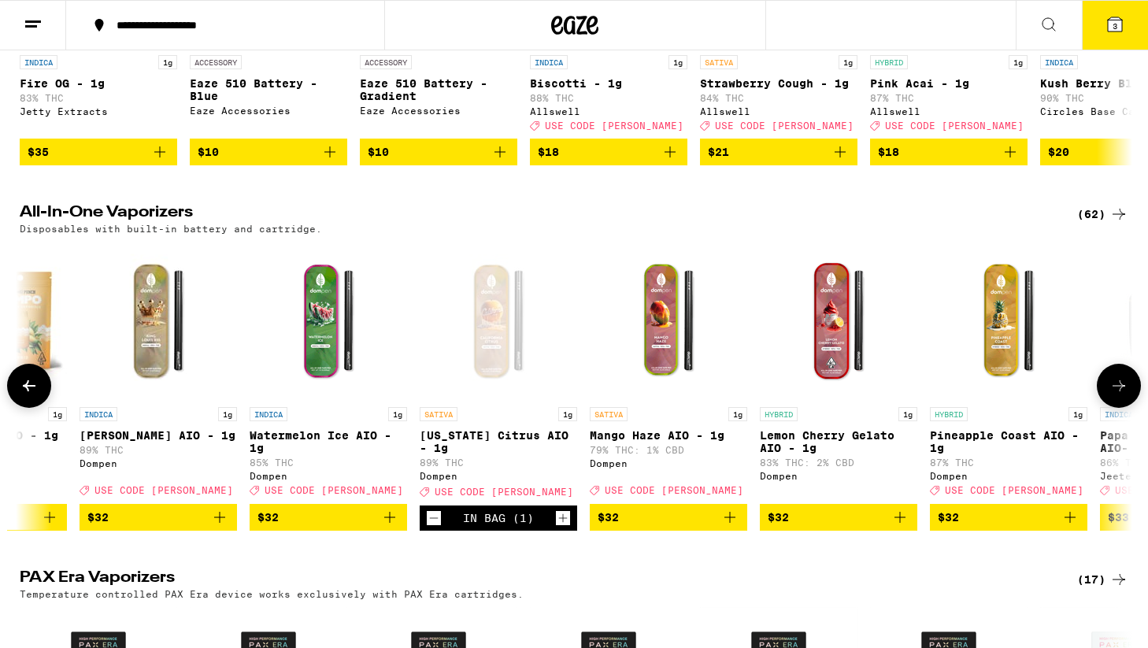
click at [899, 527] on icon "Add to bag" at bounding box center [900, 517] width 19 height 19
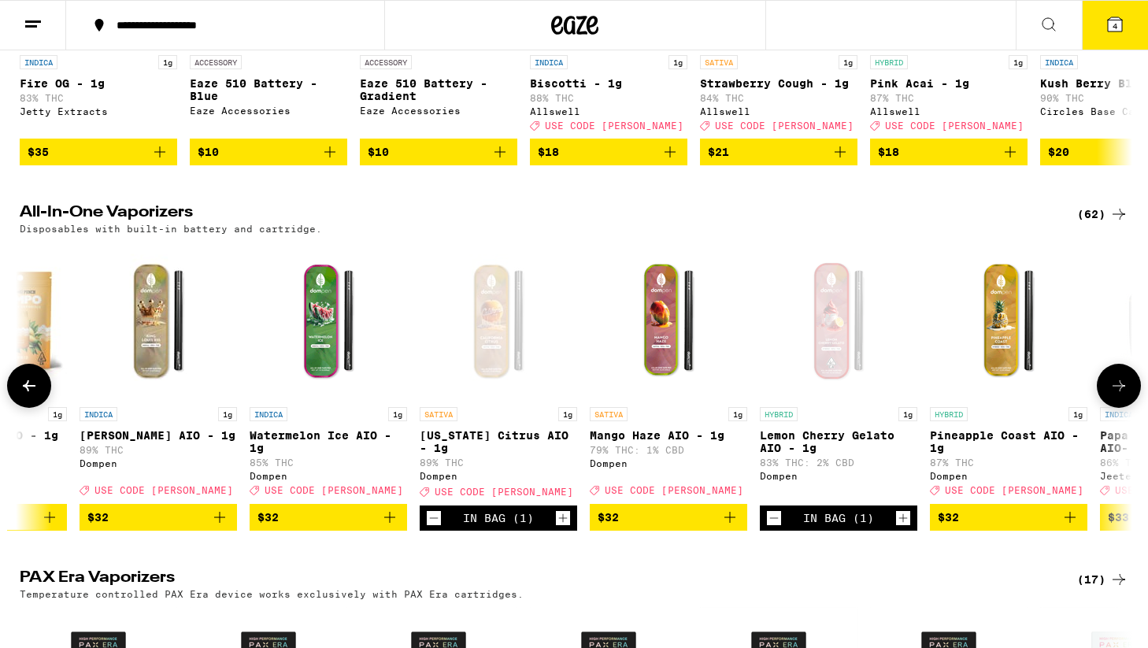
click at [900, 528] on icon "Increment" at bounding box center [903, 518] width 14 height 19
click at [773, 528] on icon "Decrement" at bounding box center [774, 518] width 14 height 19
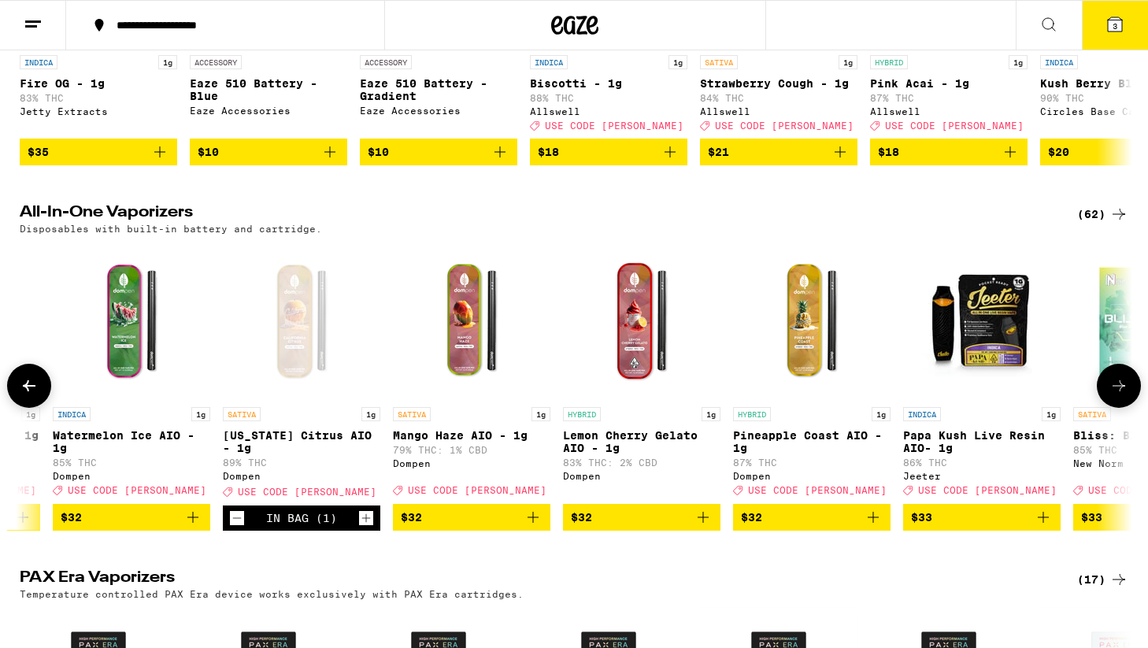
scroll to position [0, 5760]
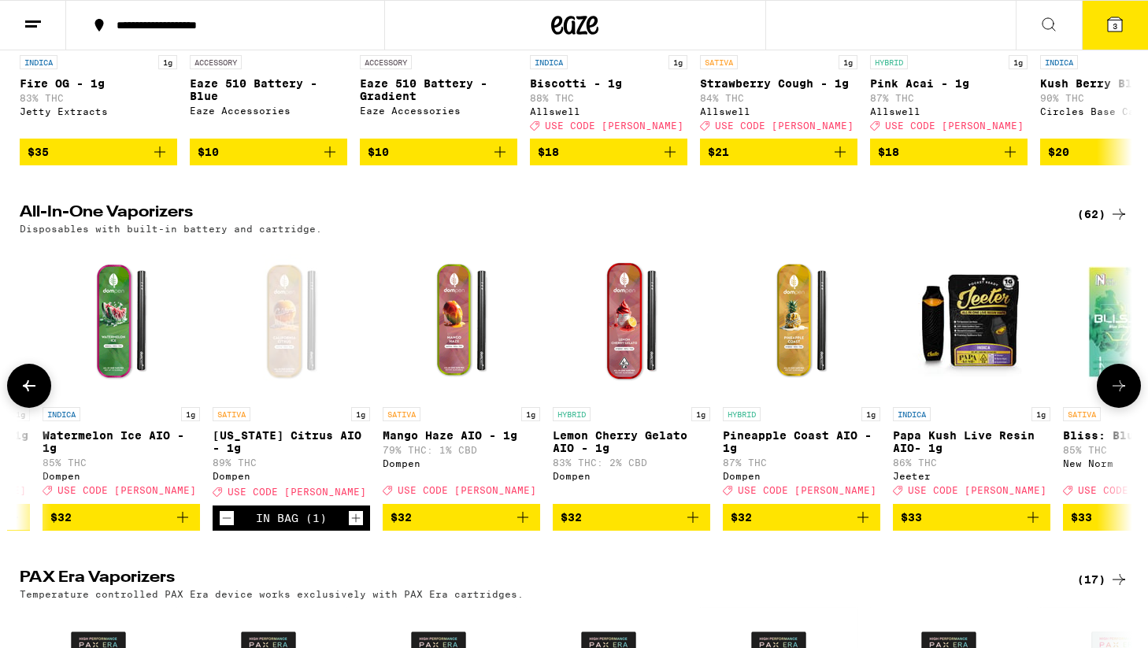
click at [795, 445] on p "Pineapple Coast AIO - 1g" at bounding box center [801, 441] width 157 height 25
click at [1119, 38] on button "3" at bounding box center [1115, 25] width 66 height 49
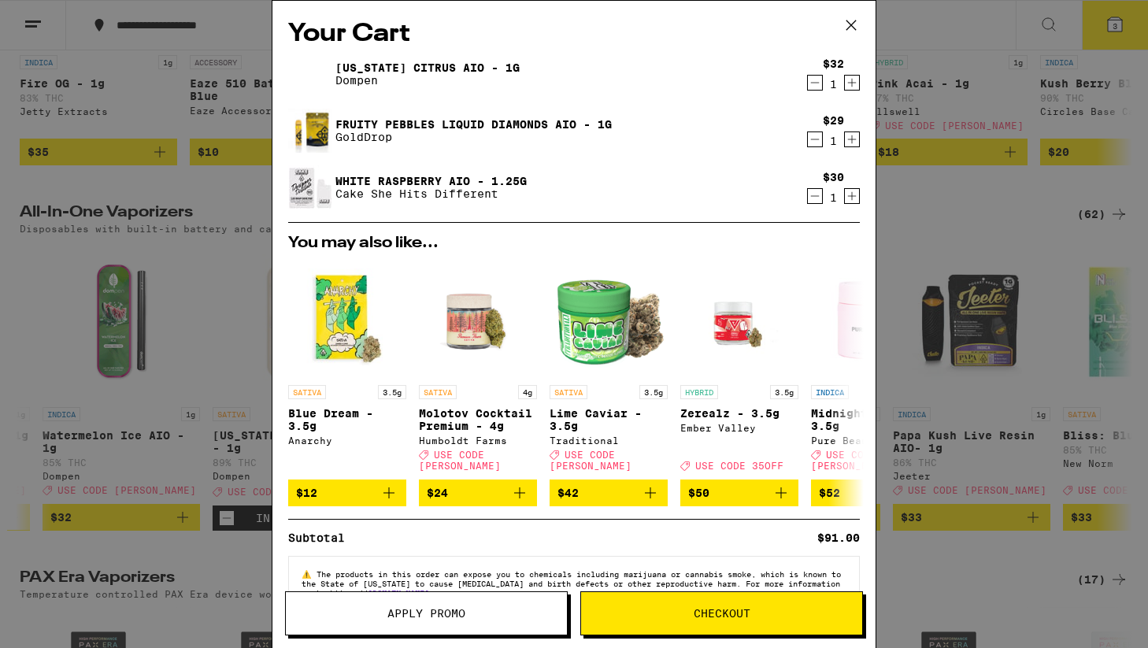
click at [810, 136] on icon "Decrement" at bounding box center [815, 139] width 14 height 19
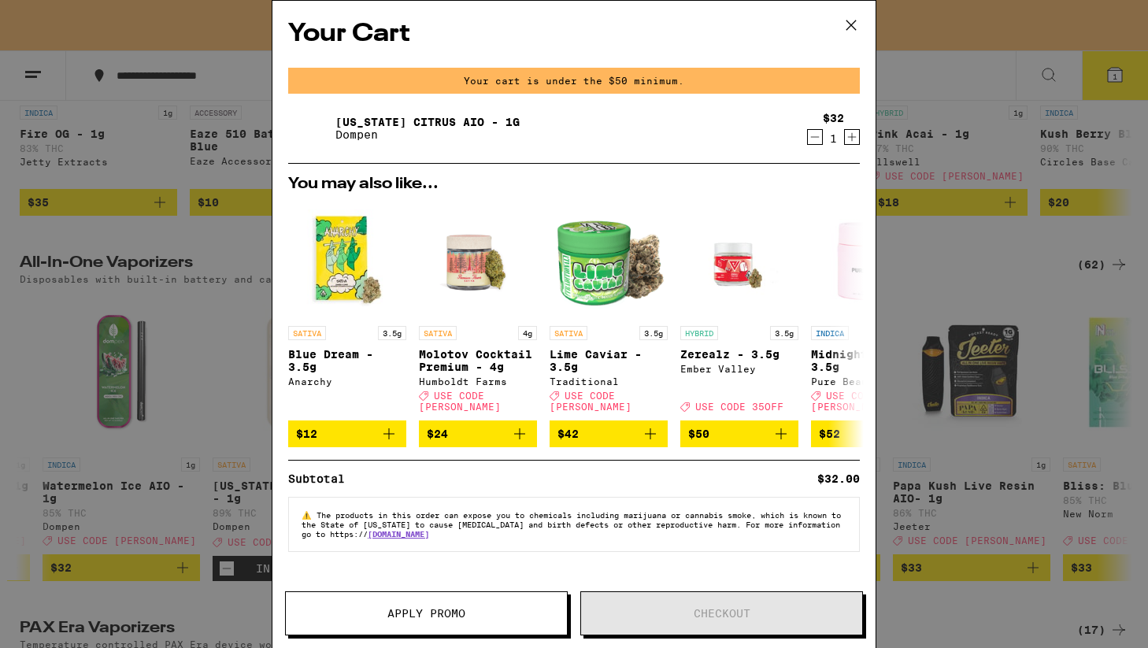
scroll to position [417, 0]
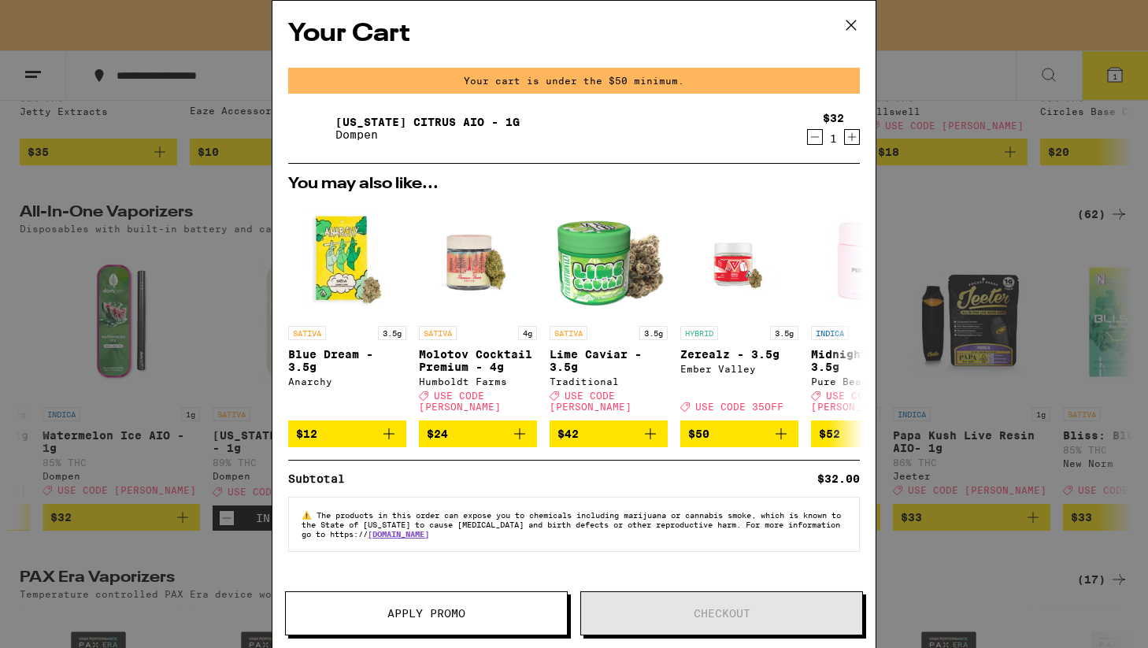
click at [845, 23] on icon at bounding box center [851, 25] width 24 height 24
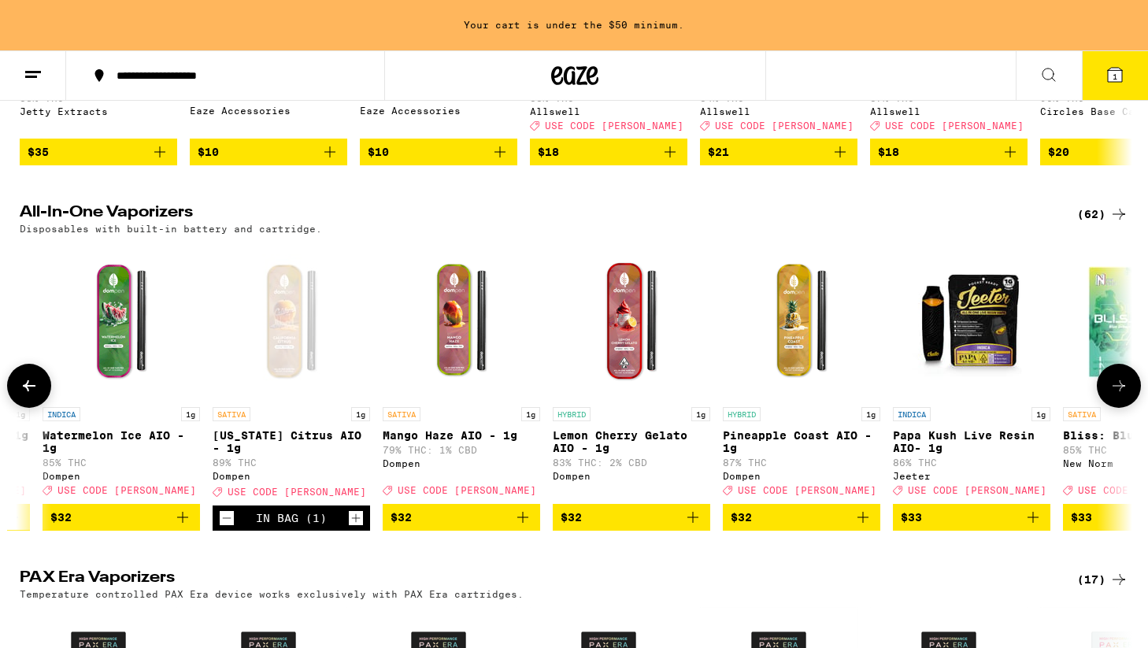
click at [22, 395] on icon at bounding box center [29, 385] width 19 height 19
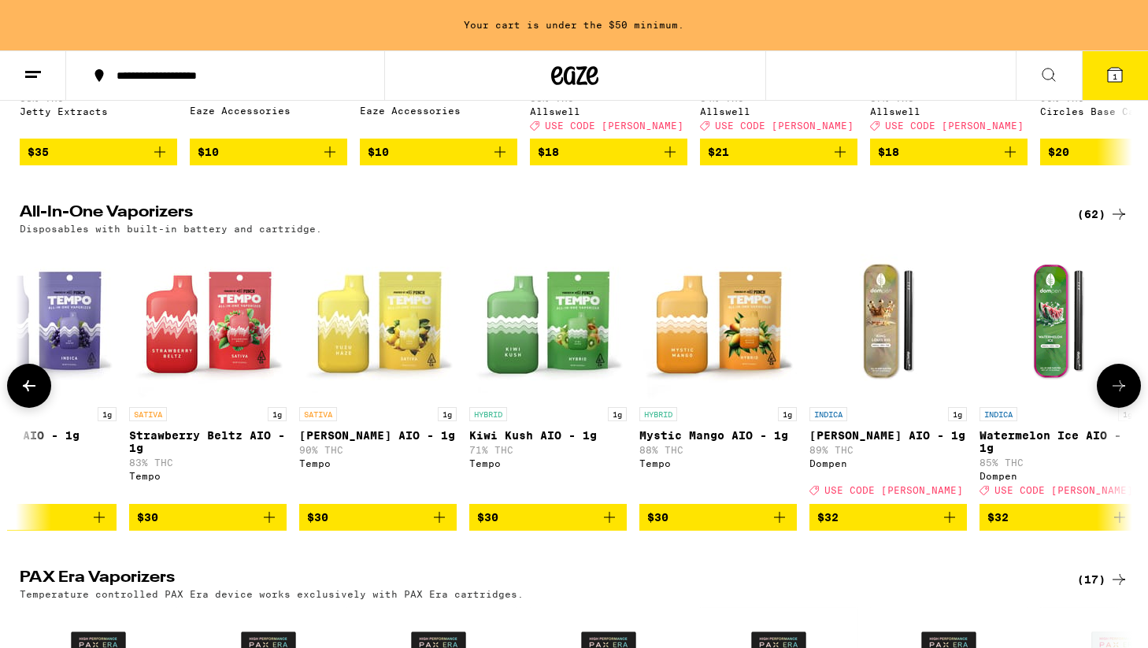
click at [22, 395] on icon at bounding box center [29, 385] width 19 height 19
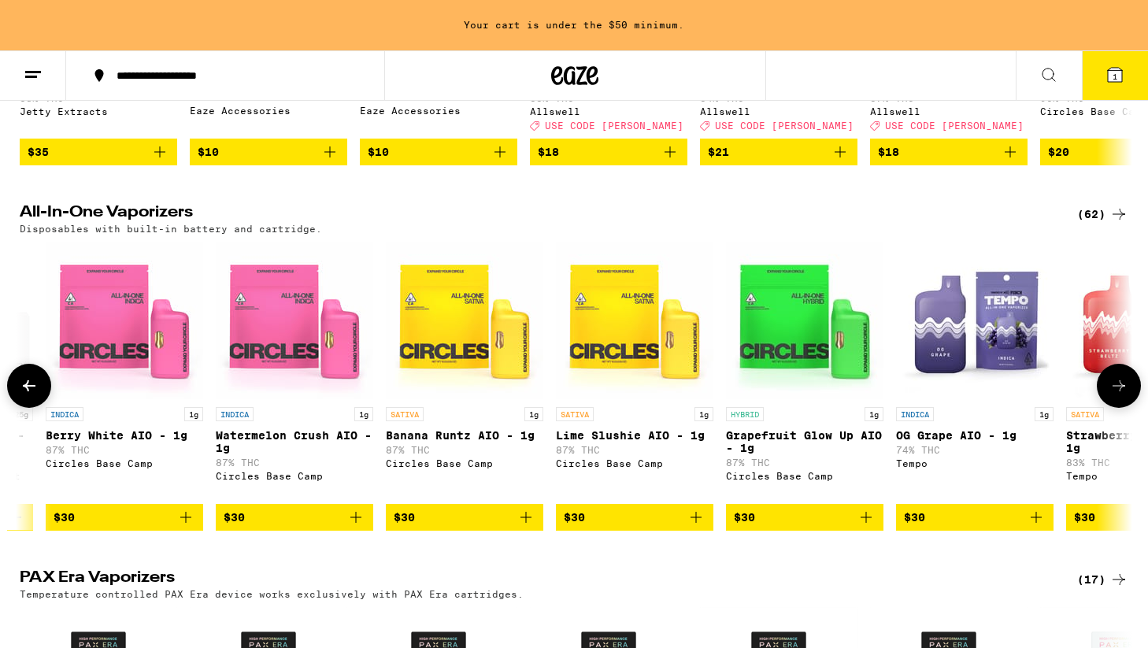
click at [22, 395] on icon at bounding box center [29, 385] width 19 height 19
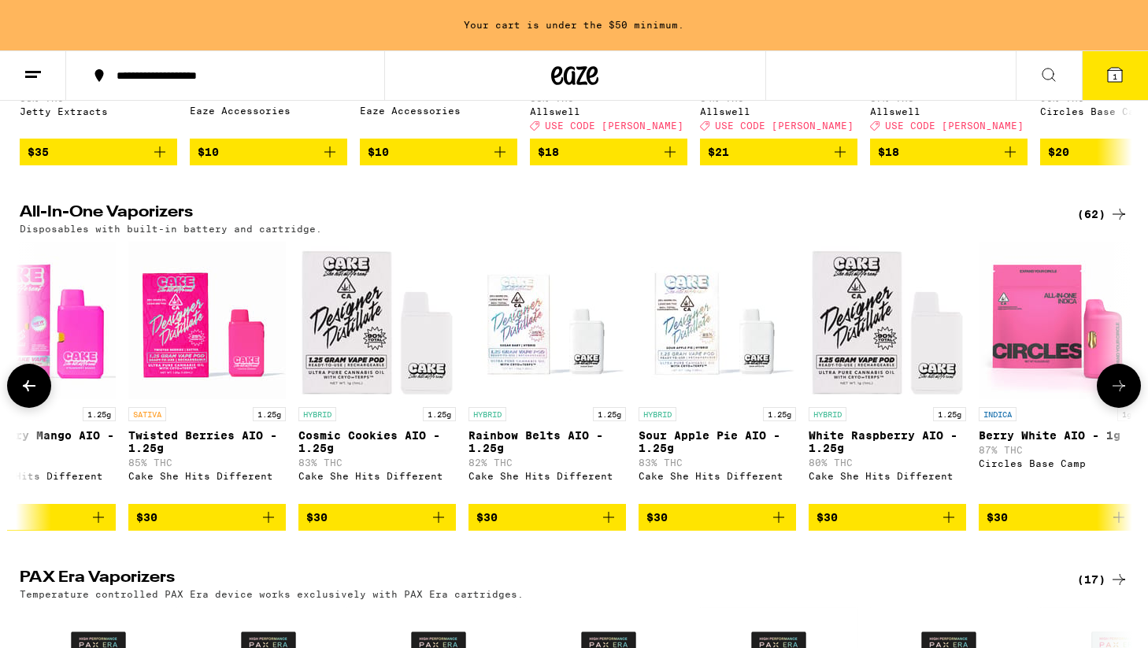
scroll to position [0, 2949]
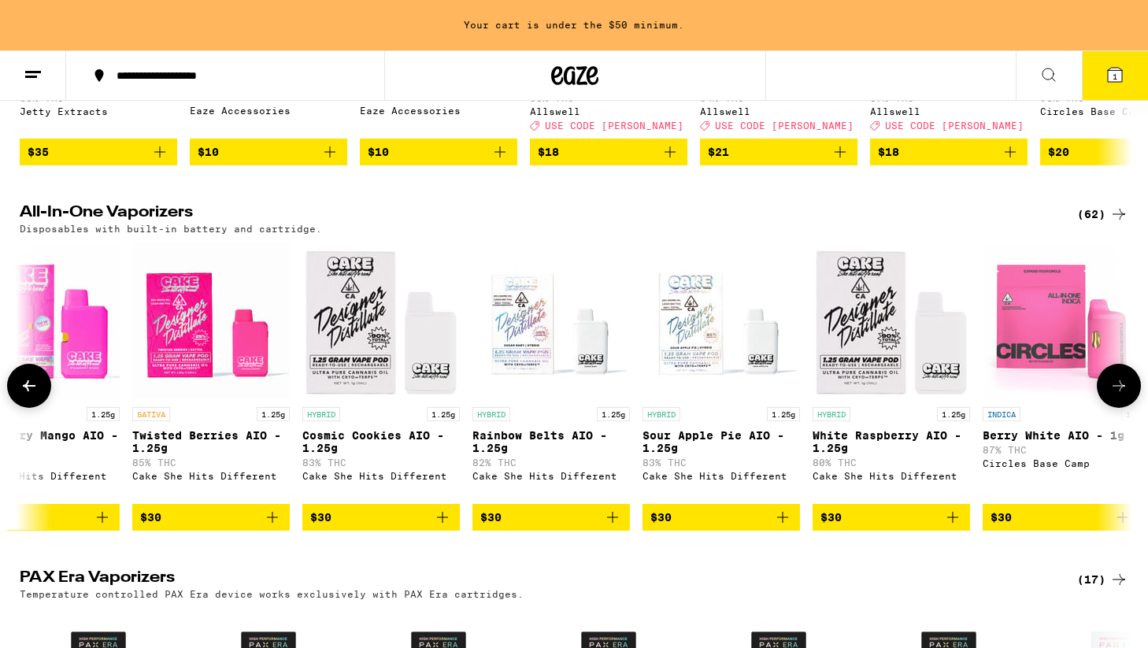
click at [22, 392] on button at bounding box center [29, 386] width 44 height 44
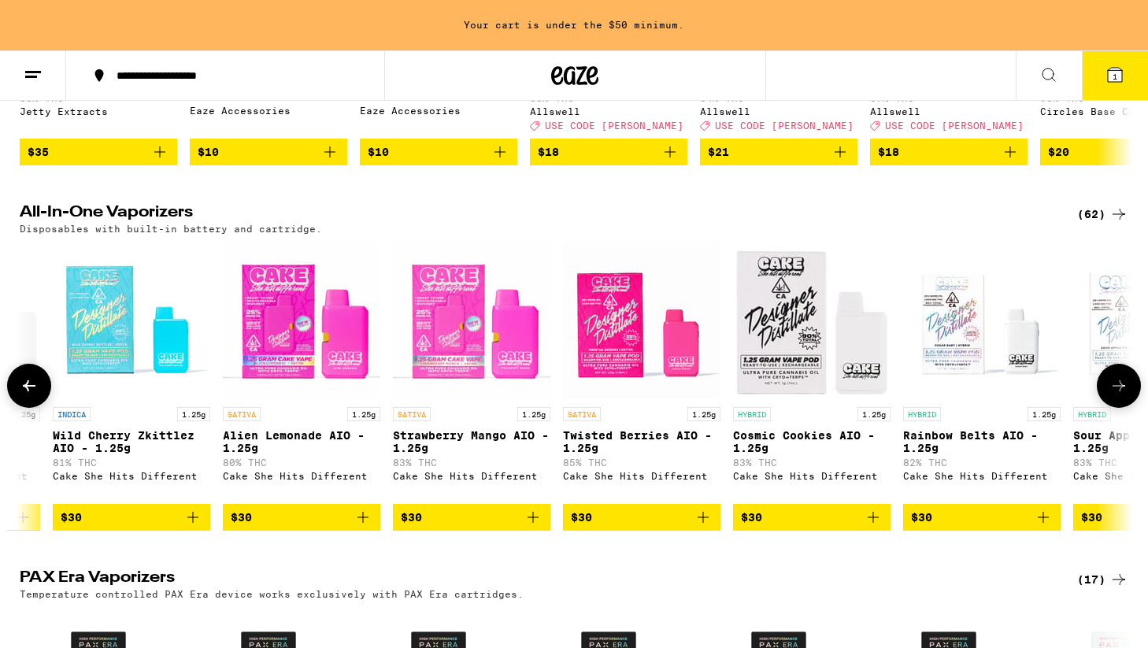
click at [22, 392] on button at bounding box center [29, 386] width 44 height 44
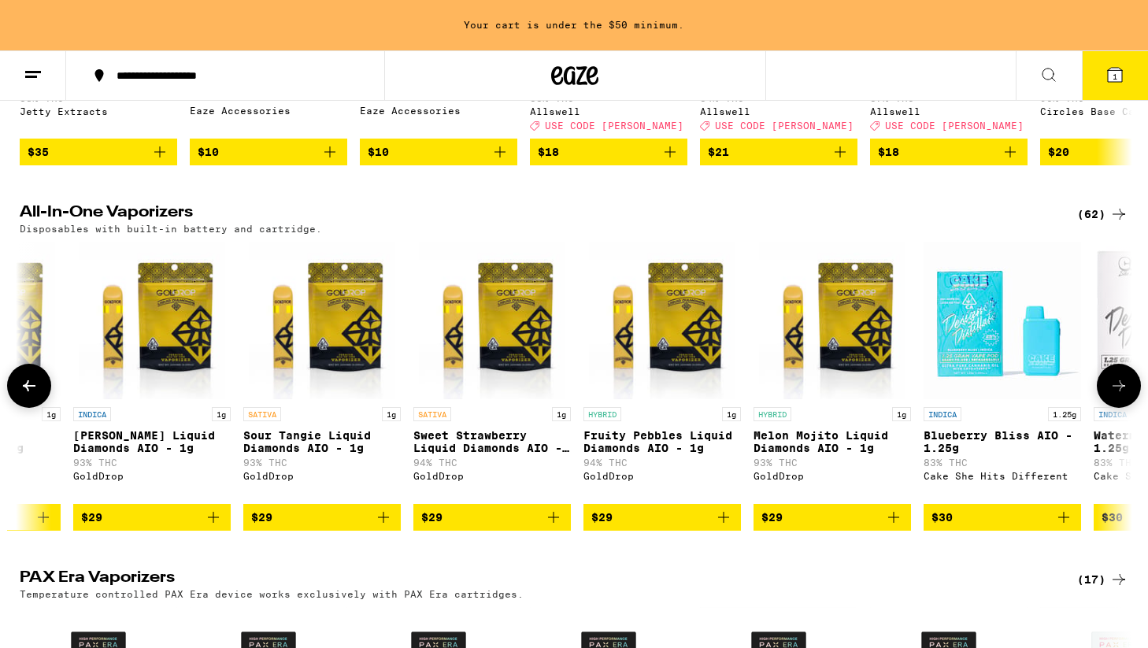
scroll to position [0, 1292]
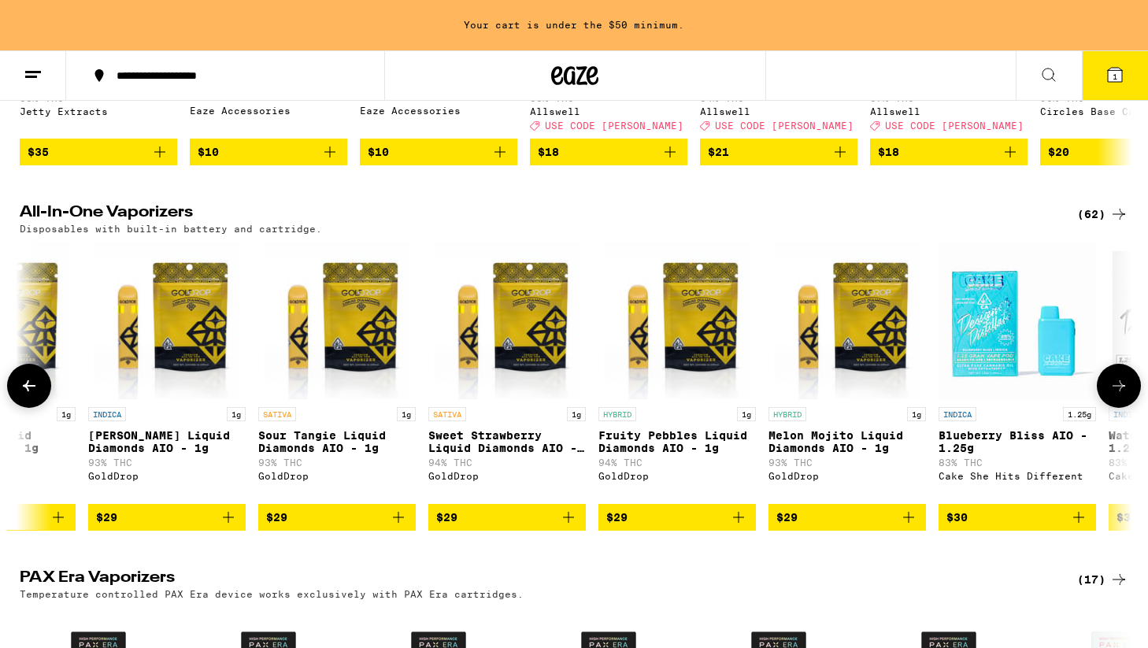
click at [35, 391] on icon at bounding box center [29, 385] width 13 height 11
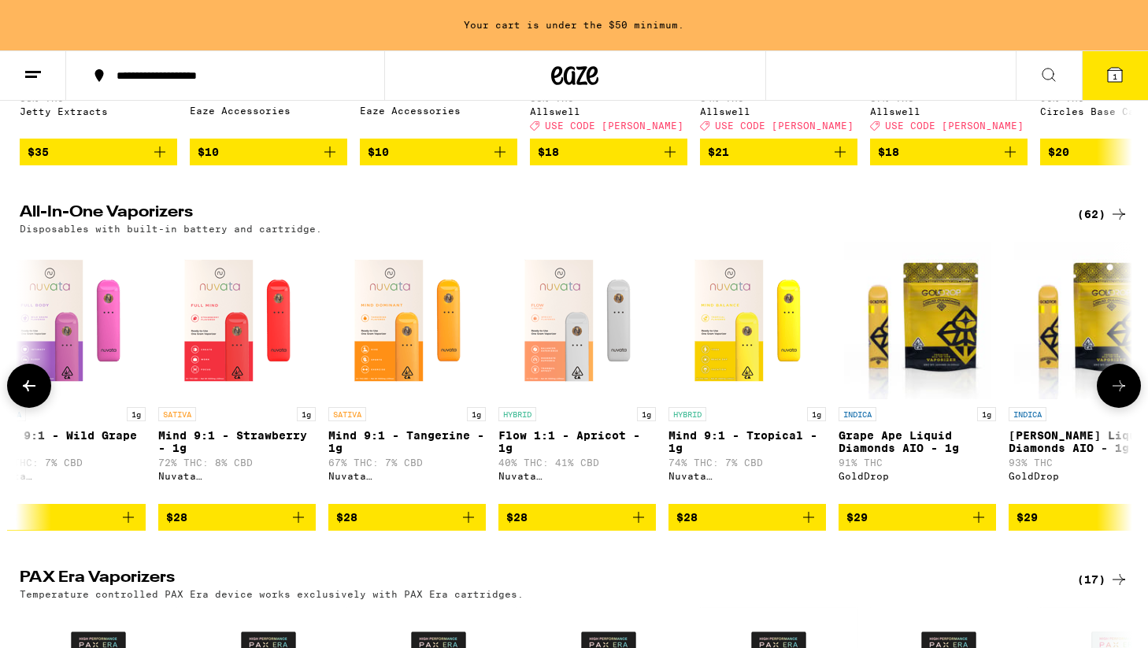
click at [35, 391] on icon at bounding box center [29, 385] width 13 height 11
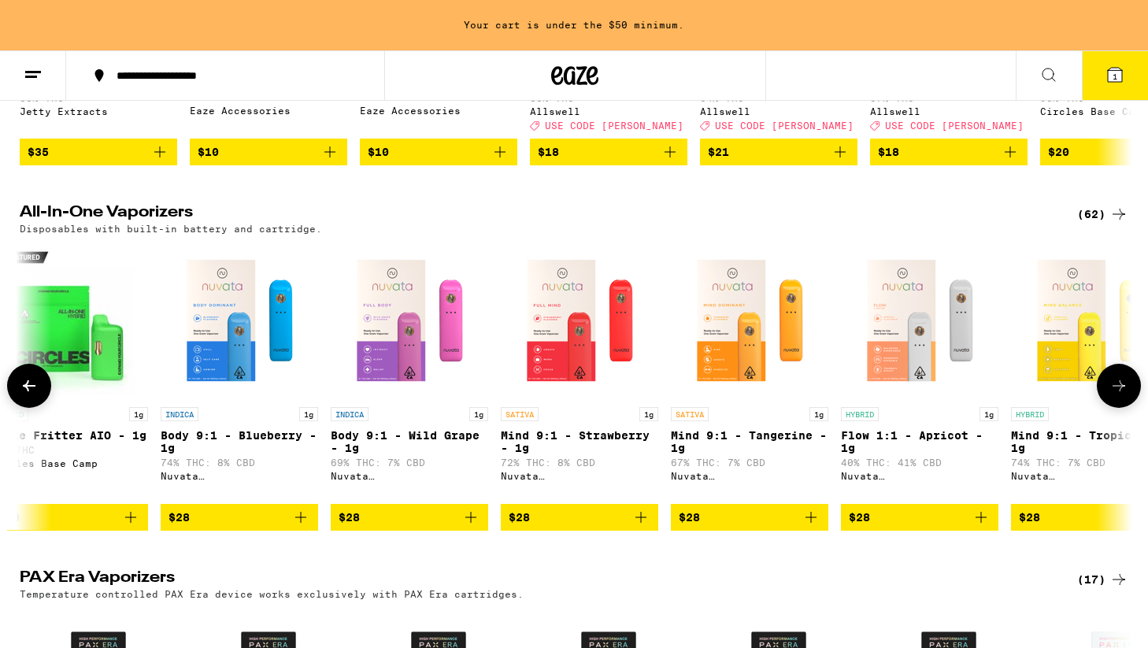
scroll to position [0, 0]
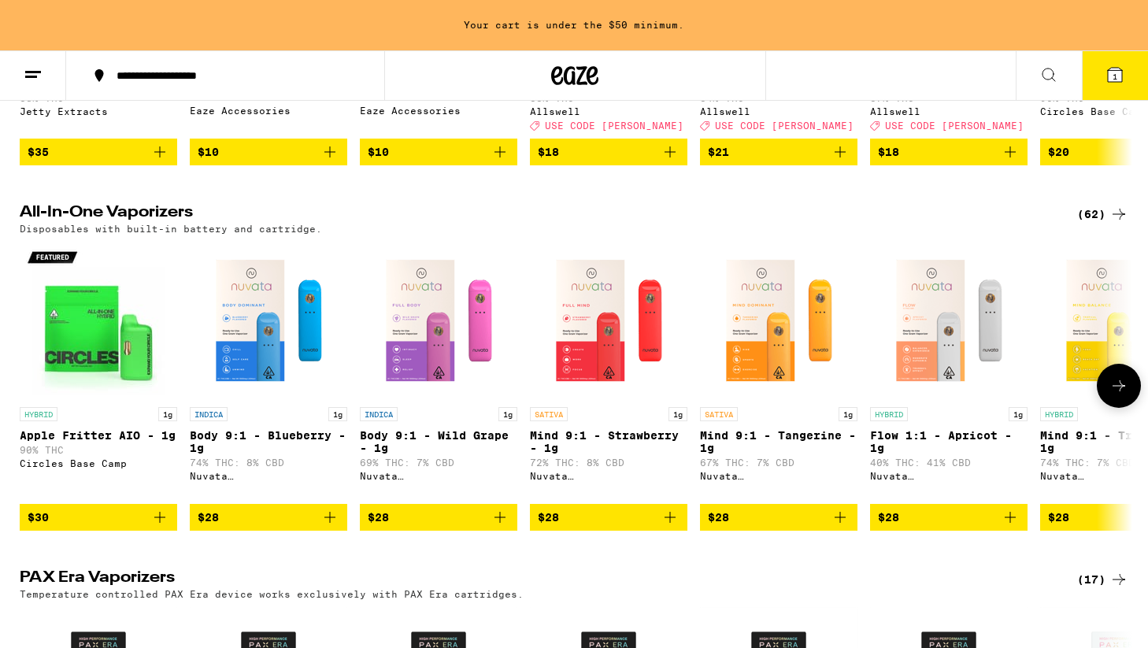
click at [1106, 408] on button at bounding box center [1119, 386] width 44 height 44
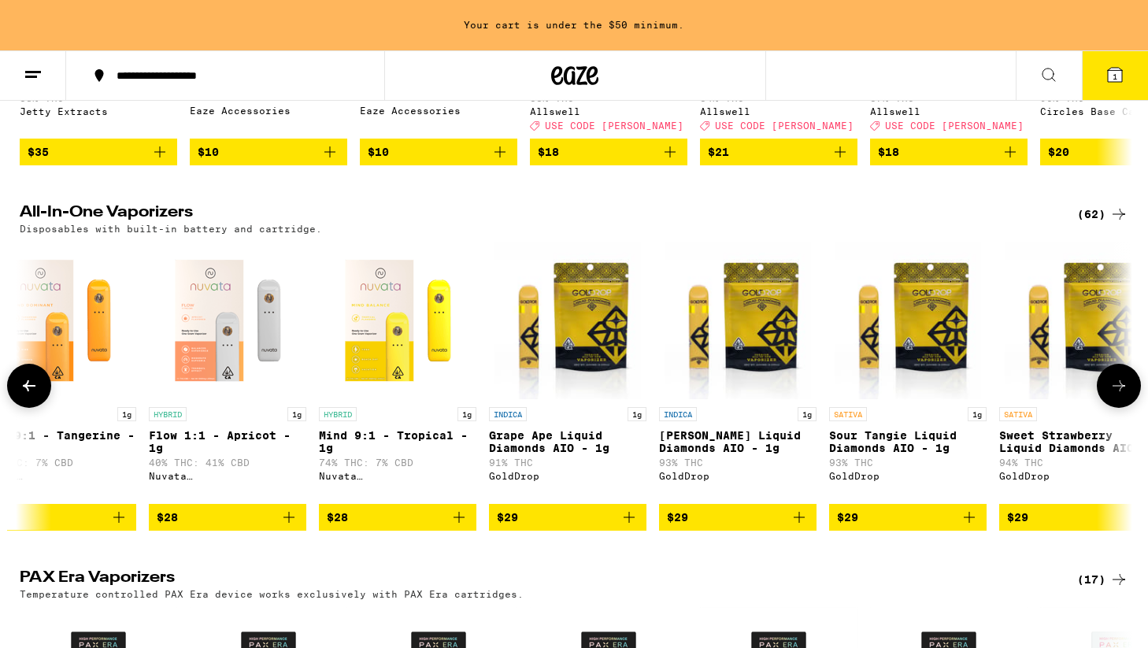
click at [1106, 408] on button at bounding box center [1119, 386] width 44 height 44
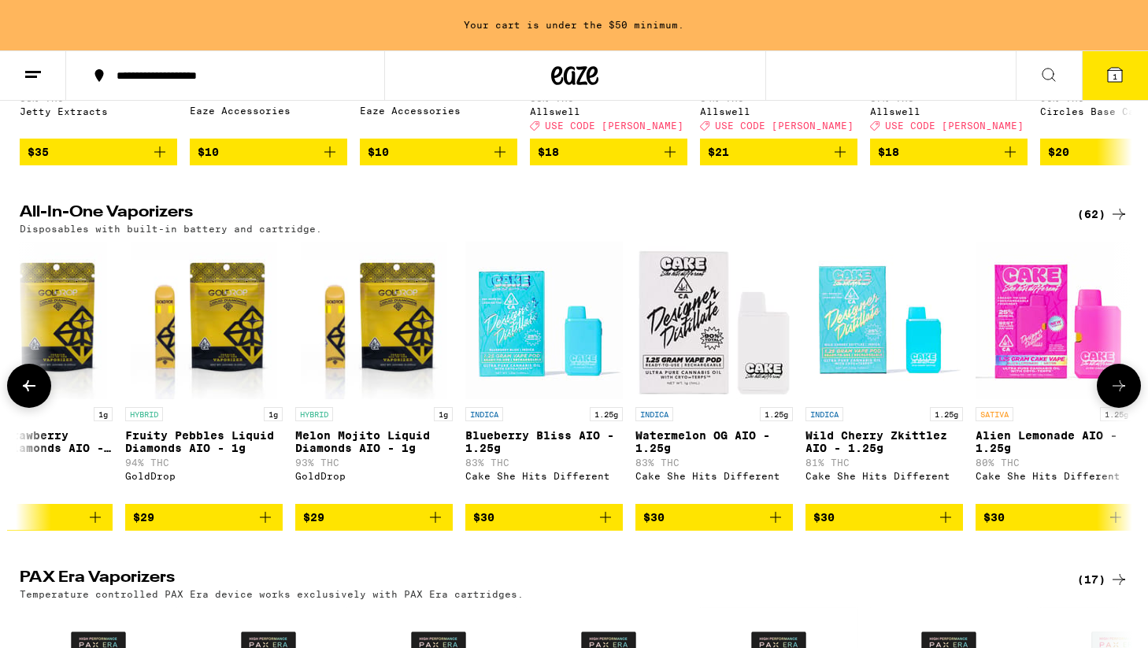
click at [1106, 408] on button at bounding box center [1119, 386] width 44 height 44
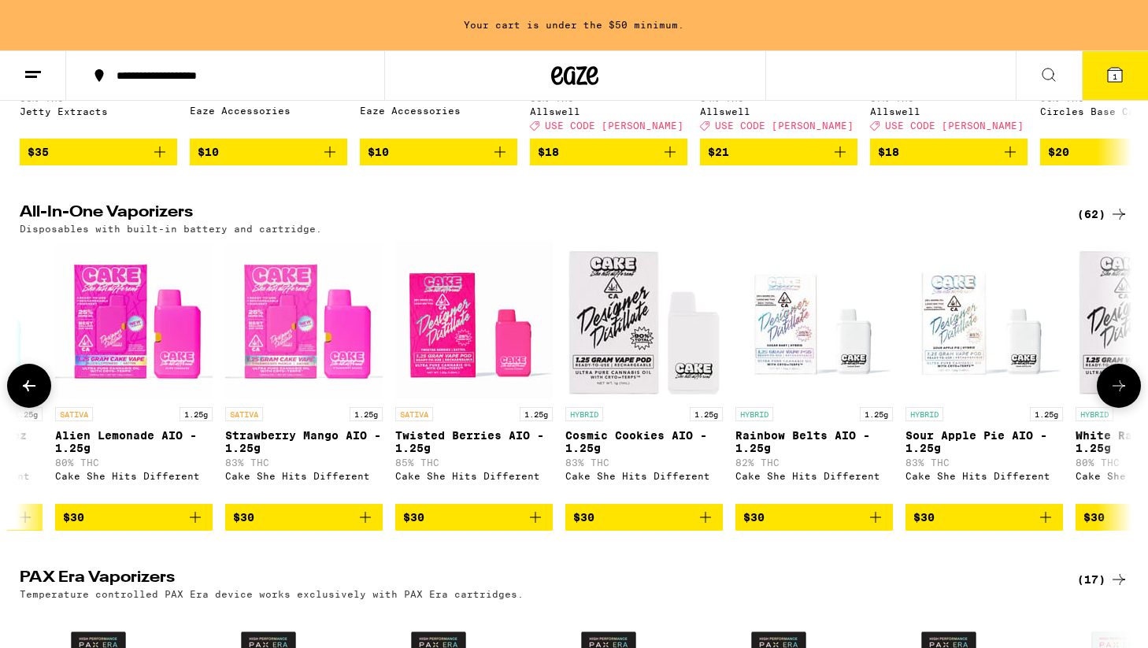
click at [1106, 408] on button at bounding box center [1119, 386] width 44 height 44
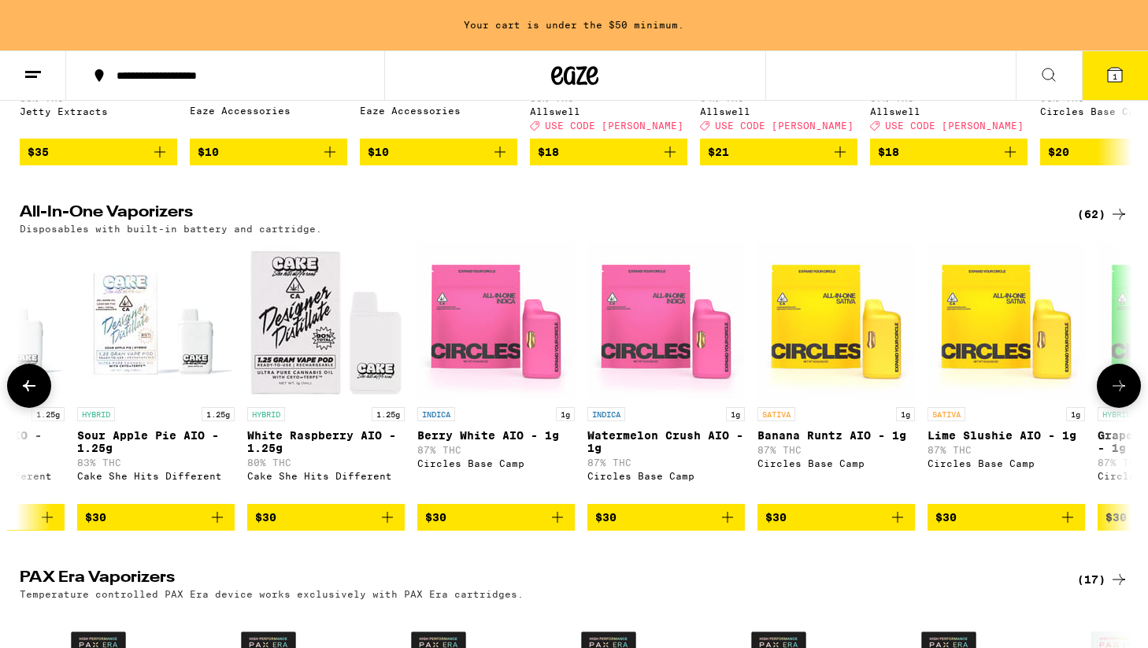
click at [1106, 408] on button at bounding box center [1119, 386] width 44 height 44
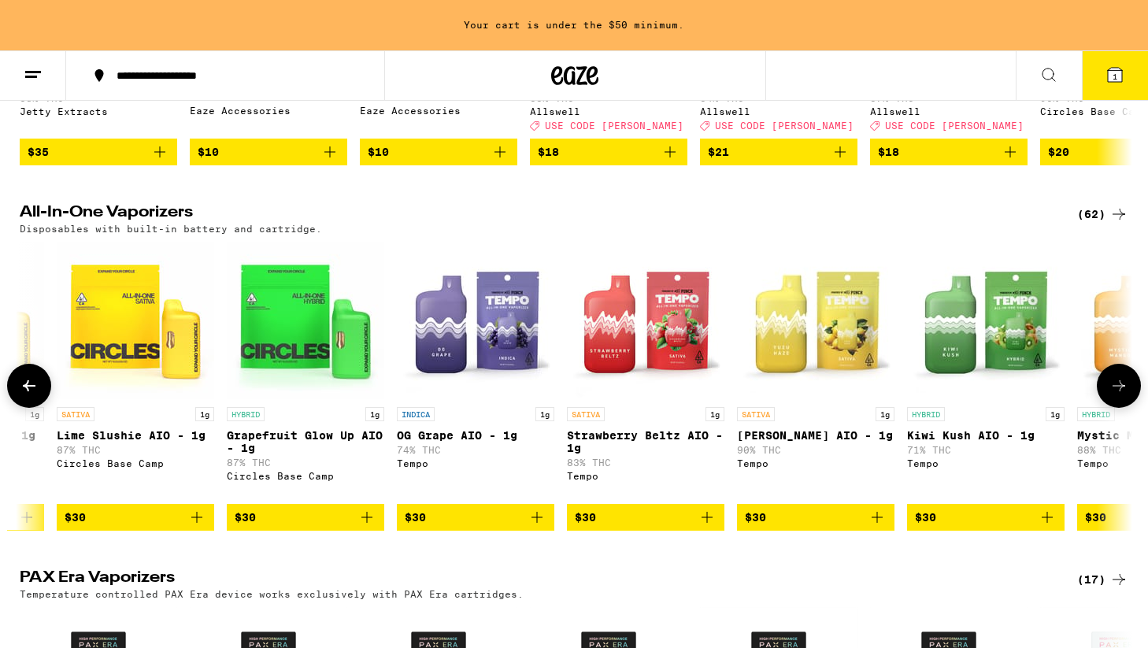
click at [1106, 408] on button at bounding box center [1119, 386] width 44 height 44
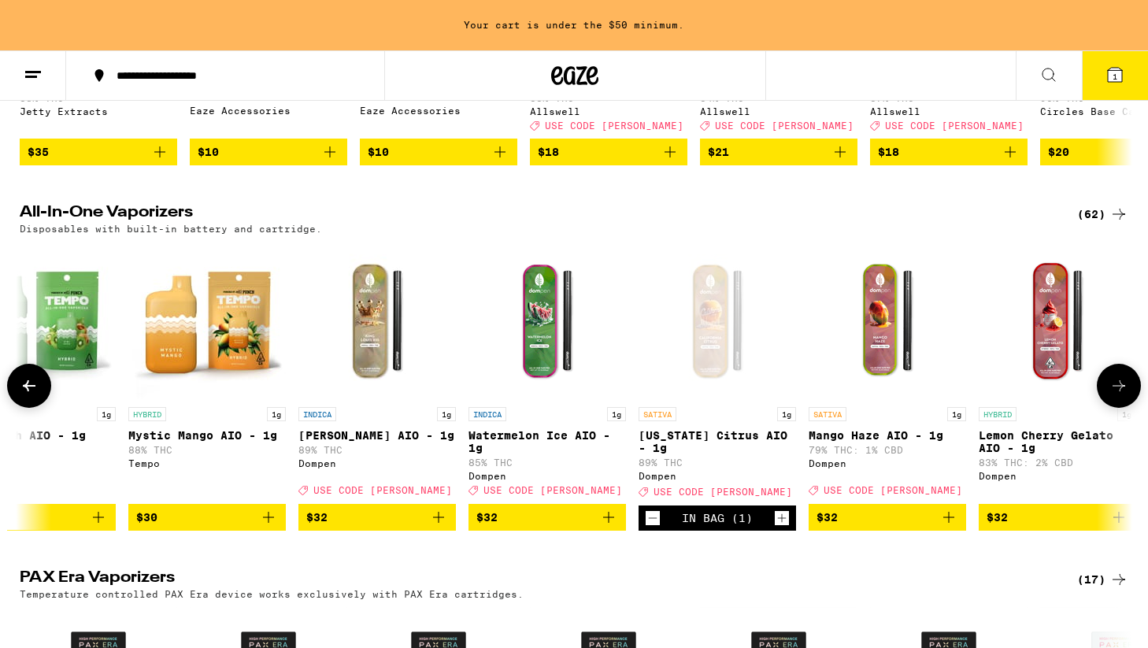
click at [1106, 408] on button at bounding box center [1119, 386] width 44 height 44
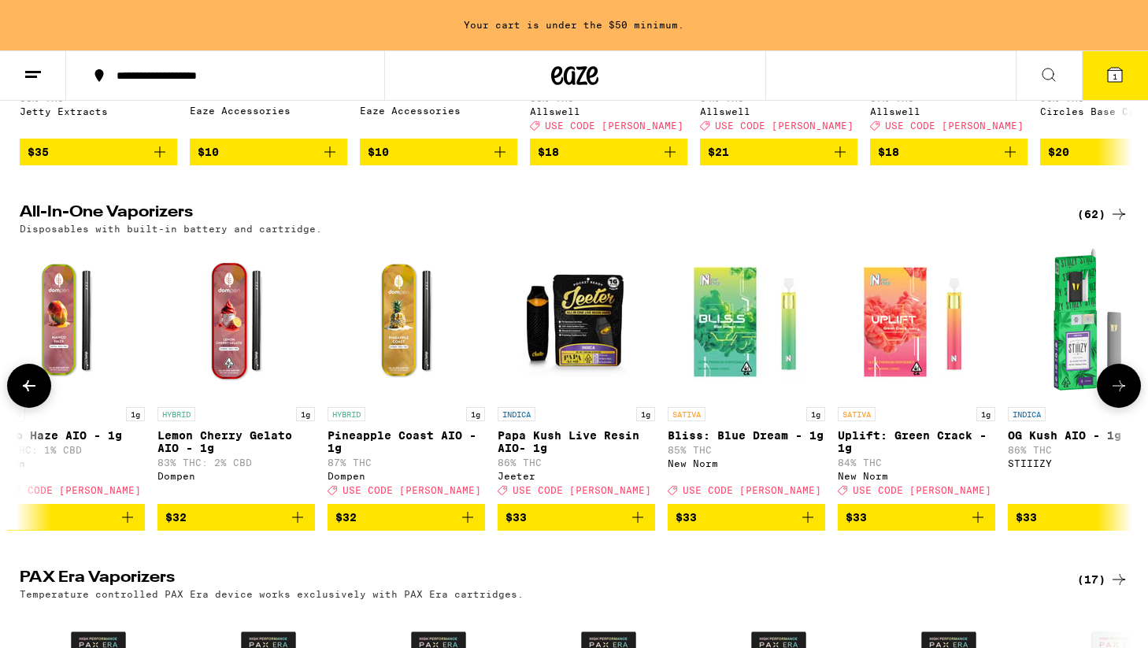
scroll to position [0, 6262]
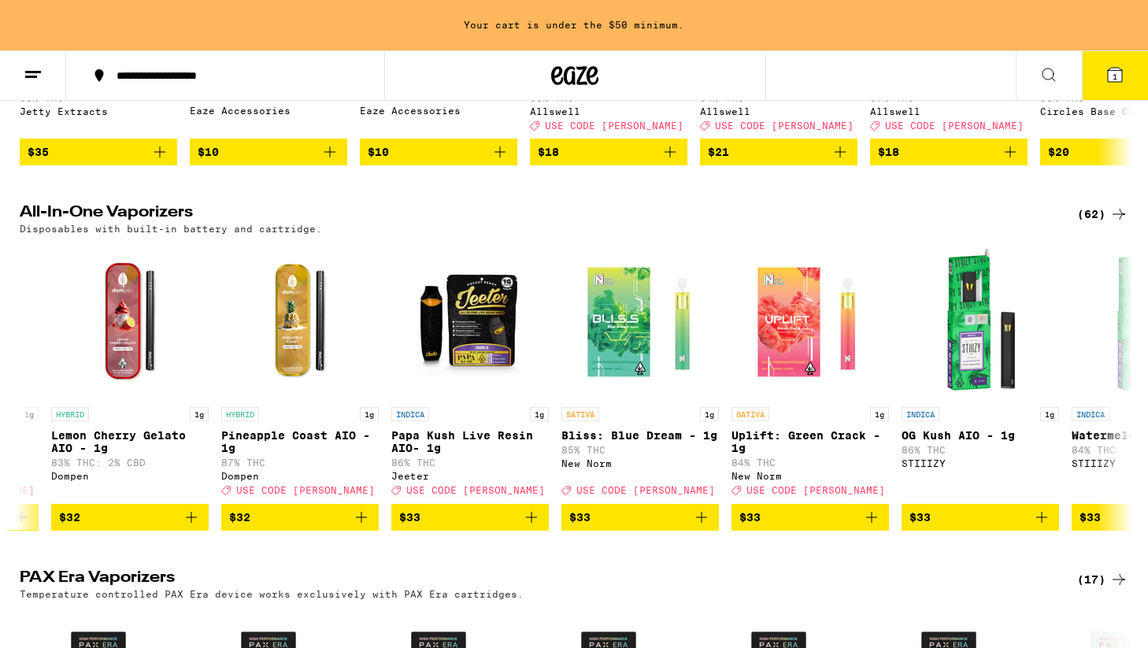
click at [1110, 84] on button "1" at bounding box center [1115, 75] width 66 height 49
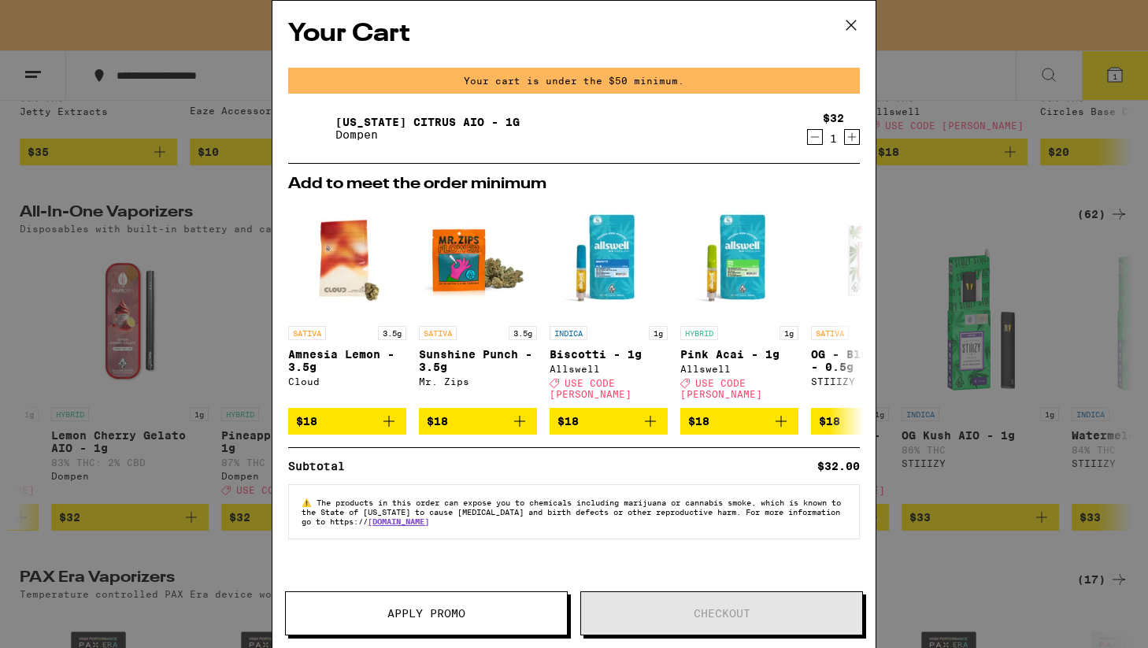
click at [847, 17] on icon at bounding box center [851, 25] width 24 height 24
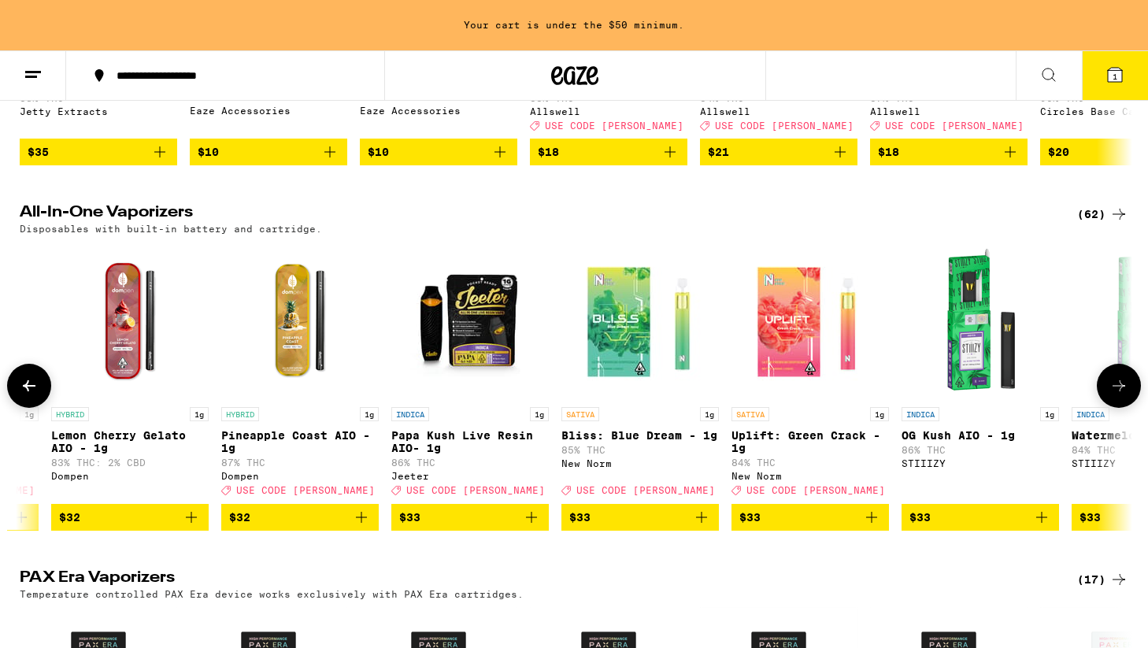
click at [29, 391] on icon at bounding box center [29, 385] width 13 height 11
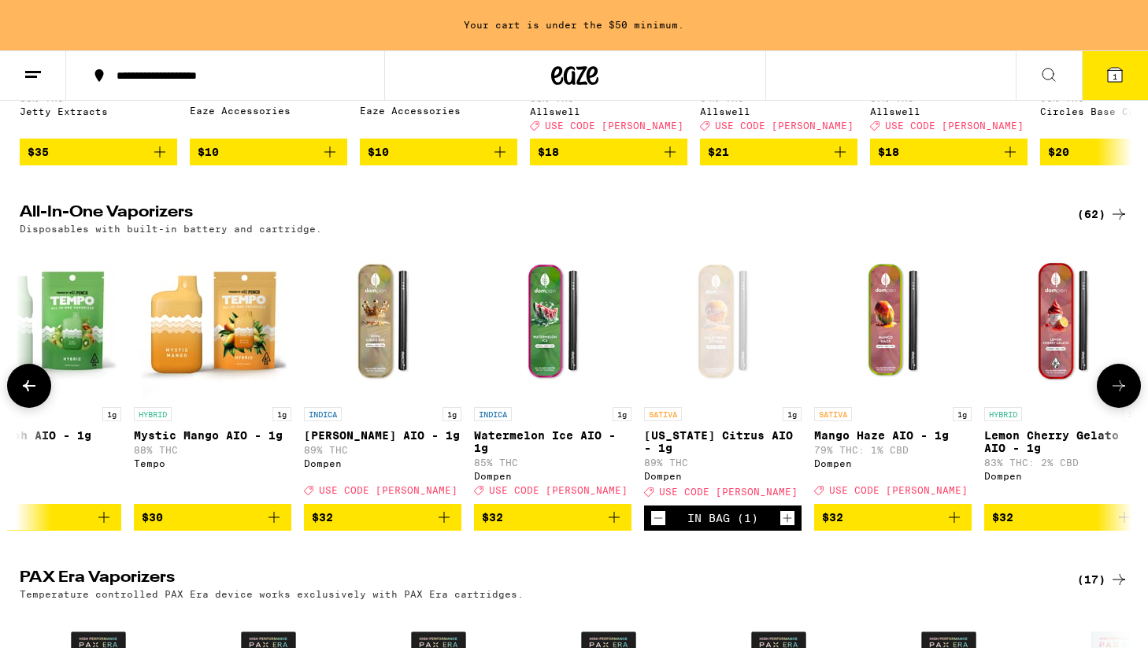
scroll to position [0, 5325]
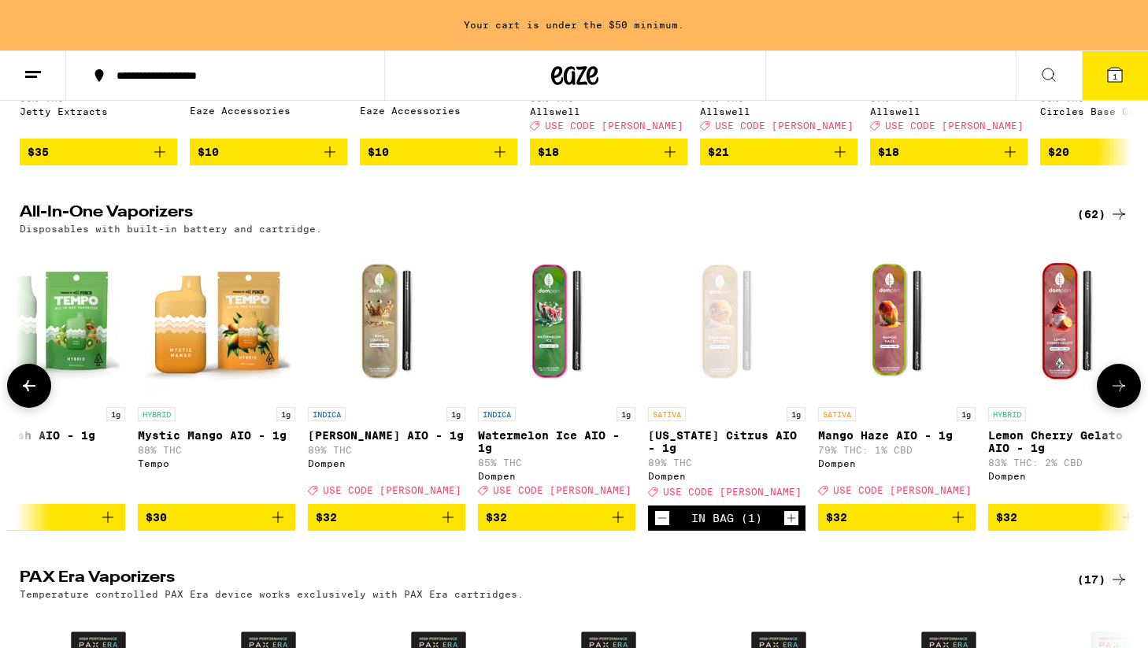
click at [1117, 387] on button at bounding box center [1119, 386] width 44 height 44
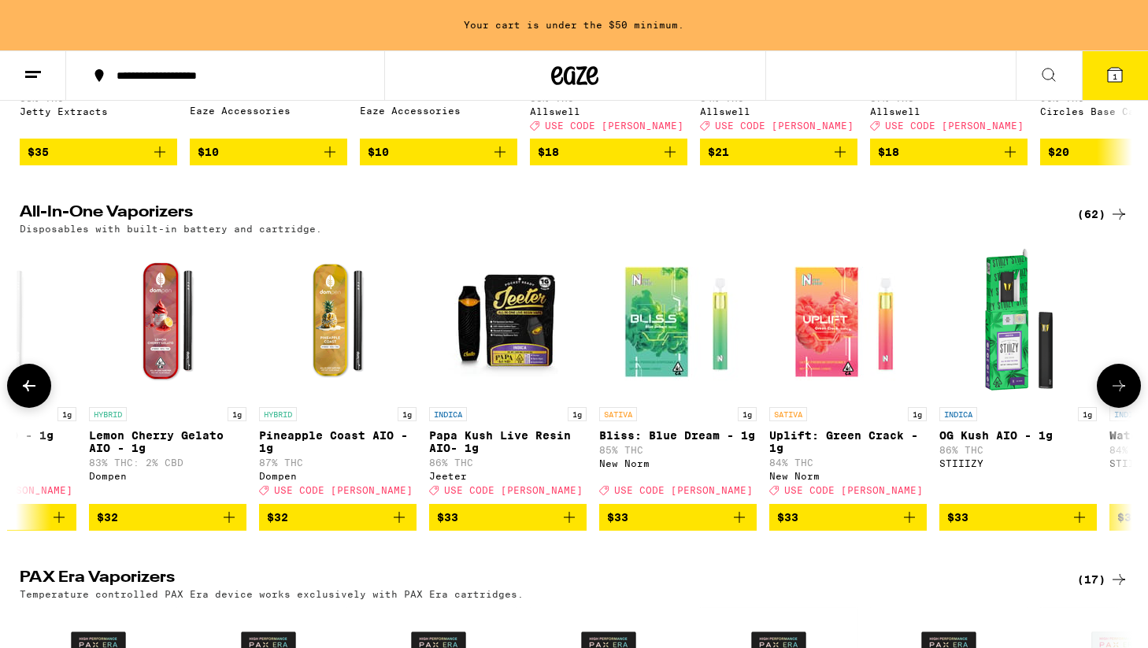
scroll to position [0, 6262]
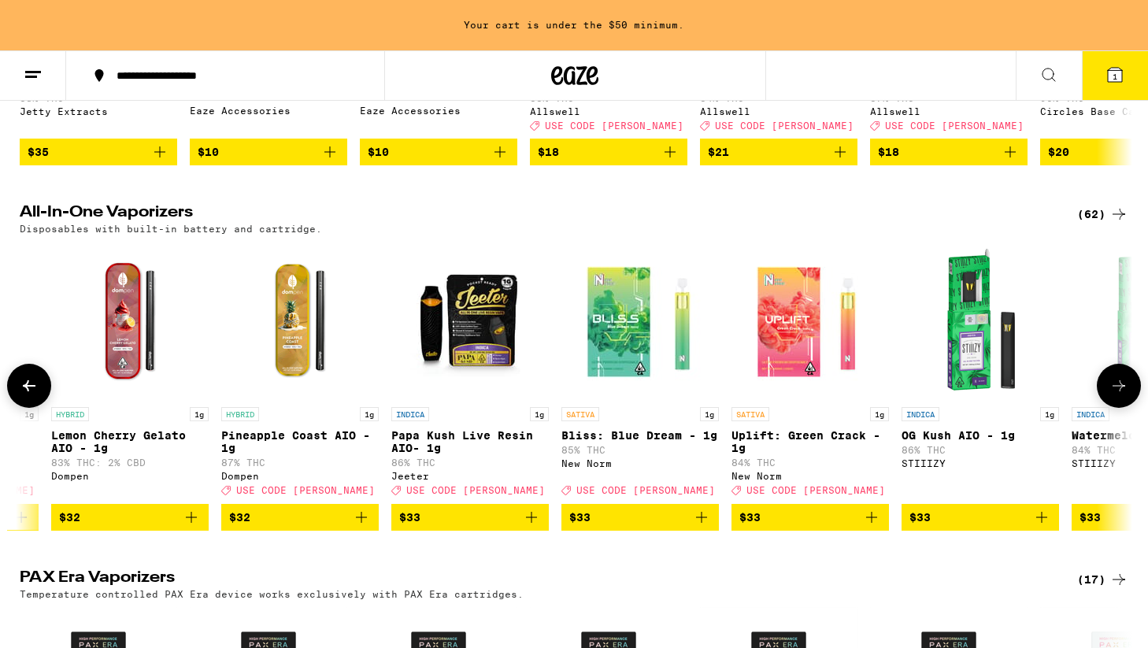
click at [25, 391] on icon at bounding box center [29, 385] width 13 height 11
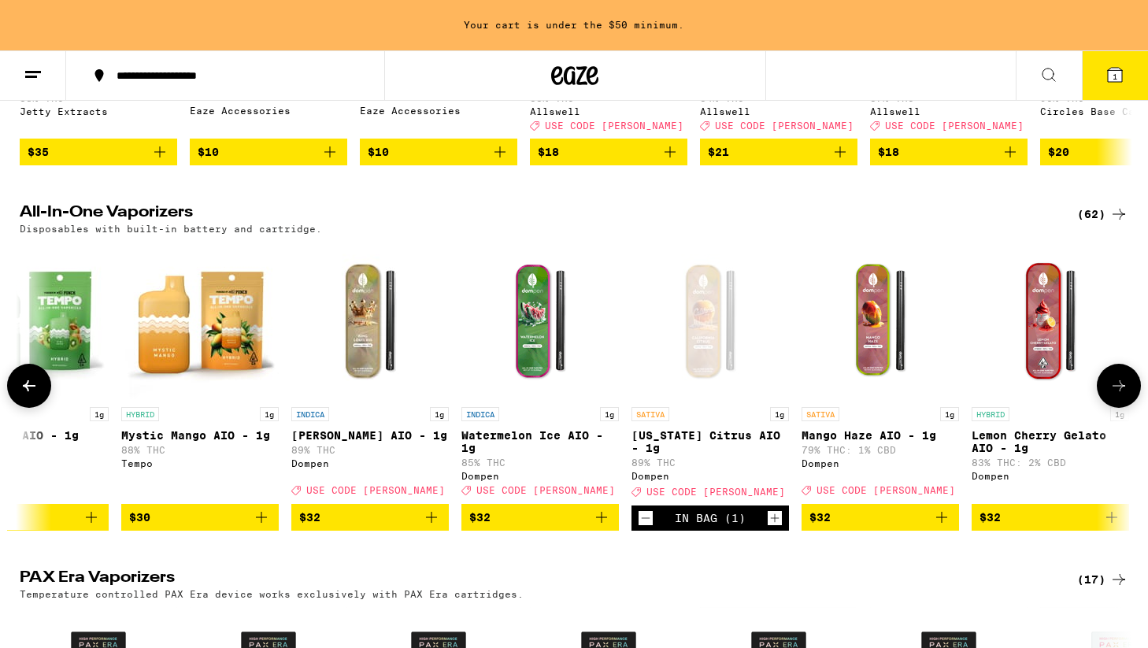
scroll to position [0, 5325]
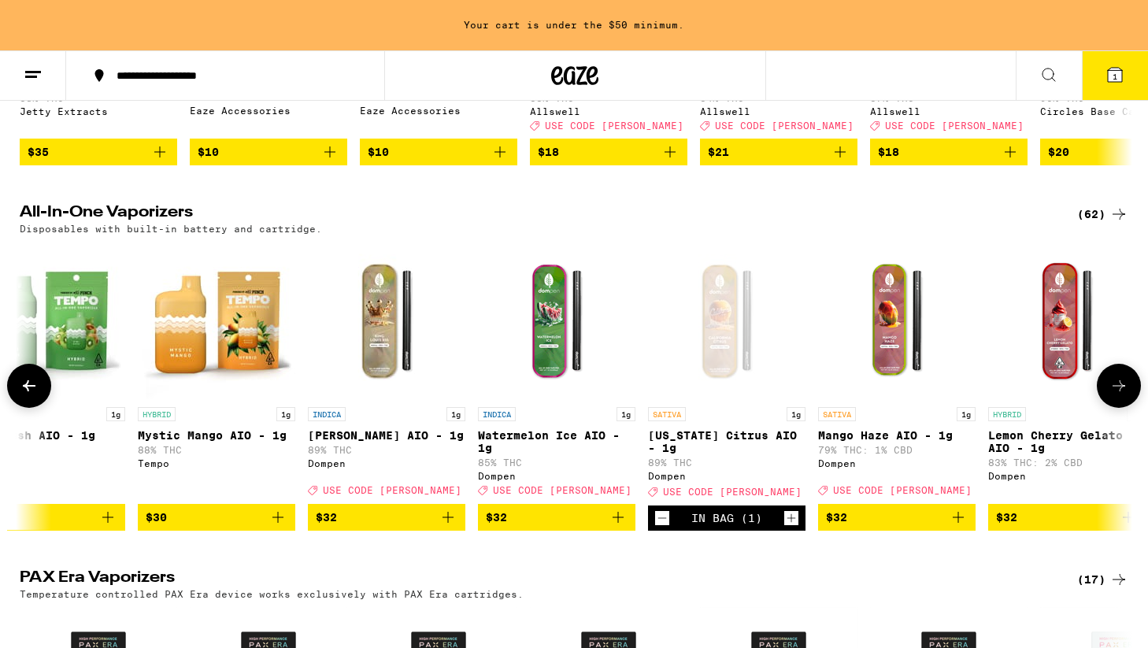
click at [25, 391] on icon at bounding box center [29, 385] width 13 height 11
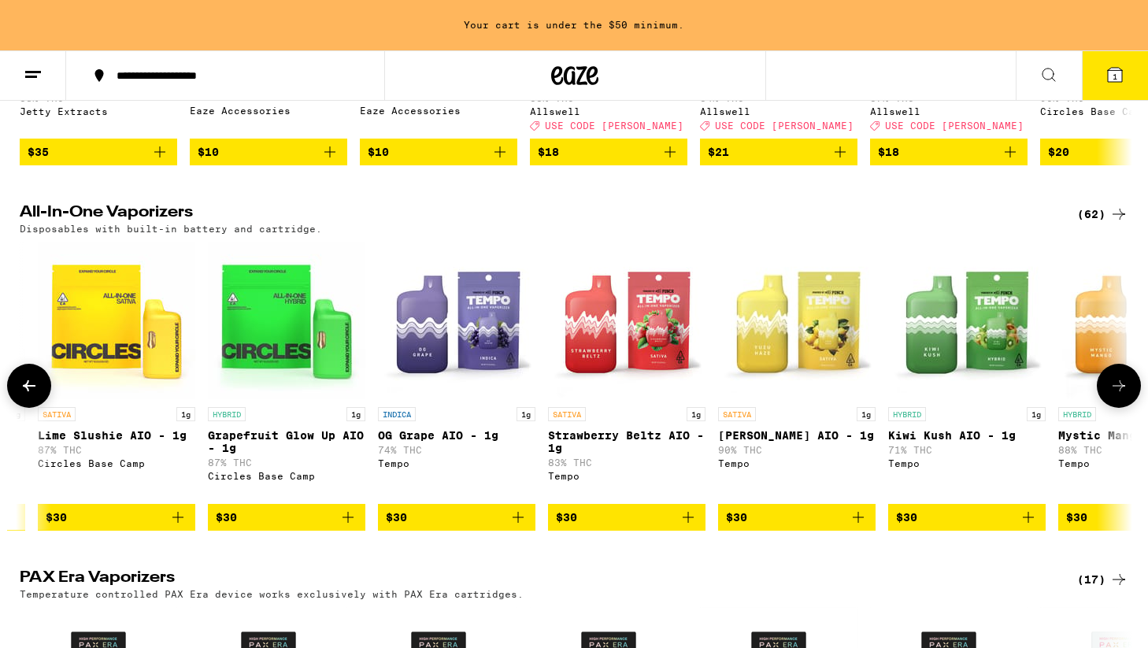
scroll to position [0, 4388]
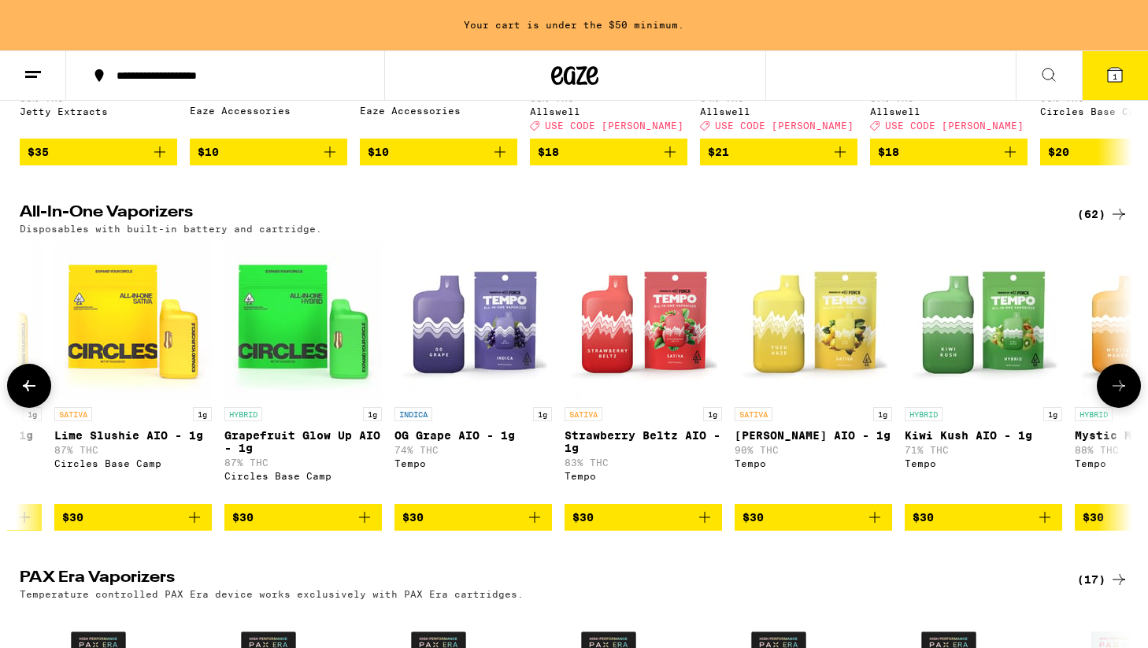
click at [21, 395] on icon at bounding box center [29, 385] width 19 height 19
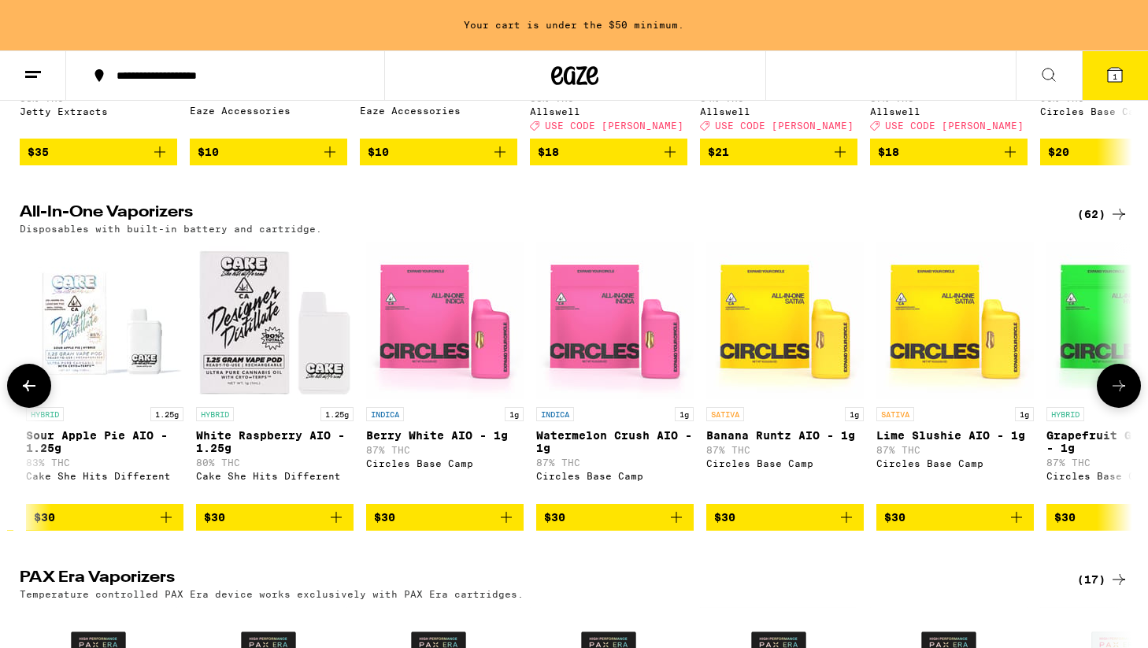
scroll to position [0, 3451]
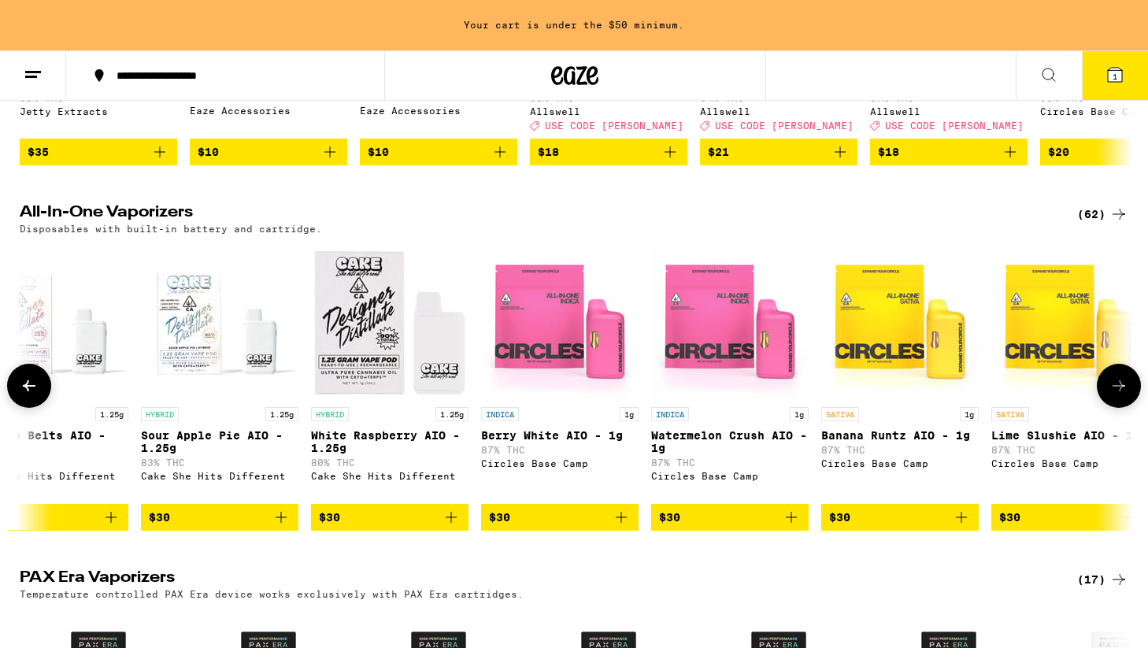
click at [21, 395] on icon at bounding box center [29, 385] width 19 height 19
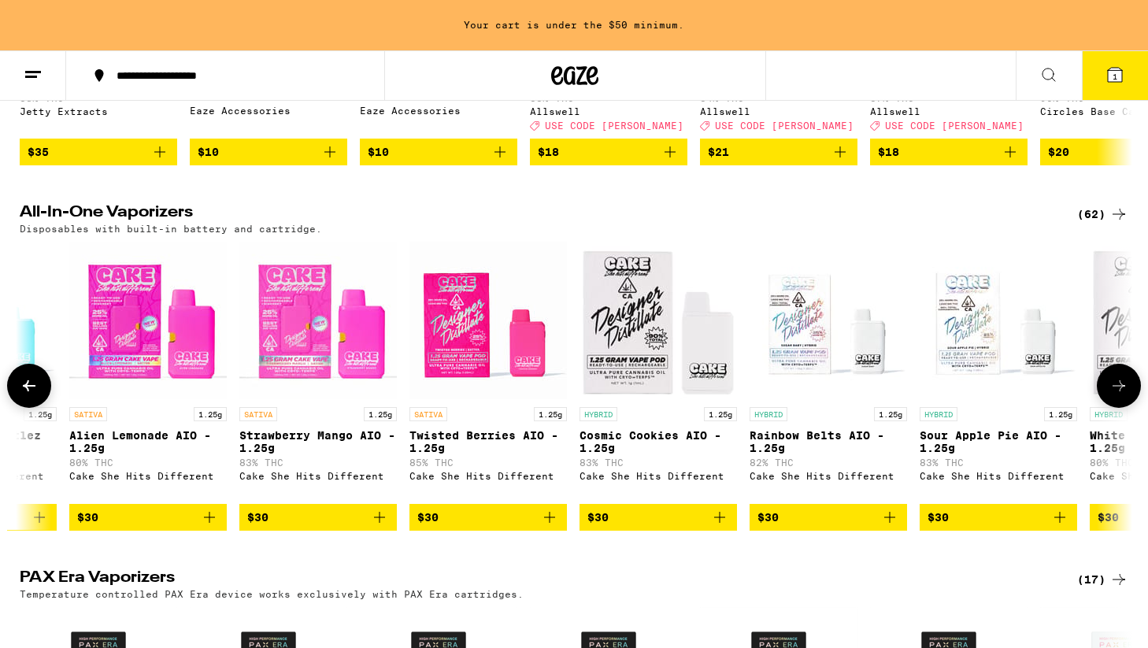
click at [21, 395] on icon at bounding box center [29, 385] width 19 height 19
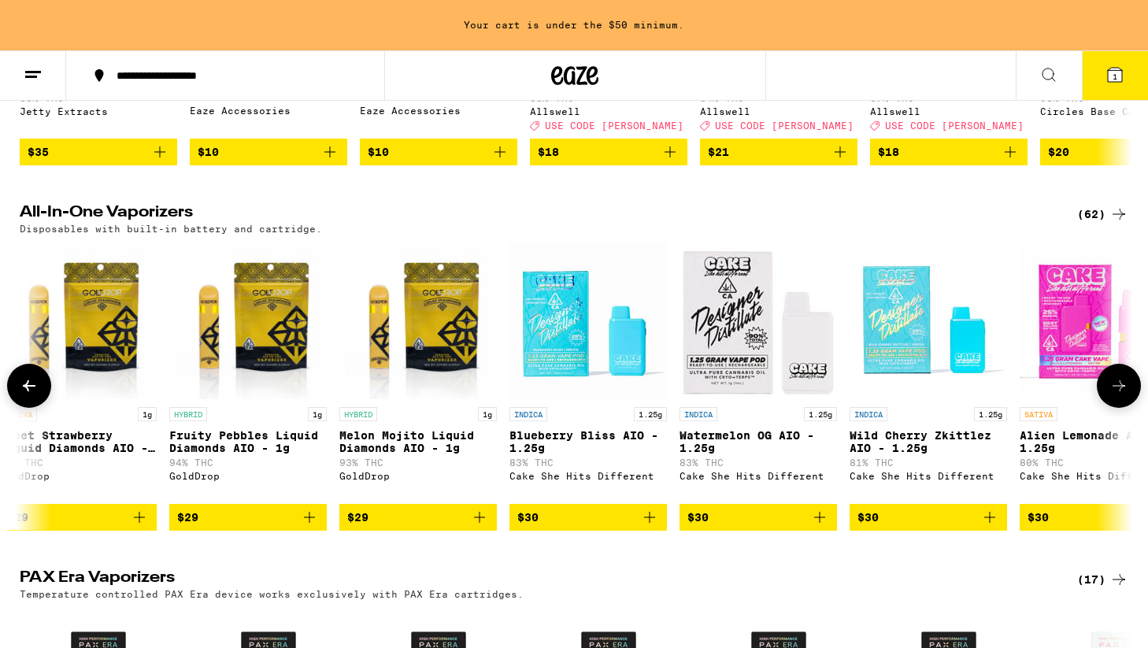
scroll to position [0, 1614]
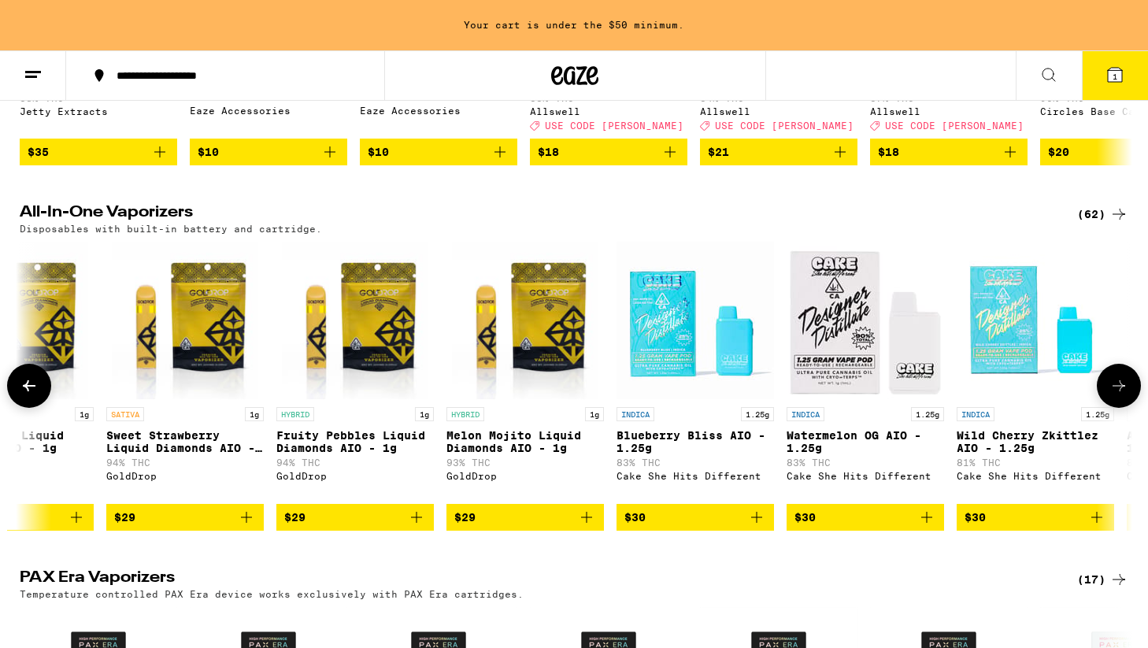
click at [1117, 395] on icon at bounding box center [1119, 385] width 19 height 19
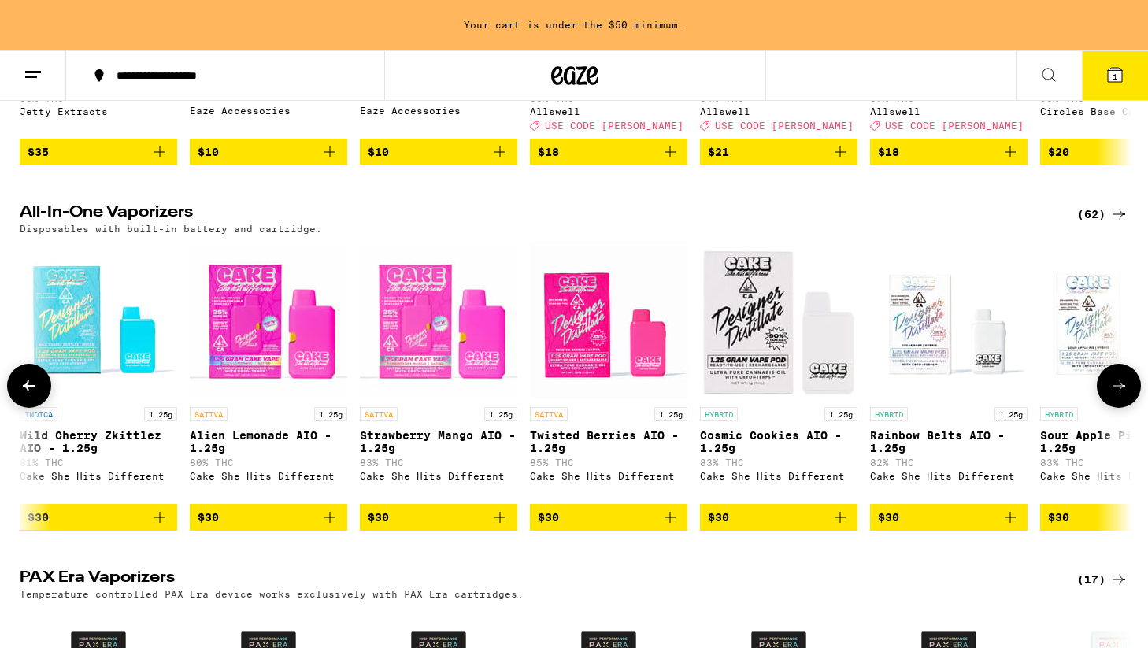
click at [1117, 395] on icon at bounding box center [1119, 385] width 19 height 19
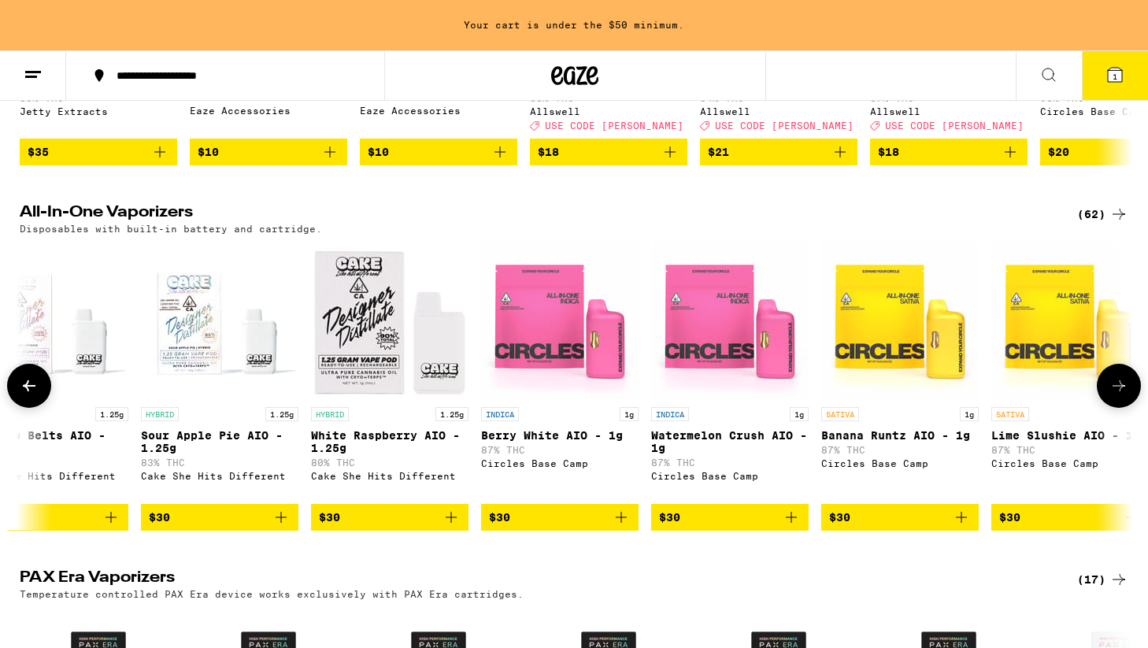
scroll to position [0, 3488]
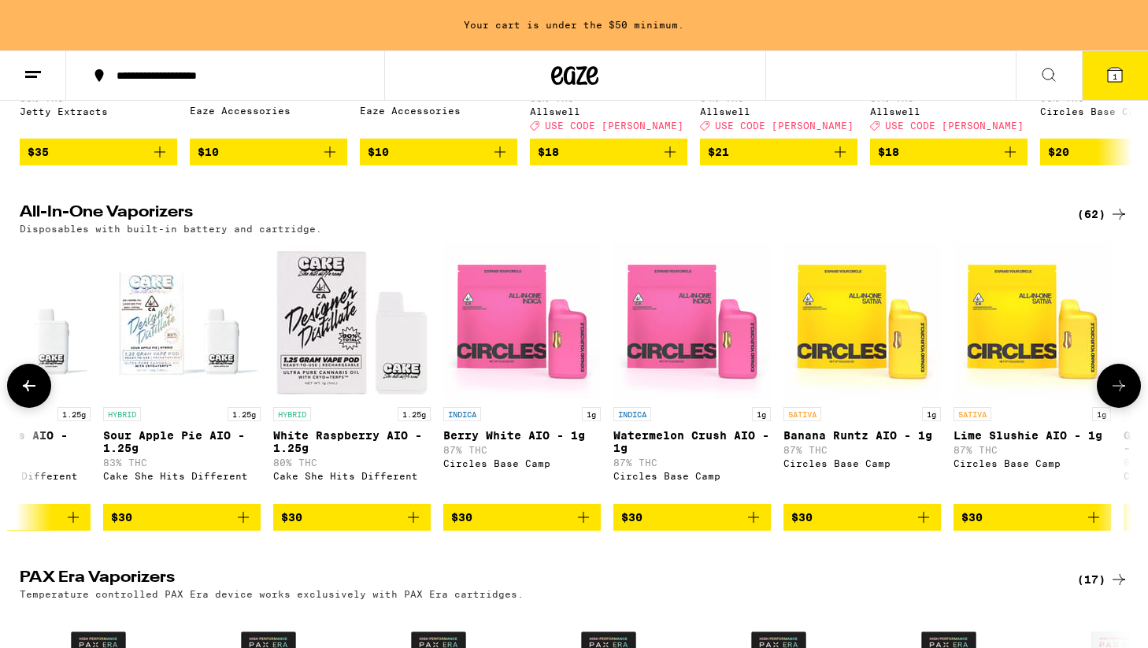
click at [418, 527] on icon "Add to bag" at bounding box center [413, 517] width 19 height 19
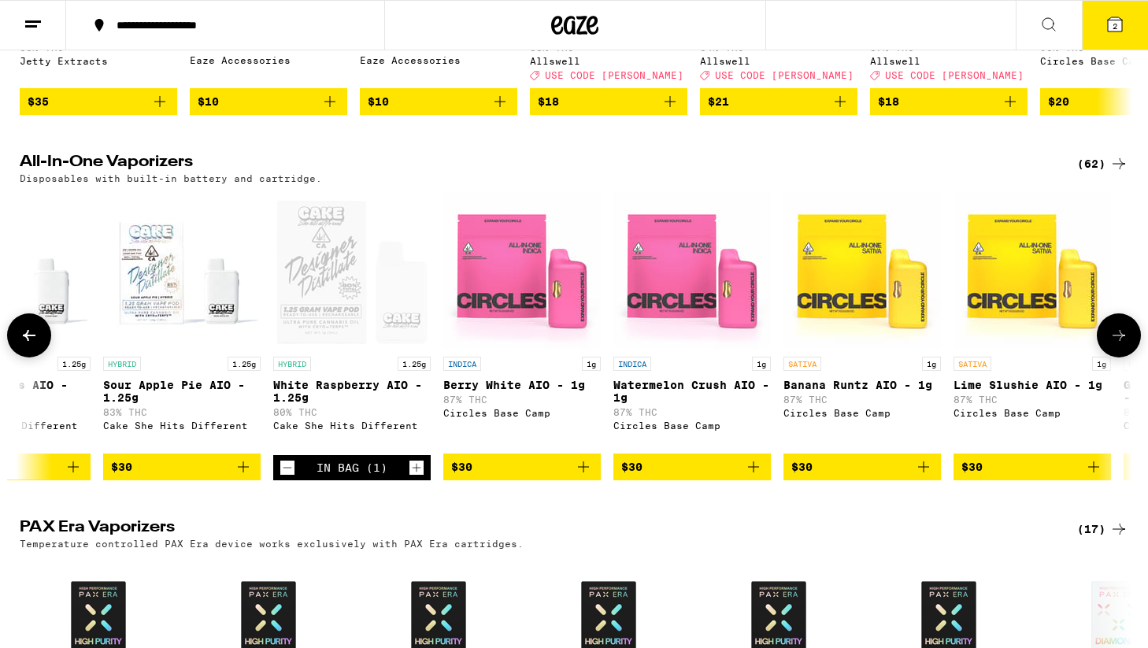
scroll to position [366, 0]
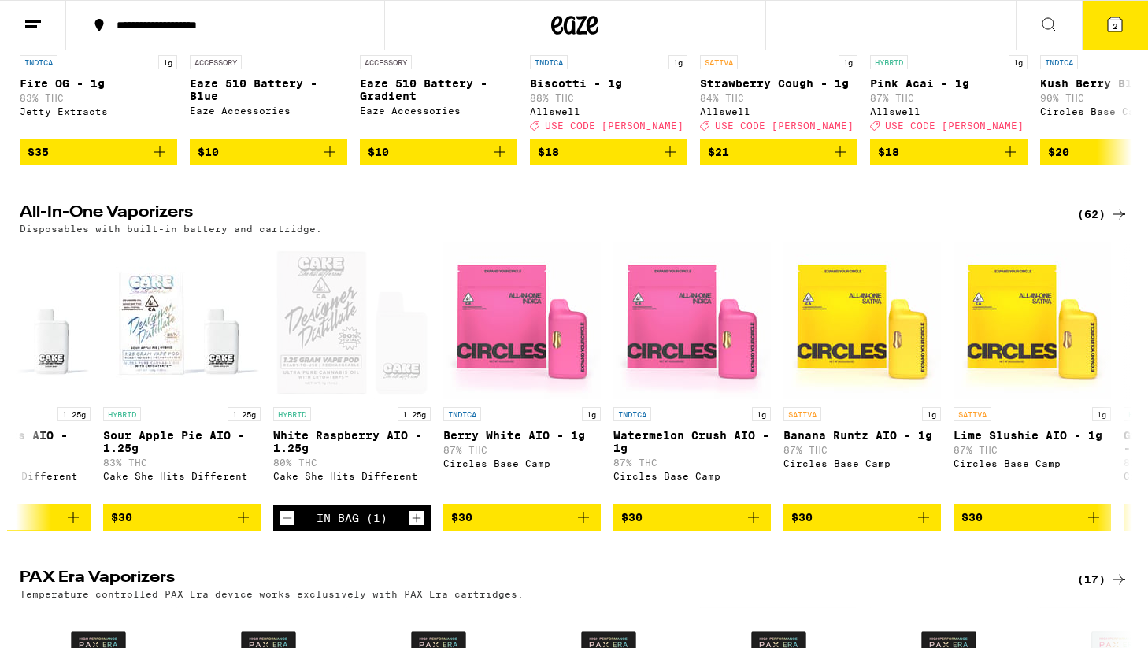
click at [1117, 10] on button "2" at bounding box center [1115, 25] width 66 height 49
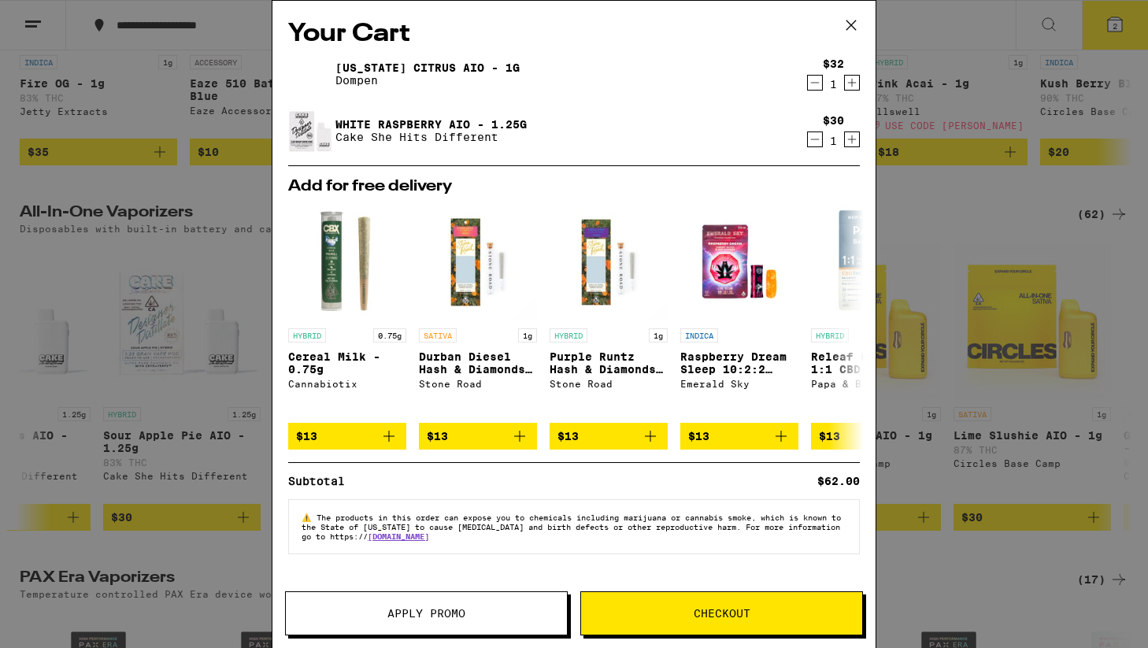
click at [661, 608] on span "Checkout" at bounding box center [721, 613] width 281 height 11
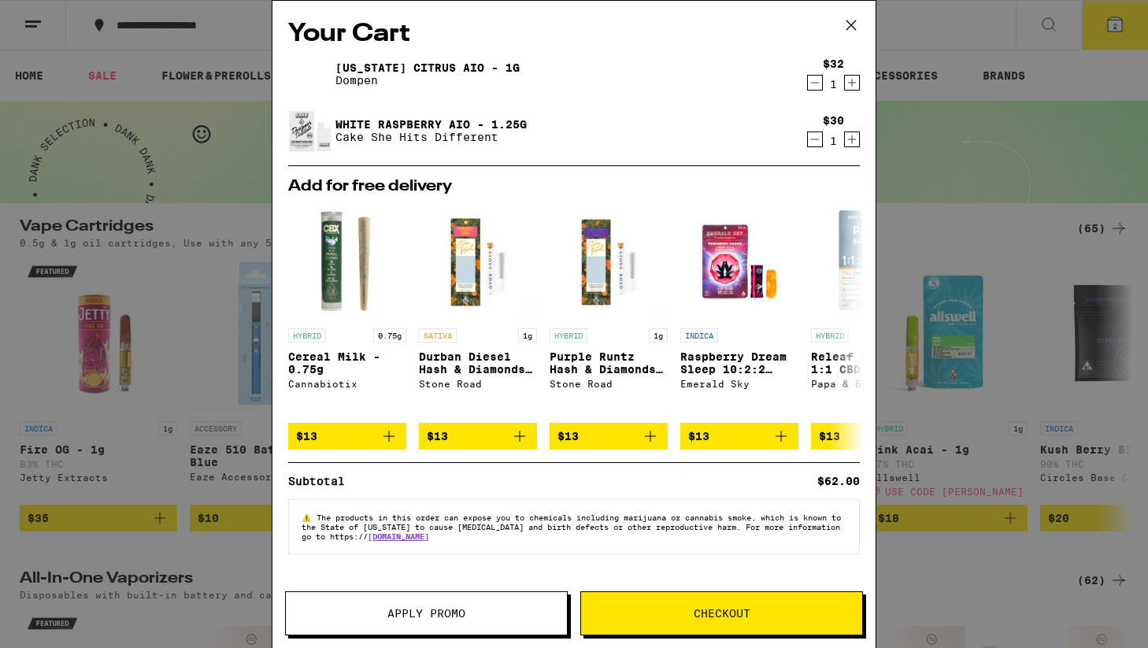
click at [446, 613] on span "Apply Promo" at bounding box center [426, 613] width 78 height 11
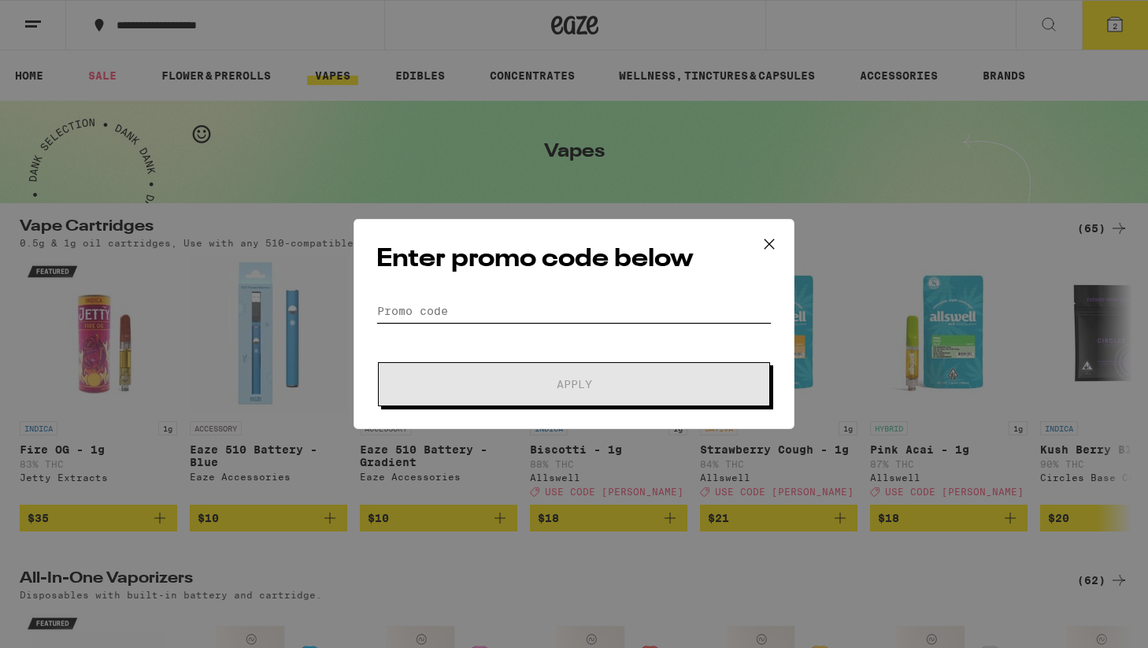
click at [487, 319] on input "Promo Code" at bounding box center [573, 311] width 395 height 24
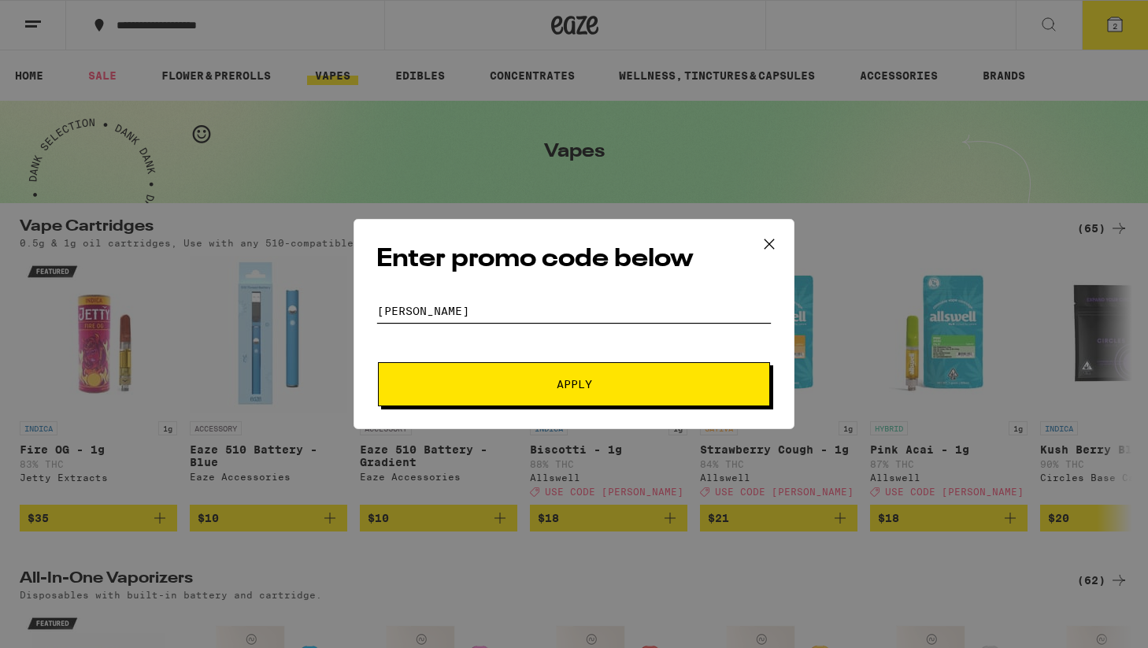
type input "[PERSON_NAME]"
click at [378, 362] on button "Apply" at bounding box center [574, 384] width 392 height 44
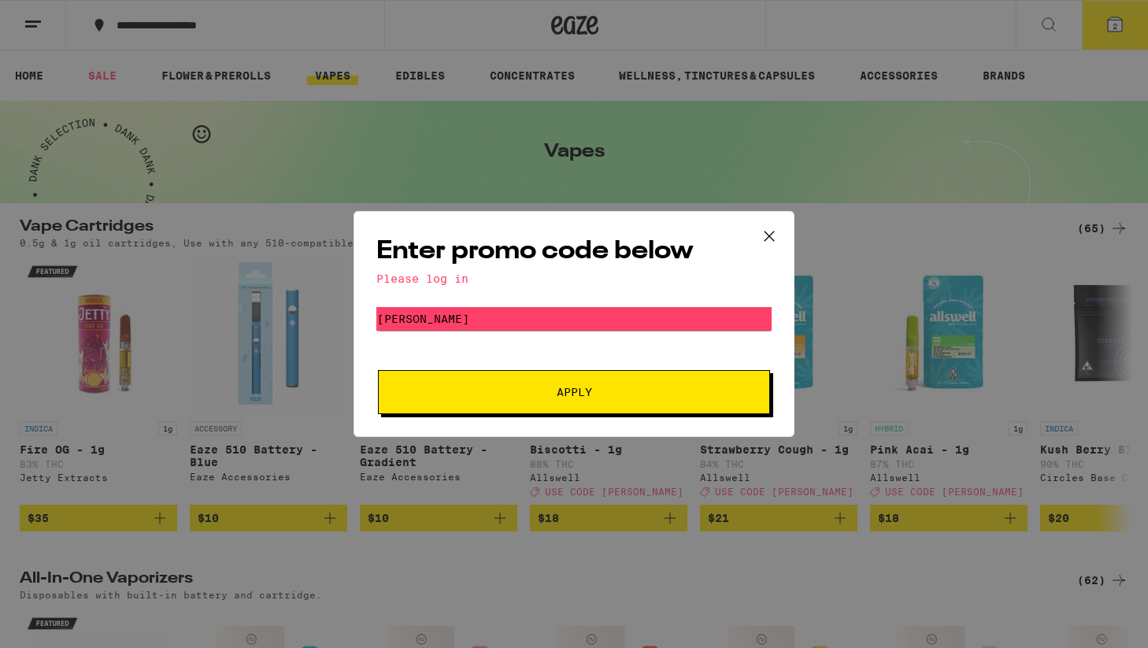
click at [777, 228] on icon at bounding box center [770, 236] width 24 height 24
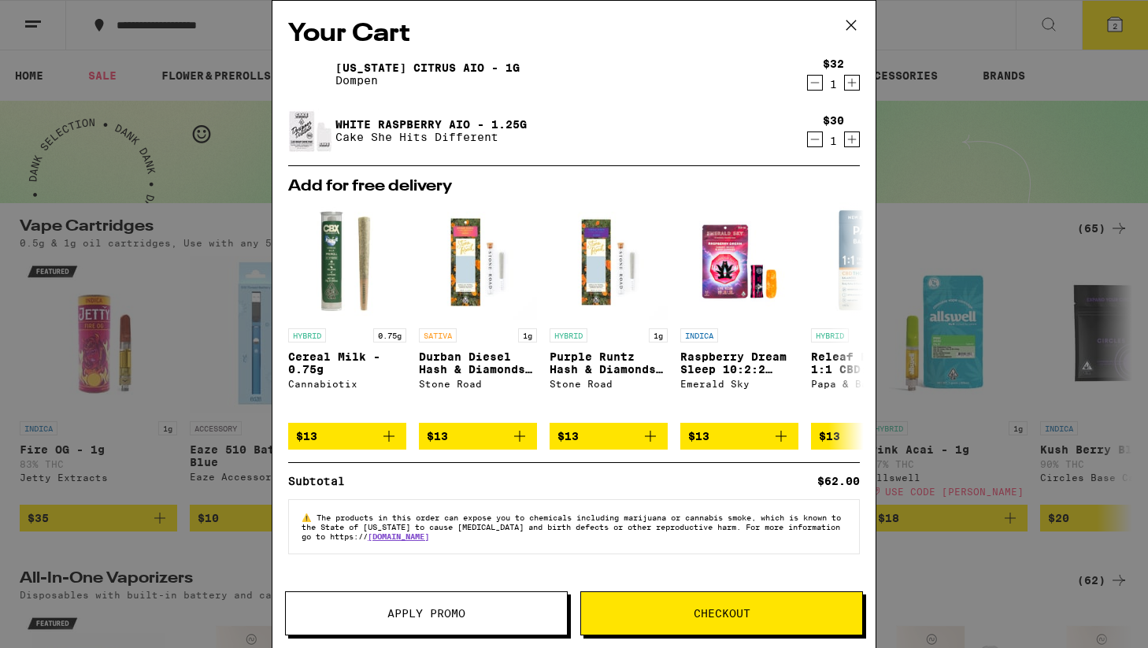
click at [645, 598] on button "Checkout" at bounding box center [721, 613] width 283 height 44
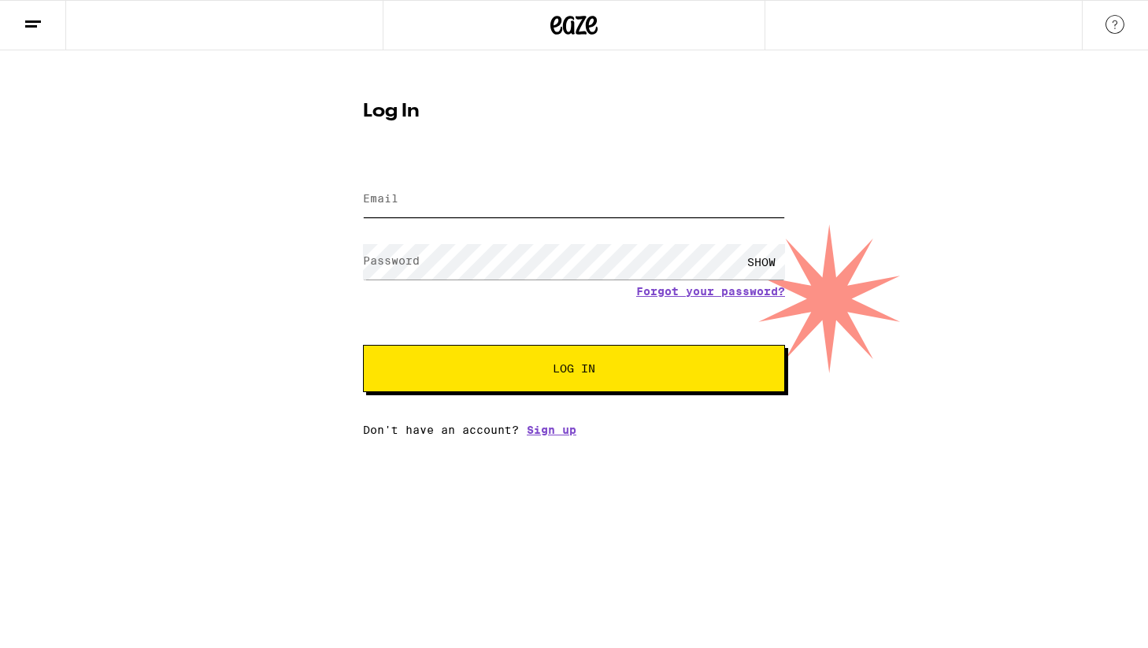
click at [473, 195] on input "Email" at bounding box center [574, 199] width 422 height 35
click at [548, 428] on div "Email Email Password Password SHOW Forgot your password? Log In Don't have an a…" at bounding box center [574, 299] width 422 height 276
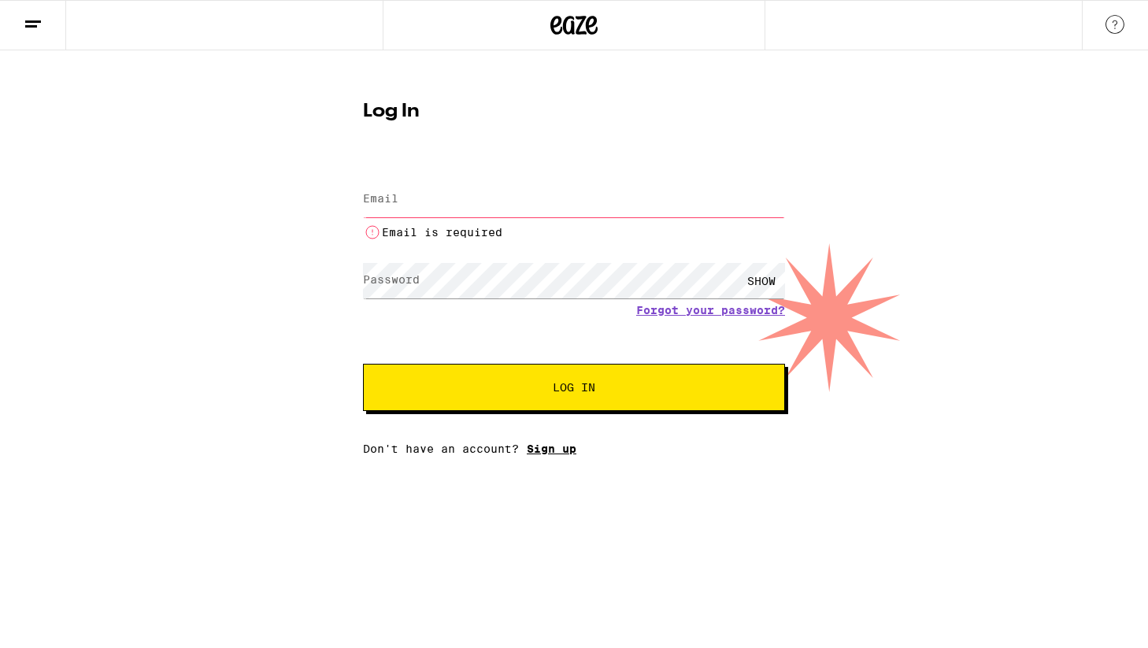
click at [556, 455] on link "Sign up" at bounding box center [552, 449] width 50 height 13
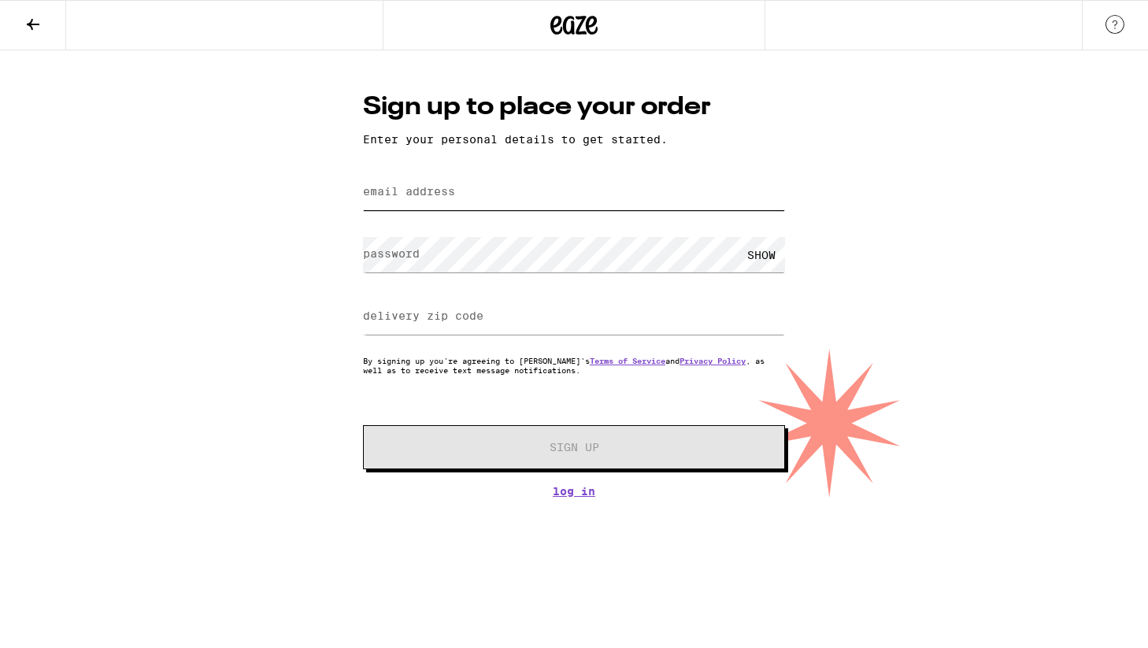
click at [499, 192] on input "email address" at bounding box center [574, 192] width 422 height 35
type input "[EMAIL_ADDRESS][DOMAIN_NAME]"
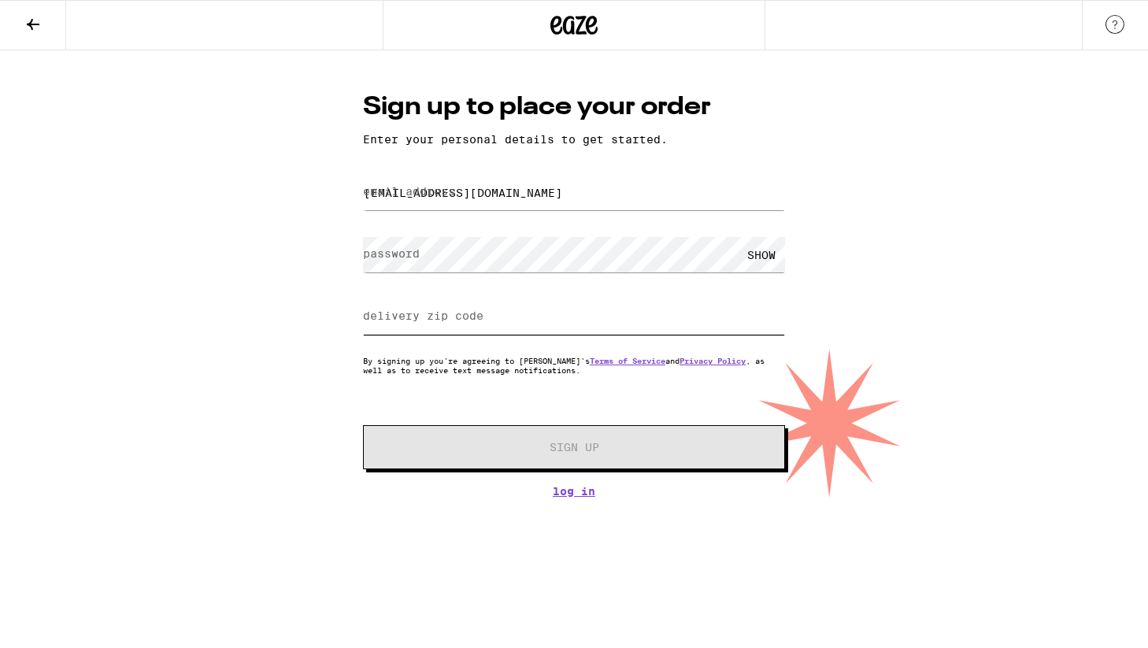
type input "90057"
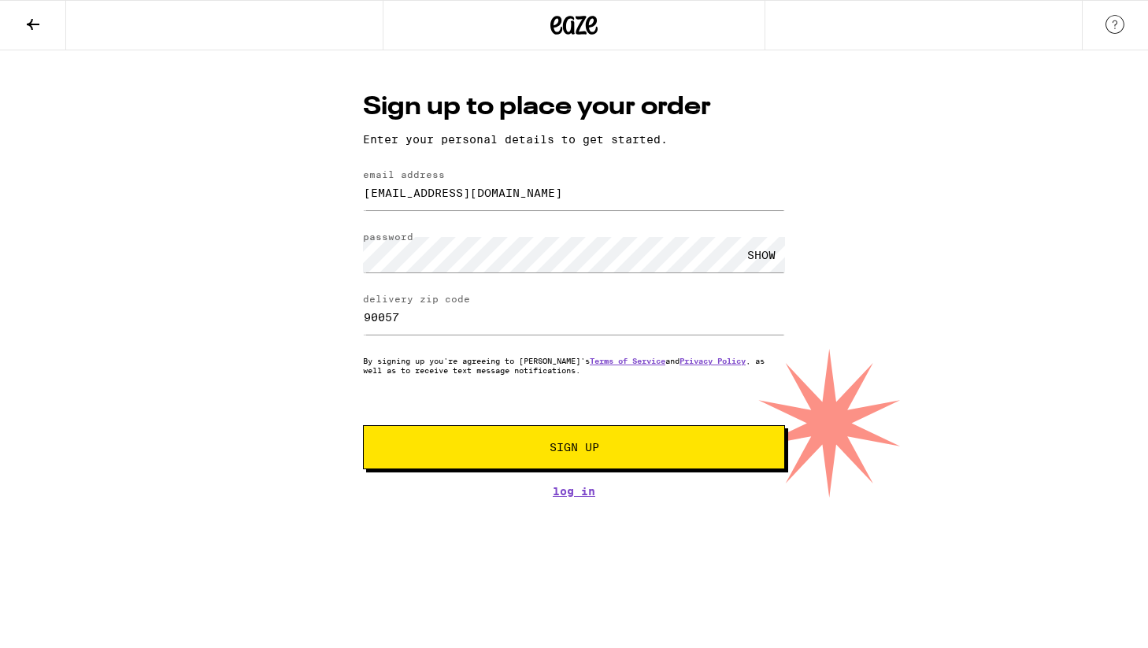
click at [556, 450] on span "Sign Up" at bounding box center [575, 447] width 50 height 11
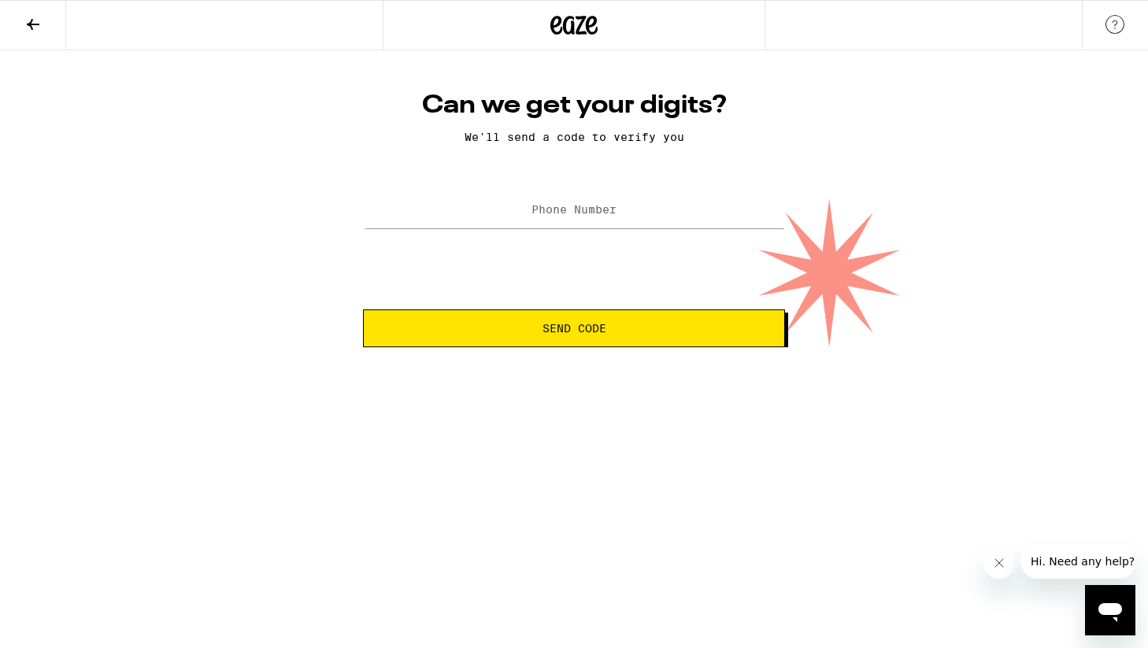
click at [558, 206] on label "Phone Number" at bounding box center [574, 209] width 85 height 13
type input "[PHONE_NUMBER]"
click at [363, 309] on button "Send Code" at bounding box center [574, 328] width 422 height 38
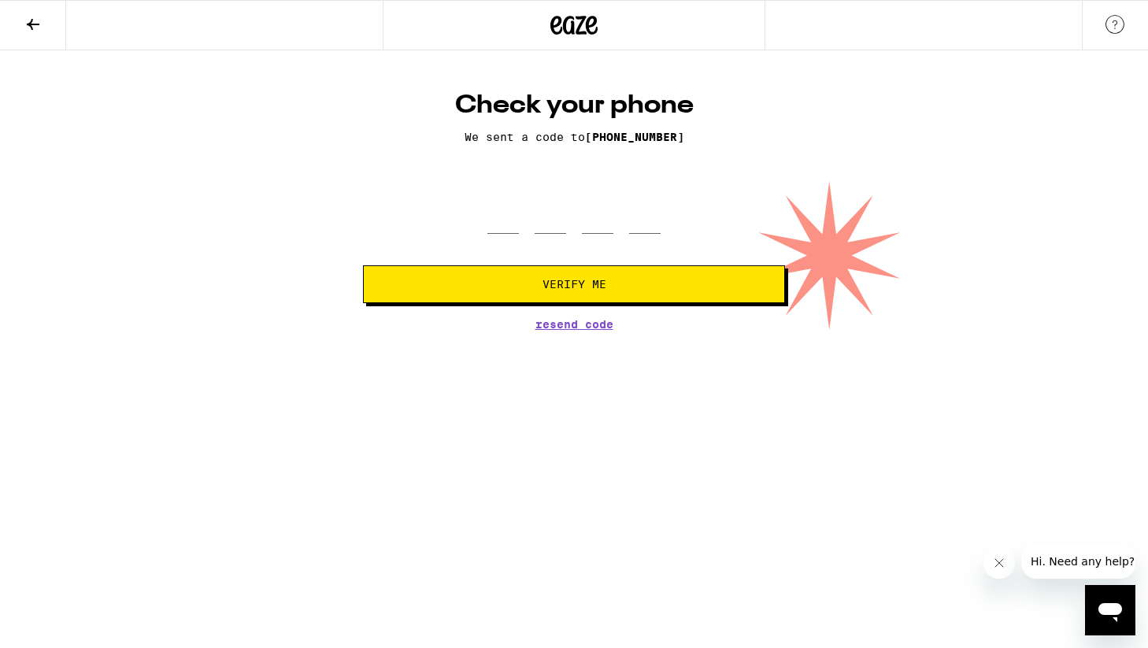
click at [583, 328] on span "Resend Code" at bounding box center [574, 324] width 78 height 11
click at [504, 223] on input "tel" at bounding box center [502, 210] width 31 height 46
type input "4"
type input "5"
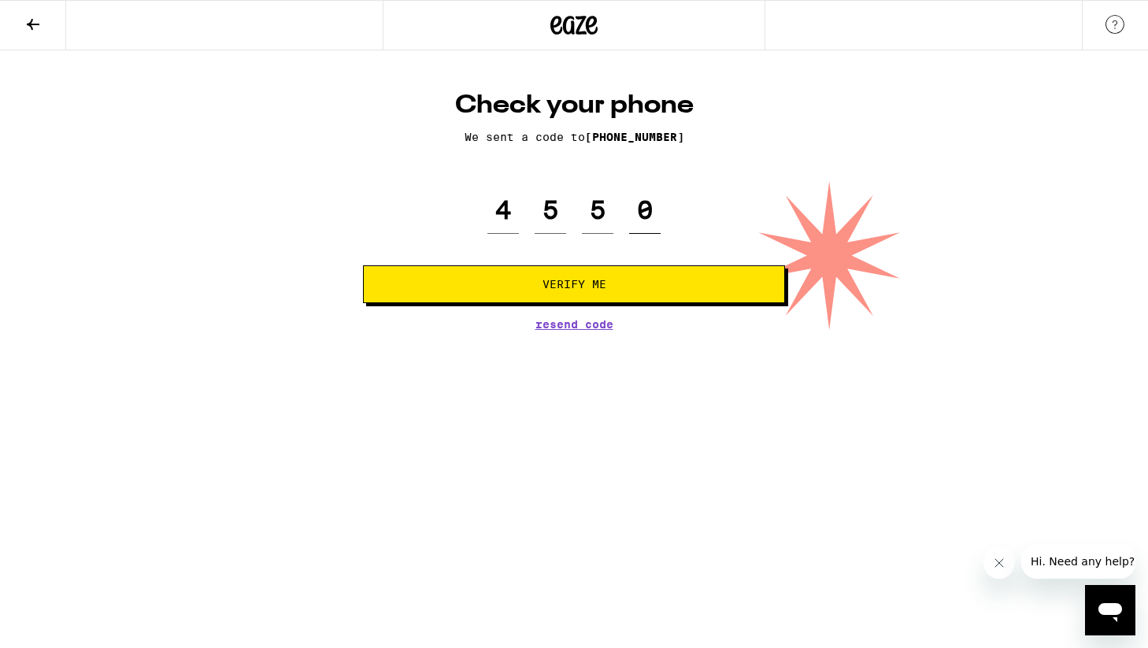
type input "0"
click at [363, 265] on button "Verify Me" at bounding box center [574, 284] width 422 height 38
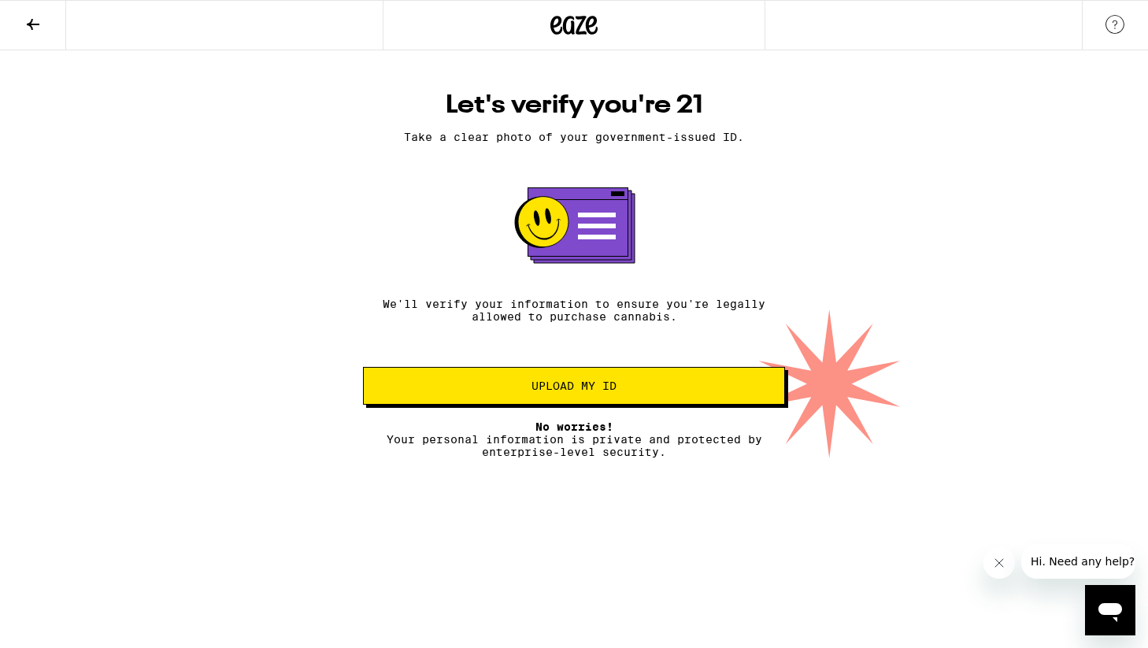
click at [615, 391] on span "Upload my ID" at bounding box center [574, 385] width 85 height 11
